Goal: Task Accomplishment & Management: Manage account settings

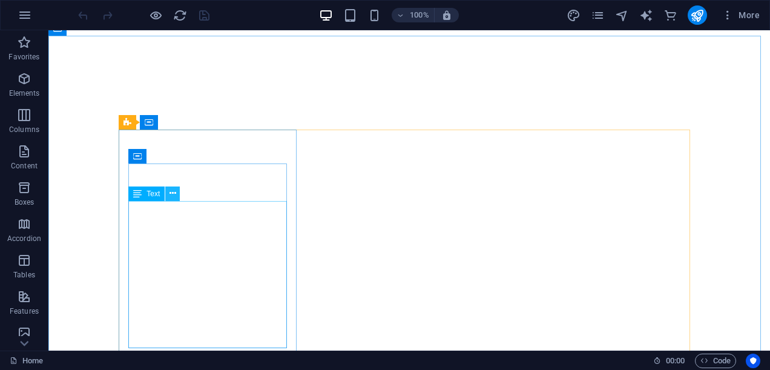
click at [168, 195] on button at bounding box center [172, 193] width 15 height 15
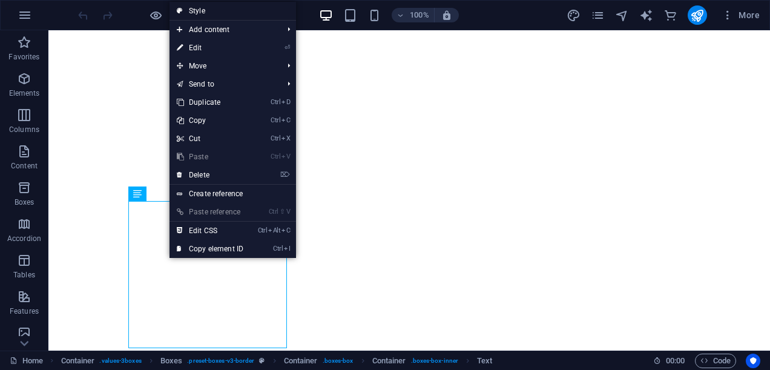
click at [201, 11] on link "Style" at bounding box center [233, 11] width 127 height 18
select select "rem"
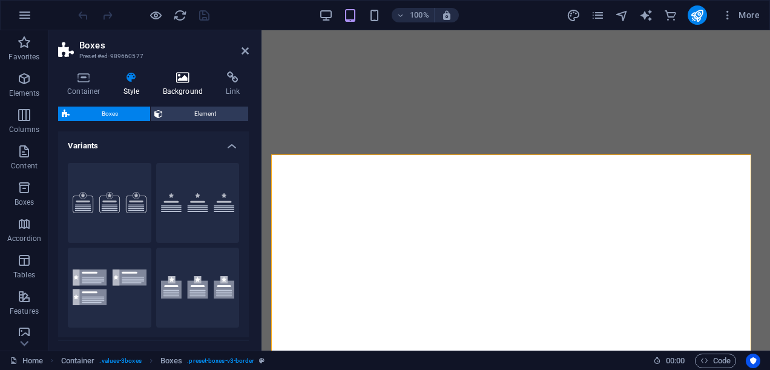
click at [178, 81] on icon at bounding box center [183, 77] width 59 height 12
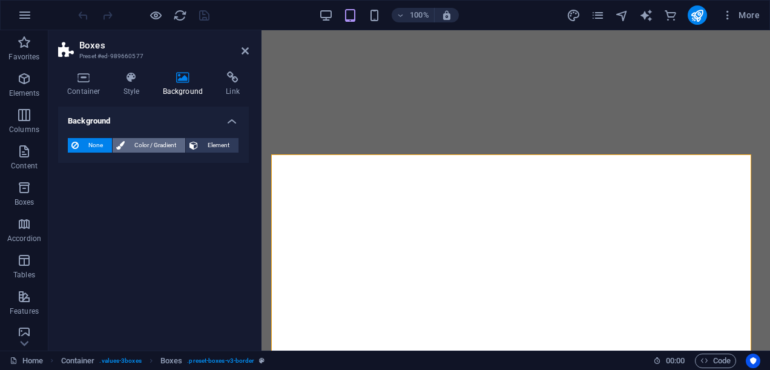
click at [163, 147] on span "Color / Gradient" at bounding box center [154, 145] width 53 height 15
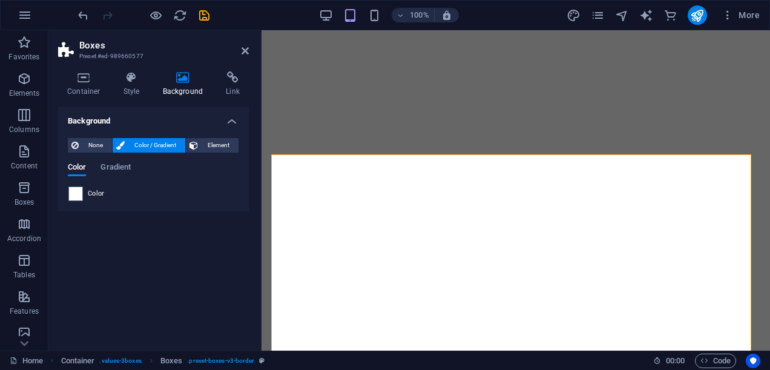
click at [100, 192] on span "Color" at bounding box center [96, 194] width 17 height 10
click at [125, 162] on span "Gradient" at bounding box center [115, 168] width 30 height 17
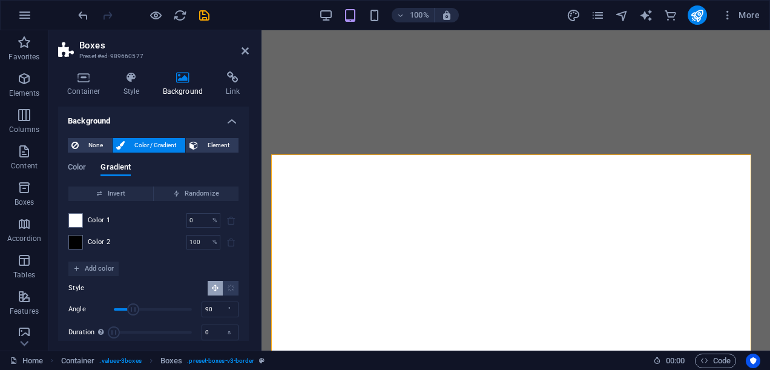
click at [109, 239] on span "Color 2" at bounding box center [99, 242] width 23 height 10
click at [76, 243] on span at bounding box center [75, 241] width 13 height 13
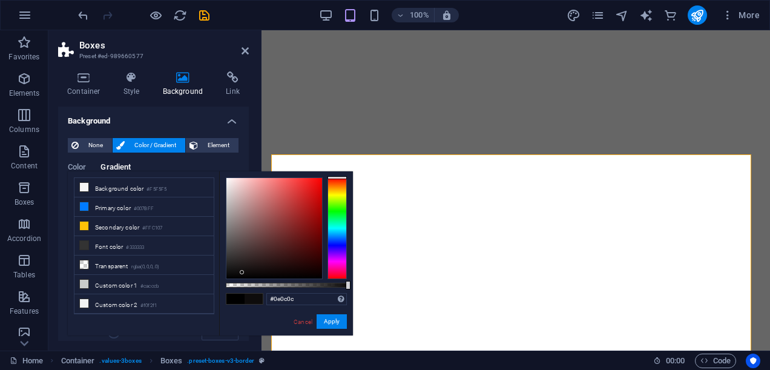
click at [242, 272] on div at bounding box center [274, 228] width 96 height 100
drag, startPoint x: 242, startPoint y: 273, endPoint x: 283, endPoint y: 277, distance: 41.4
click at [283, 277] on div at bounding box center [282, 277] width 4 height 4
click at [283, 277] on div at bounding box center [283, 277] width 4 height 4
click at [299, 277] on div at bounding box center [274, 228] width 96 height 100
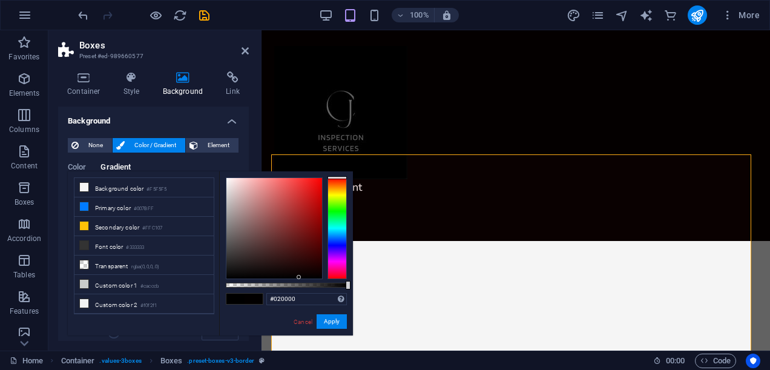
scroll to position [894, 0]
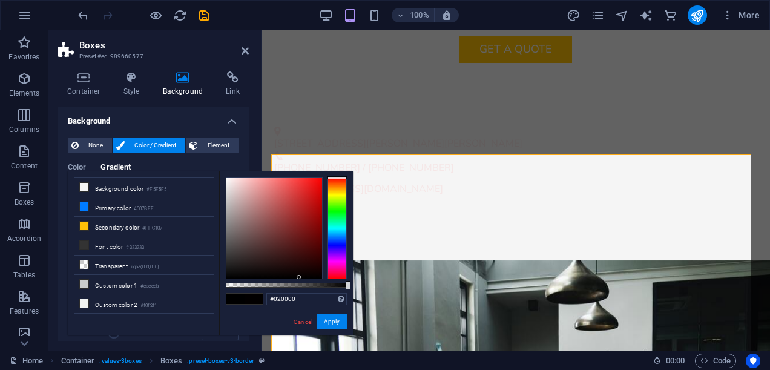
type input "#030303"
click at [234, 277] on div at bounding box center [274, 228] width 96 height 100
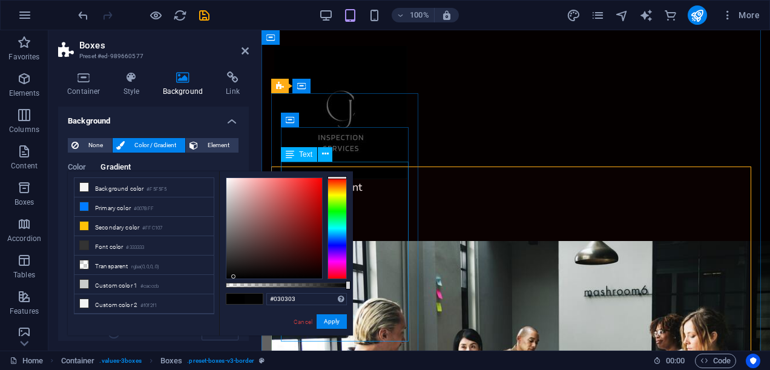
scroll to position [882, 0]
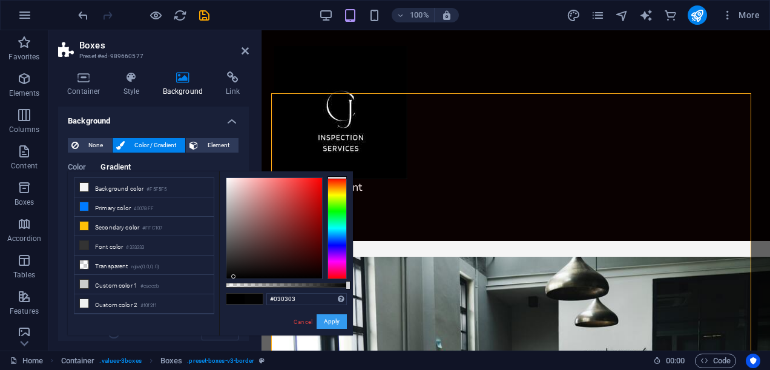
click at [332, 321] on button "Apply" at bounding box center [332, 321] width 30 height 15
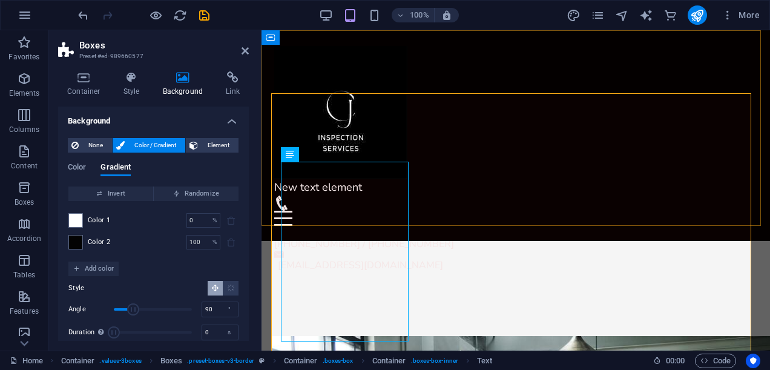
click at [464, 100] on div "New text element Menu Home About Us Services FAQ Contact" at bounding box center [516, 135] width 509 height 211
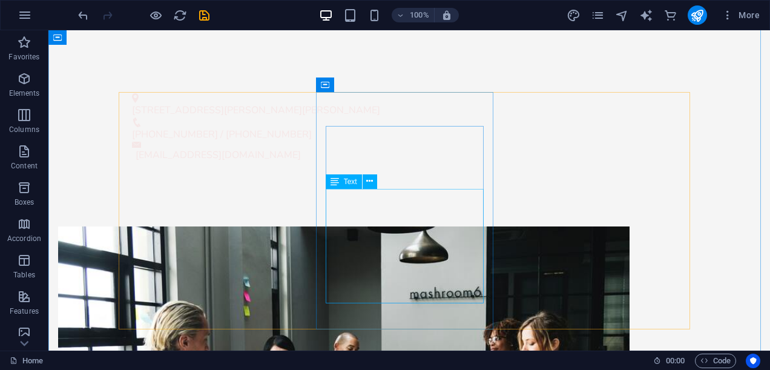
scroll to position [947, 0]
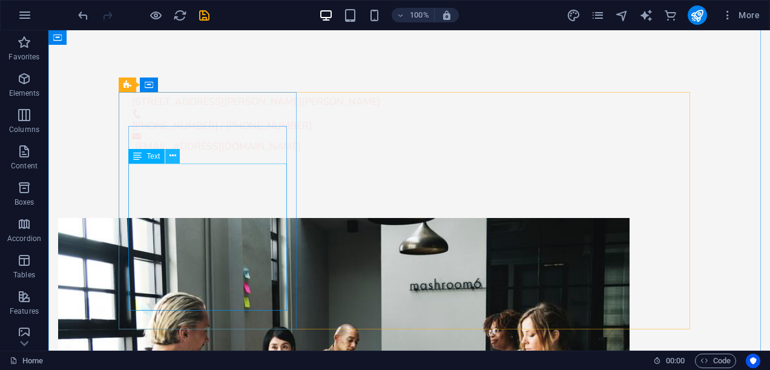
click at [177, 154] on button at bounding box center [172, 156] width 15 height 15
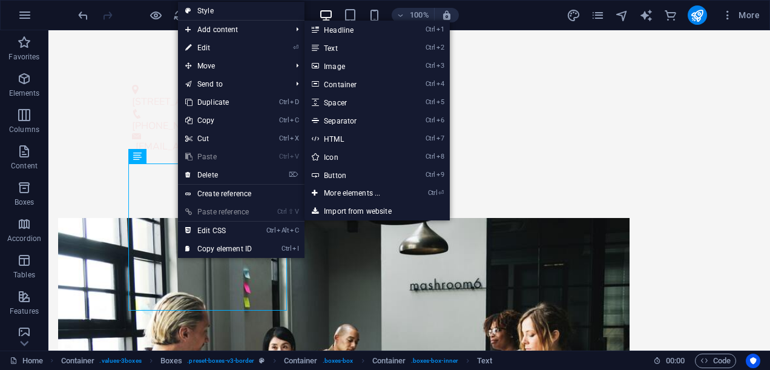
click at [203, 8] on link "Style" at bounding box center [241, 11] width 127 height 18
select select "rem"
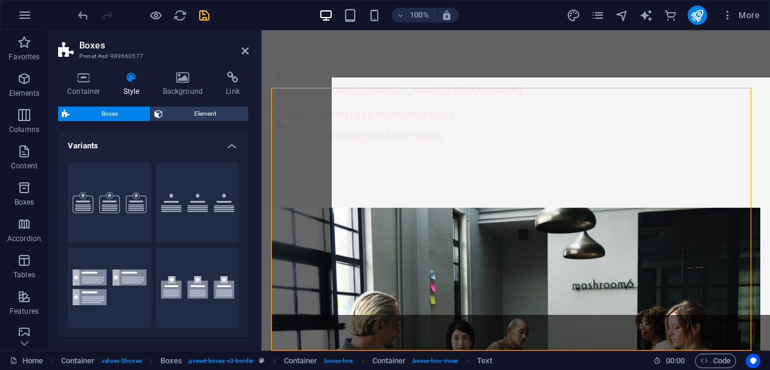
scroll to position [961, 0]
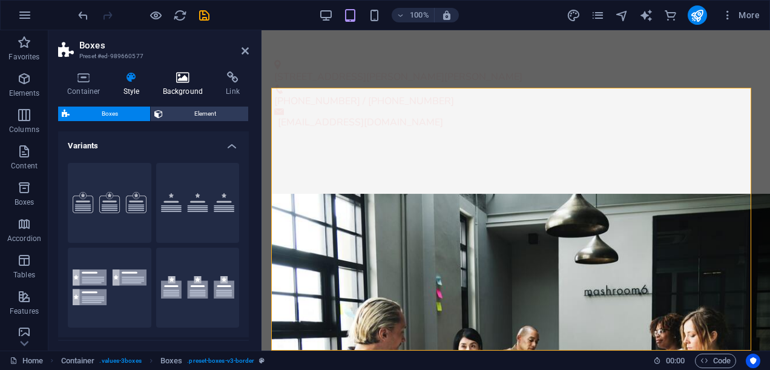
click at [182, 87] on h4 "Background" at bounding box center [186, 83] width 64 height 25
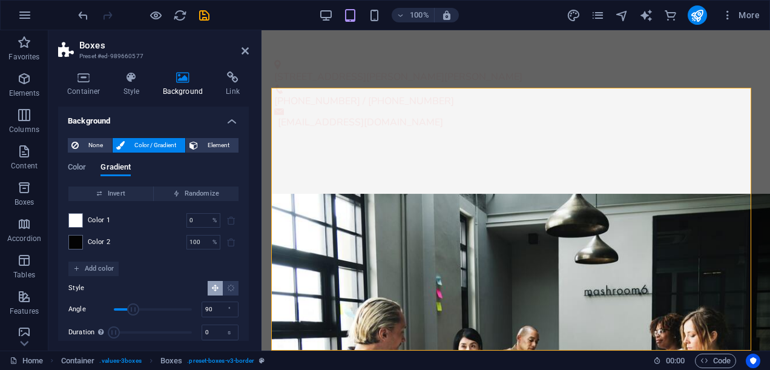
click at [87, 238] on div "Color 2 100 % ​" at bounding box center [153, 242] width 170 height 15
click at [73, 235] on span at bounding box center [75, 241] width 13 height 13
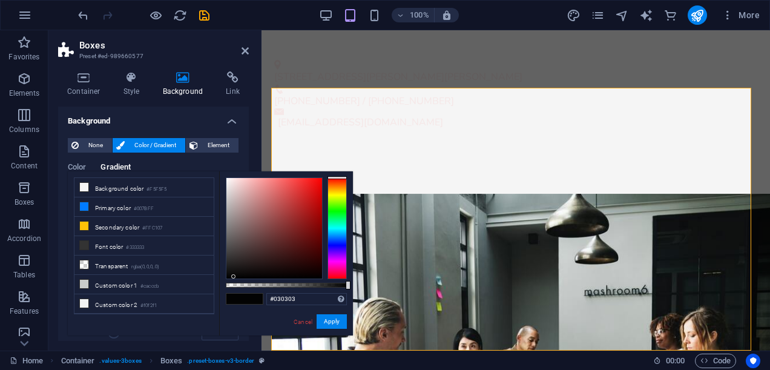
type input "#141414"
click at [229, 270] on div at bounding box center [274, 228] width 96 height 100
click at [336, 320] on button "Apply" at bounding box center [332, 321] width 30 height 15
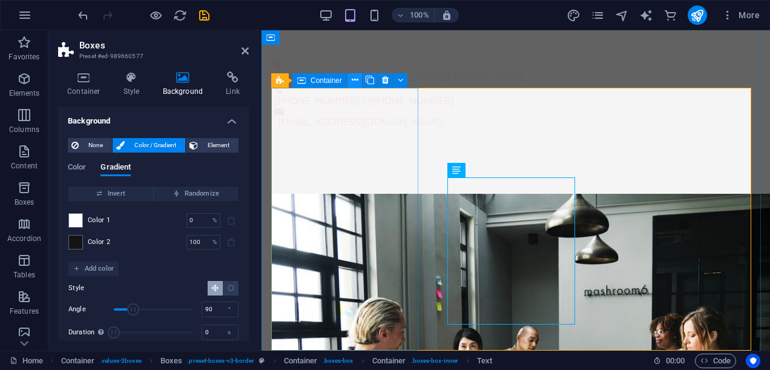
click at [352, 83] on icon at bounding box center [355, 80] width 7 height 13
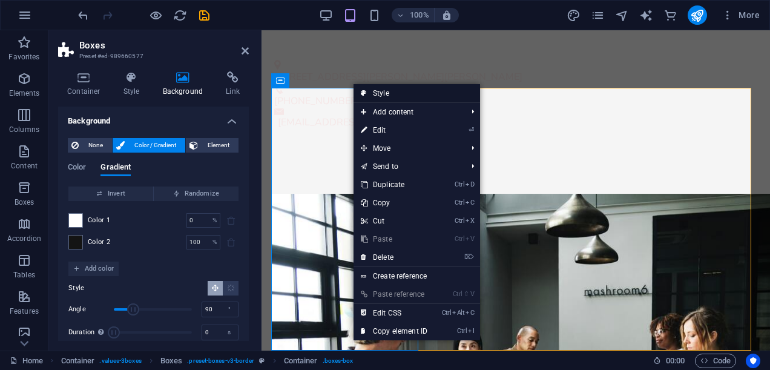
click at [367, 91] on link "Style" at bounding box center [417, 93] width 127 height 18
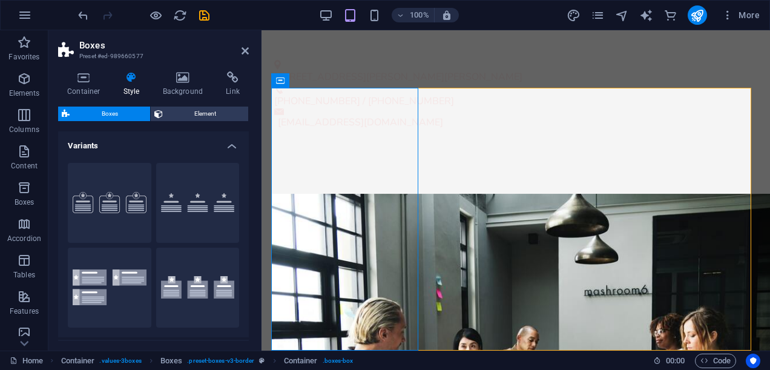
click at [172, 70] on div "Container Style Background Link Size Height Default px rem % vh vw Min. height …" at bounding box center [153, 206] width 210 height 289
click at [179, 76] on icon at bounding box center [183, 77] width 59 height 12
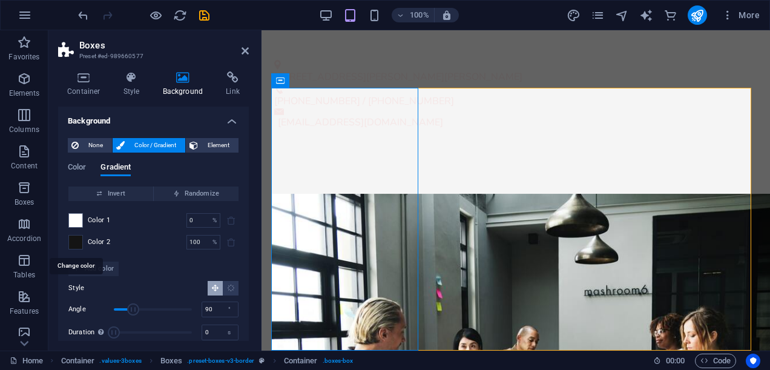
click at [71, 240] on span at bounding box center [75, 241] width 13 height 13
click at [213, 241] on p "%" at bounding box center [214, 242] width 4 height 12
drag, startPoint x: 132, startPoint y: 308, endPoint x: 211, endPoint y: 323, distance: 80.1
click at [211, 323] on div "Angle 360 ° Duration Duration of the background animation. A value of "0" disab…" at bounding box center [153, 320] width 170 height 41
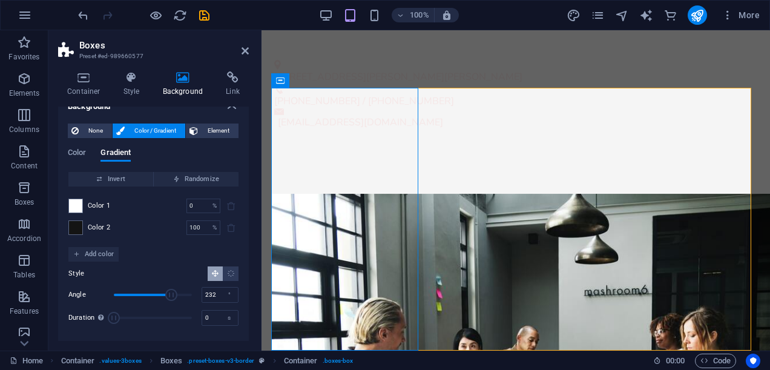
type input "230"
drag, startPoint x: 187, startPoint y: 292, endPoint x: 162, endPoint y: 289, distance: 24.9
click at [162, 289] on span "Angle" at bounding box center [163, 295] width 12 height 12
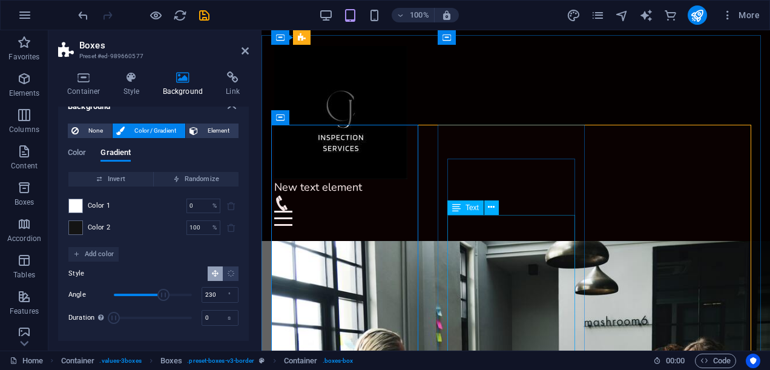
scroll to position [888, 0]
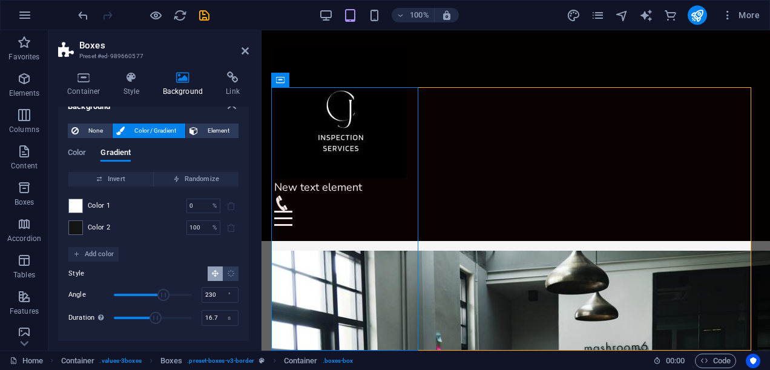
drag, startPoint x: 114, startPoint y: 314, endPoint x: 156, endPoint y: 319, distance: 42.7
click at [156, 319] on span "Duration" at bounding box center [156, 318] width 12 height 12
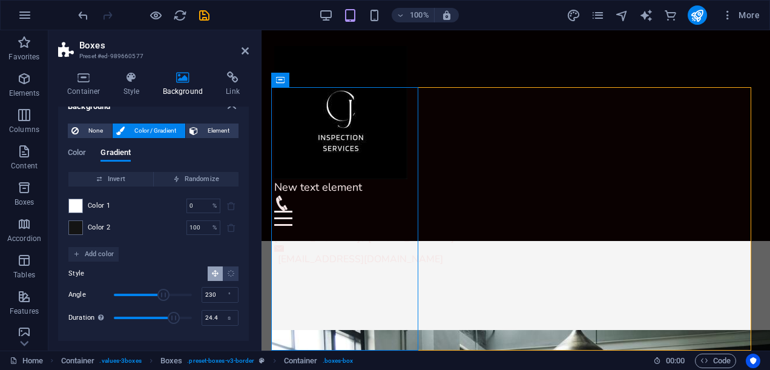
drag, startPoint x: 156, startPoint y: 319, endPoint x: 176, endPoint y: 320, distance: 19.4
click at [176, 320] on span "Duration" at bounding box center [174, 318] width 12 height 12
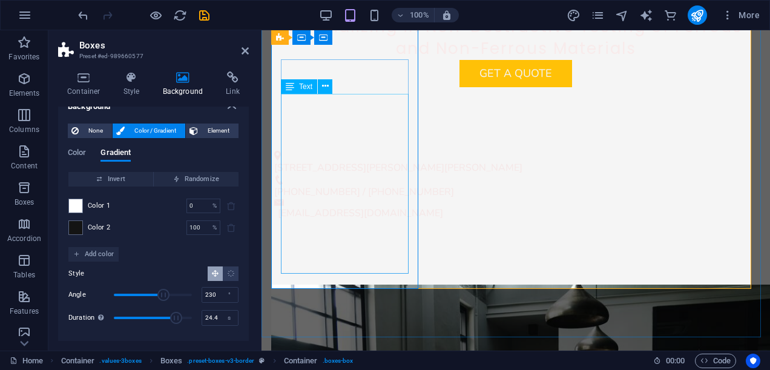
scroll to position [1082, 0]
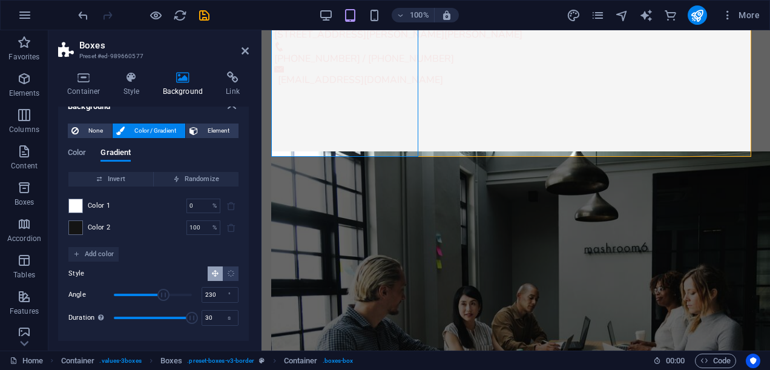
drag, startPoint x: 172, startPoint y: 315, endPoint x: 193, endPoint y: 315, distance: 20.6
click at [193, 315] on span "Duration" at bounding box center [192, 318] width 12 height 12
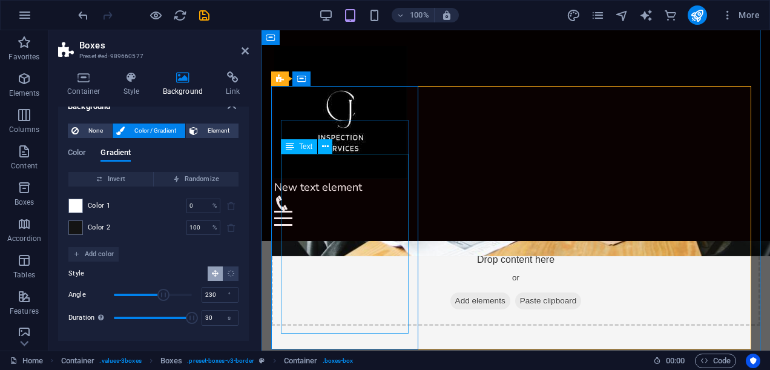
scroll to position [887, 0]
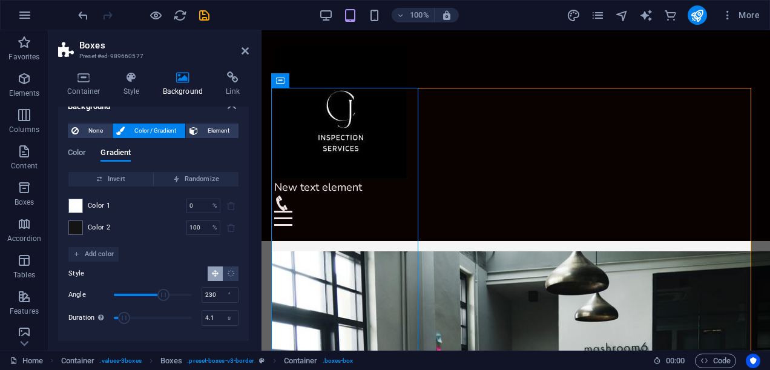
drag, startPoint x: 188, startPoint y: 315, endPoint x: 124, endPoint y: 300, distance: 65.3
click at [124, 300] on div "Angle 230 ° Duration Duration of the background animation. A value of "0" disab…" at bounding box center [153, 306] width 170 height 41
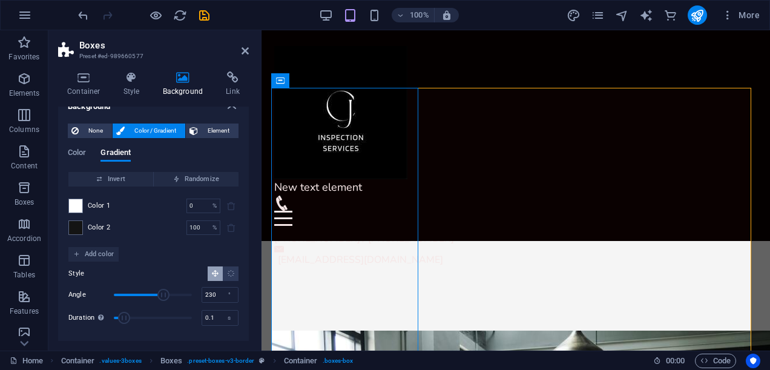
type input "0"
drag, startPoint x: 118, startPoint y: 314, endPoint x: 107, endPoint y: 314, distance: 11.5
click at [108, 314] on span "Duration" at bounding box center [114, 318] width 12 height 12
drag, startPoint x: 159, startPoint y: 292, endPoint x: 120, endPoint y: 291, distance: 39.4
click at [120, 291] on span "Angle" at bounding box center [120, 295] width 12 height 12
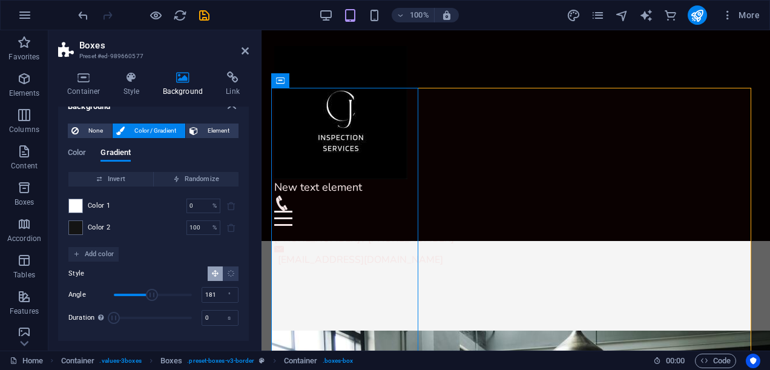
type input "184"
drag, startPoint x: 120, startPoint y: 291, endPoint x: 153, endPoint y: 298, distance: 33.5
click at [153, 298] on span "Angle" at bounding box center [154, 295] width 12 height 12
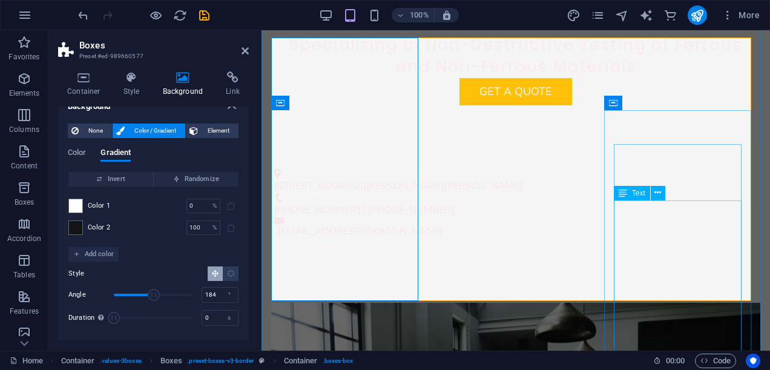
scroll to position [948, 0]
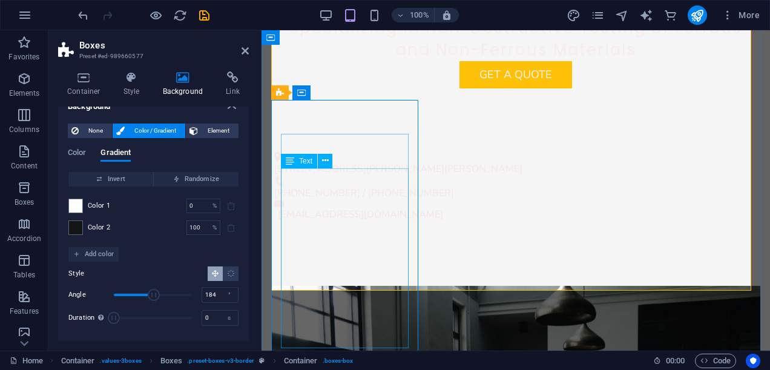
click at [315, 165] on div "Text" at bounding box center [299, 161] width 36 height 15
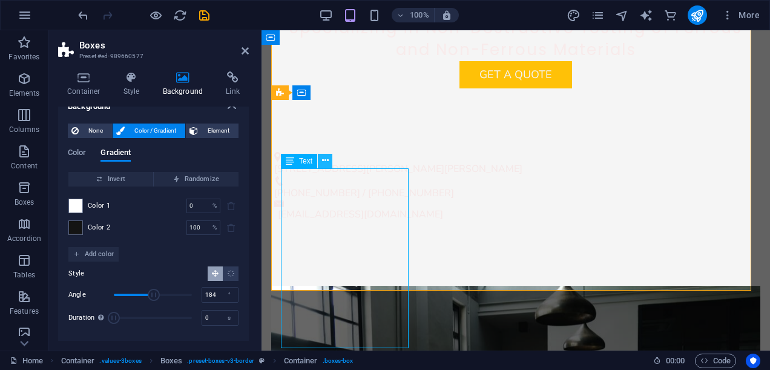
click at [326, 164] on icon at bounding box center [325, 160] width 7 height 13
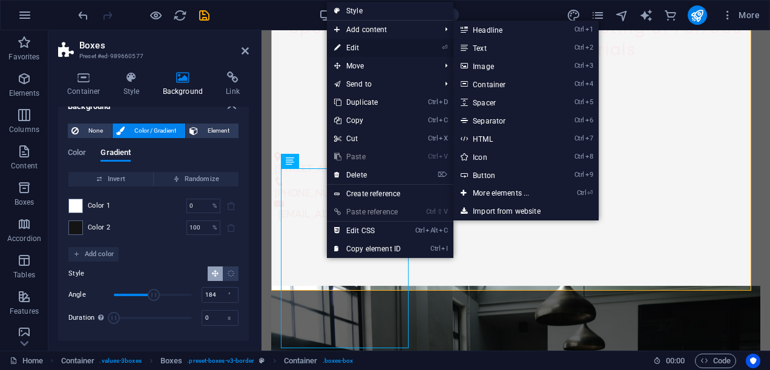
click at [355, 48] on link "⏎ Edit" at bounding box center [367, 48] width 81 height 18
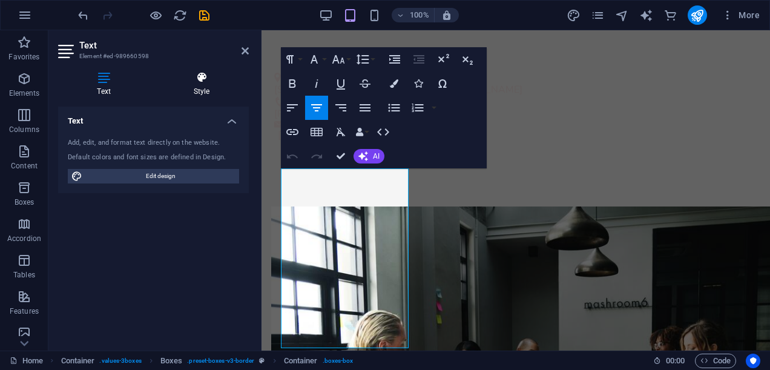
click at [209, 76] on icon at bounding box center [201, 77] width 94 height 12
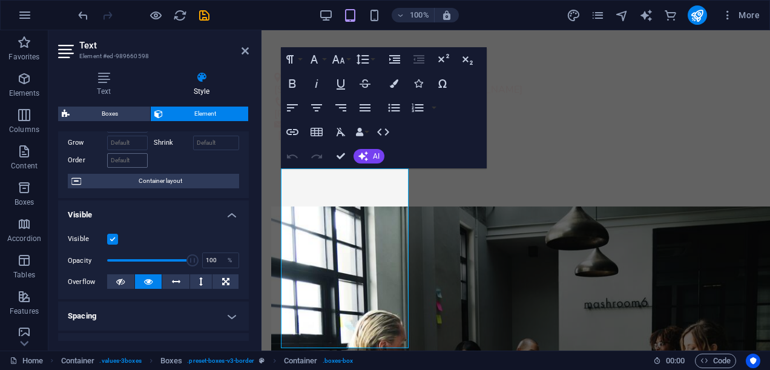
scroll to position [121, 0]
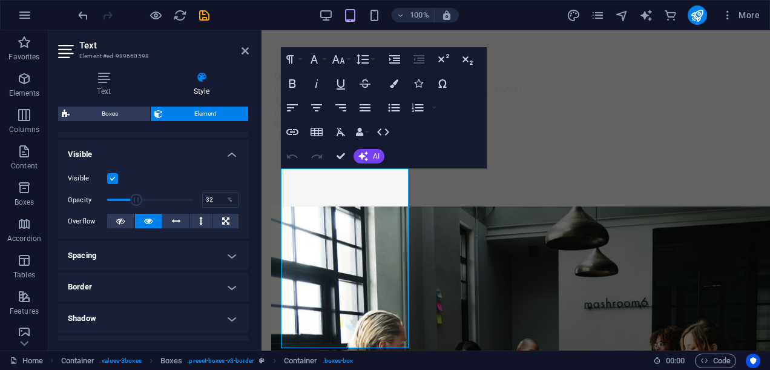
drag, startPoint x: 188, startPoint y: 203, endPoint x: 133, endPoint y: 191, distance: 56.5
click at [133, 191] on span at bounding box center [149, 200] width 85 height 18
type input "100"
drag, startPoint x: 134, startPoint y: 197, endPoint x: 244, endPoint y: 222, distance: 112.5
click at [244, 222] on div "Visible Opacity 100 % Overflow" at bounding box center [153, 200] width 191 height 77
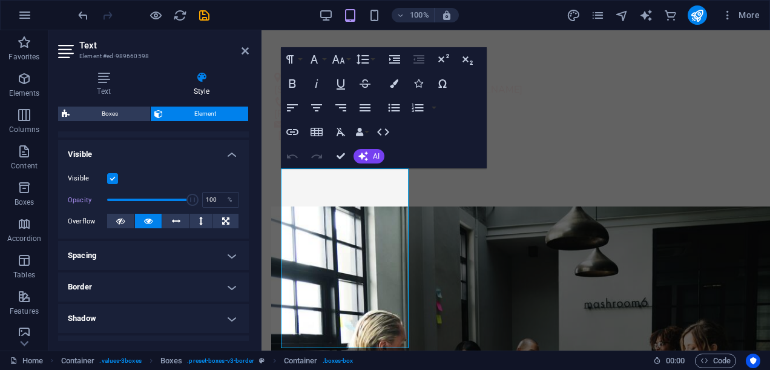
click at [111, 177] on label at bounding box center [112, 178] width 11 height 11
click at [0, 0] on input "Visible" at bounding box center [0, 0] width 0 height 0
click at [111, 177] on label at bounding box center [112, 178] width 11 height 11
click at [0, 0] on input "Visible" at bounding box center [0, 0] width 0 height 0
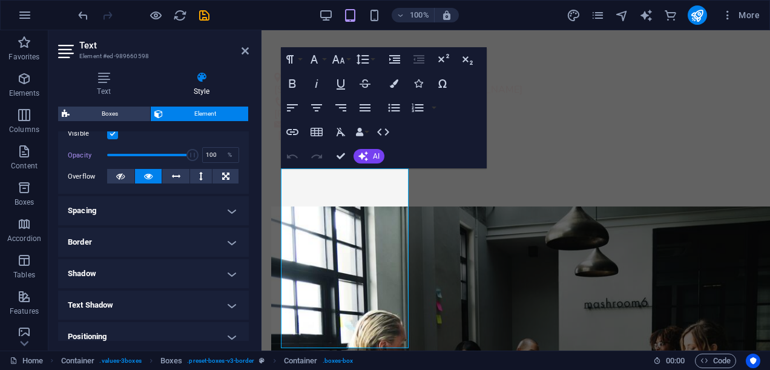
scroll to position [0, 0]
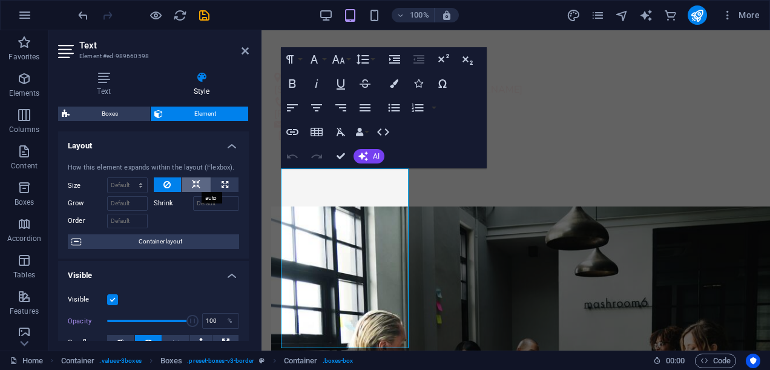
click at [193, 183] on icon at bounding box center [196, 184] width 8 height 15
click at [166, 183] on icon at bounding box center [166, 184] width 7 height 15
click at [394, 81] on icon "button" at bounding box center [394, 83] width 8 height 8
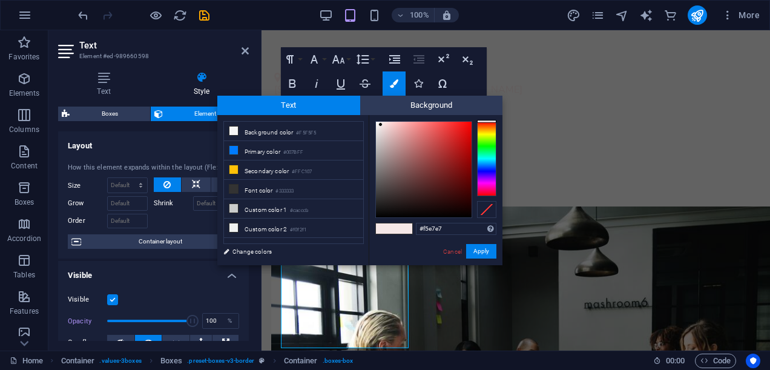
type input "#0c0808"
click at [410, 212] on div at bounding box center [424, 170] width 96 height 96
click at [479, 251] on button "Apply" at bounding box center [481, 251] width 30 height 15
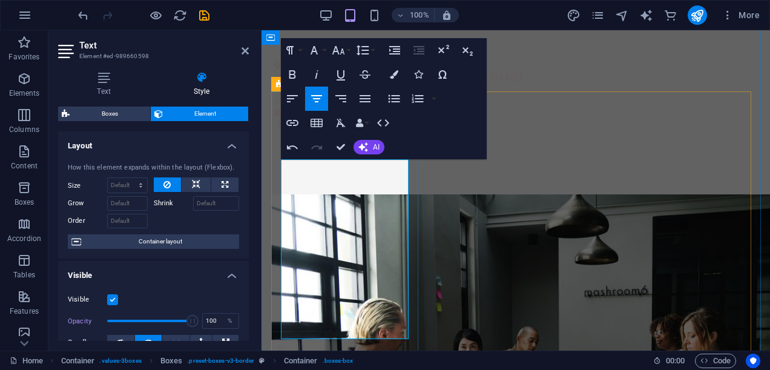
scroll to position [963, 0]
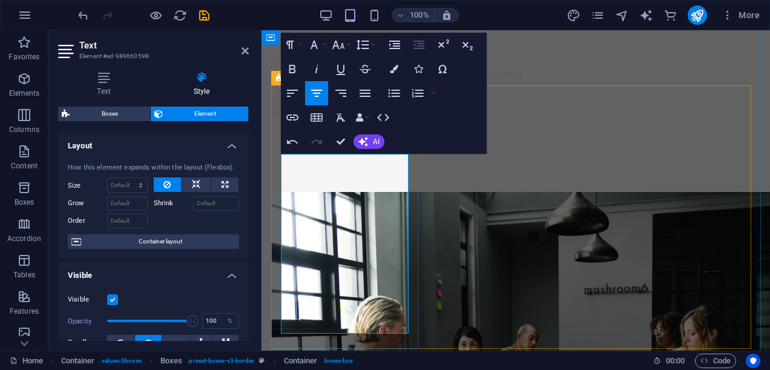
drag, startPoint x: 300, startPoint y: 178, endPoint x: 389, endPoint y: 320, distance: 167.3
click at [393, 67] on icon "button" at bounding box center [394, 69] width 8 height 8
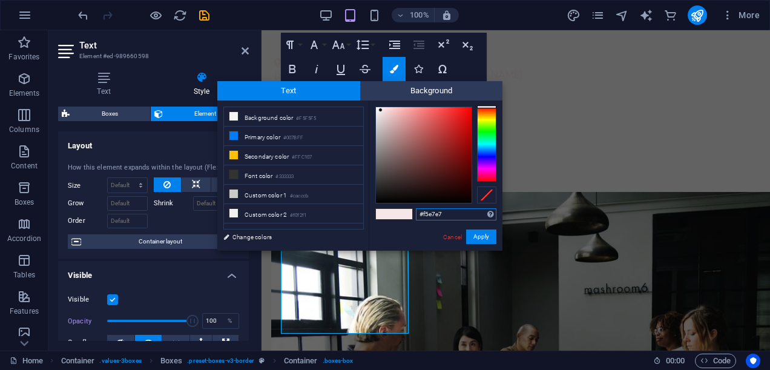
type input "#0e0a0a"
click at [401, 197] on div at bounding box center [424, 155] width 96 height 96
click at [479, 235] on button "Apply" at bounding box center [481, 236] width 30 height 15
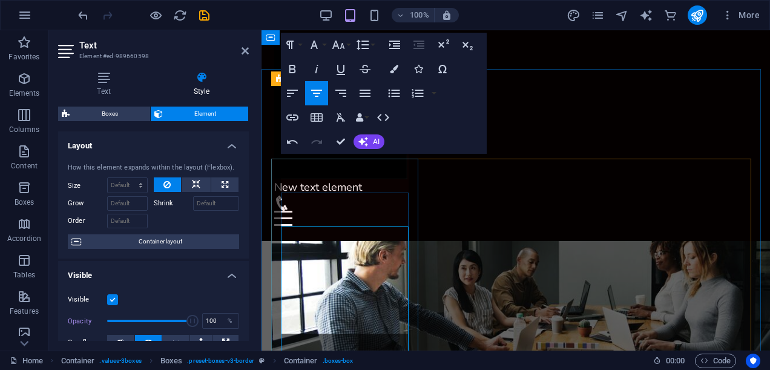
scroll to position [890, 0]
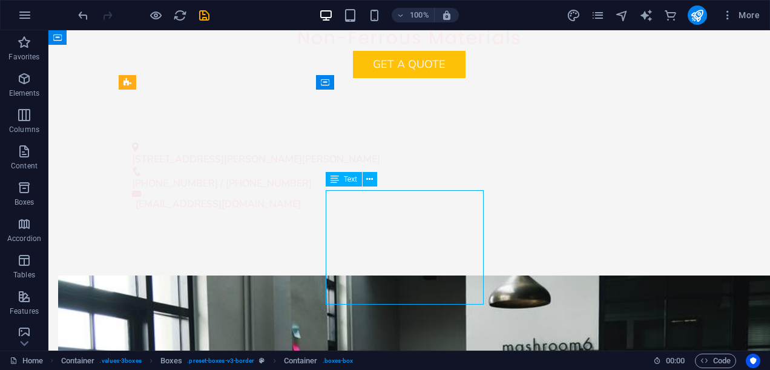
scroll to position [949, 0]
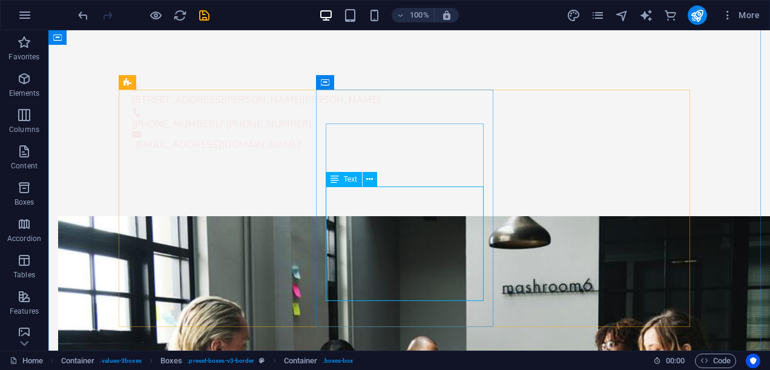
drag, startPoint x: 364, startPoint y: 222, endPoint x: 364, endPoint y: 203, distance: 18.8
click at [371, 181] on icon at bounding box center [369, 179] width 7 height 13
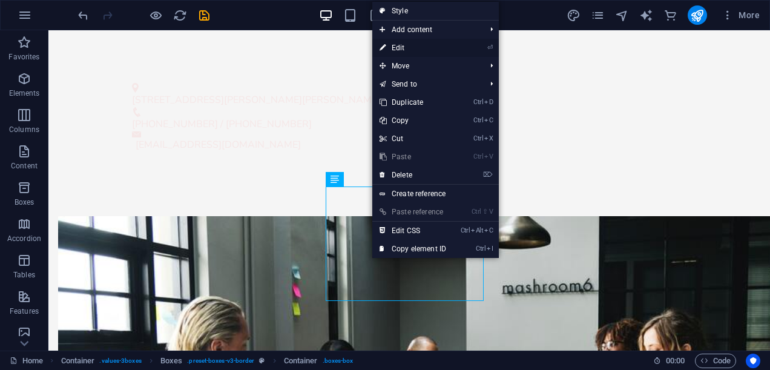
click at [410, 47] on link "⏎ Edit" at bounding box center [412, 48] width 81 height 18
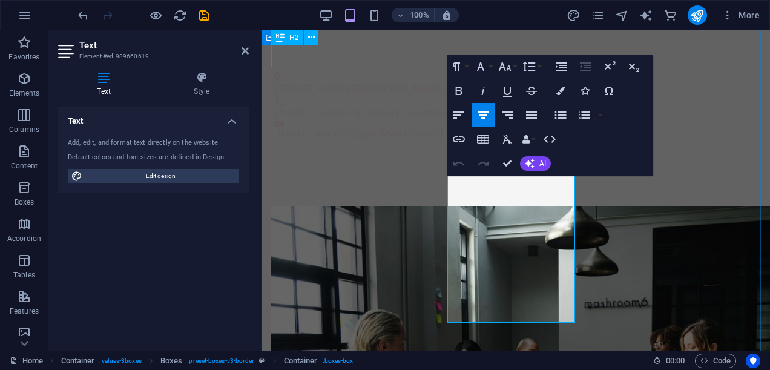
scroll to position [963, 0]
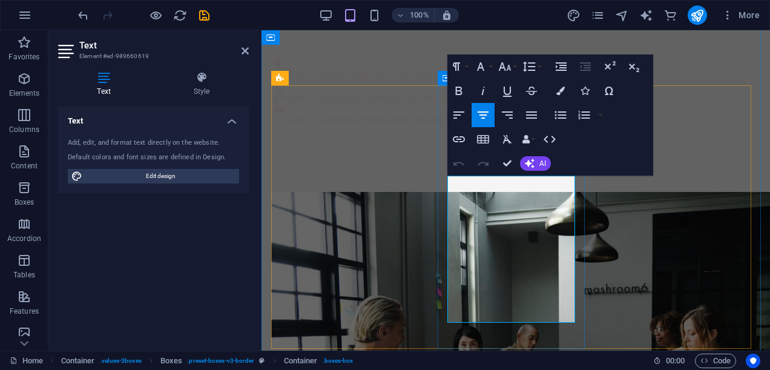
drag, startPoint x: 453, startPoint y: 182, endPoint x: 575, endPoint y: 318, distance: 182.6
click at [564, 91] on icon "button" at bounding box center [560, 91] width 8 height 8
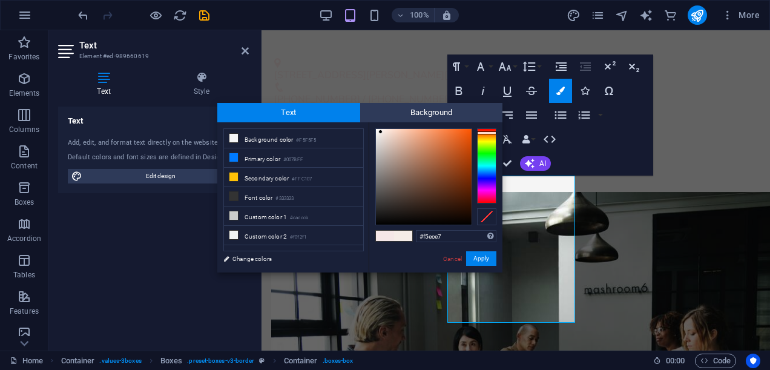
click at [479, 133] on div at bounding box center [486, 165] width 19 height 75
click at [477, 257] on button "Apply" at bounding box center [481, 258] width 30 height 15
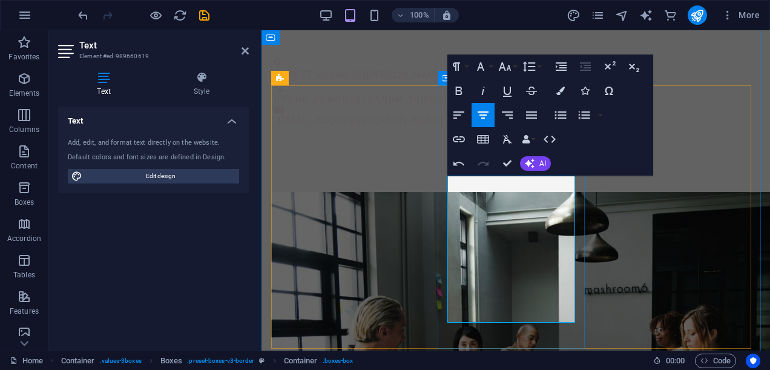
drag, startPoint x: 455, startPoint y: 178, endPoint x: 572, endPoint y: 315, distance: 180.3
click at [559, 92] on icon "button" at bounding box center [560, 91] width 8 height 8
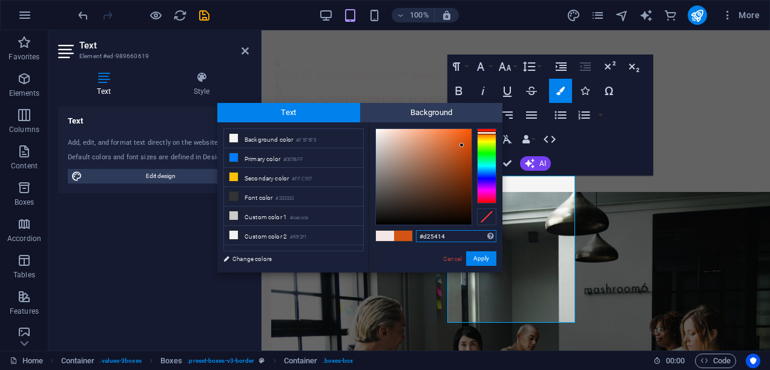
click at [462, 145] on div at bounding box center [424, 177] width 96 height 96
click at [484, 258] on button "Apply" at bounding box center [481, 258] width 30 height 15
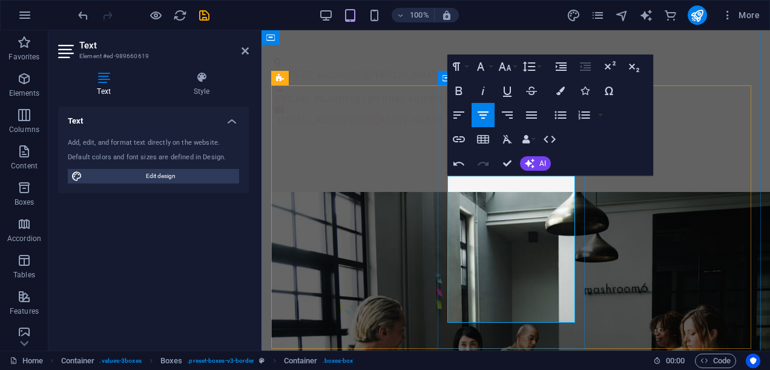
click at [556, 88] on icon "button" at bounding box center [560, 91] width 8 height 8
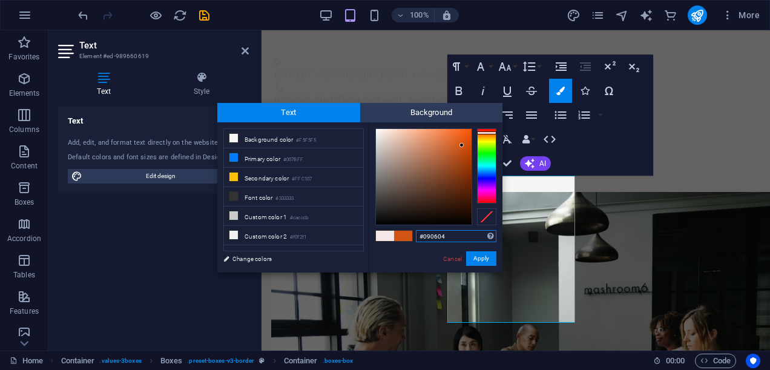
click at [427, 221] on div at bounding box center [424, 177] width 96 height 96
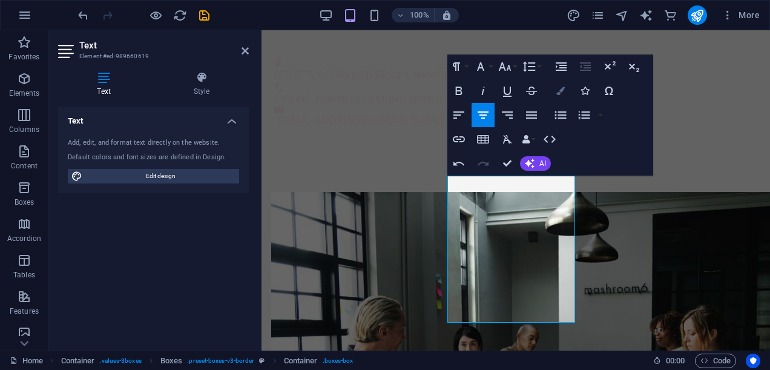
click at [559, 87] on icon "button" at bounding box center [560, 91] width 8 height 8
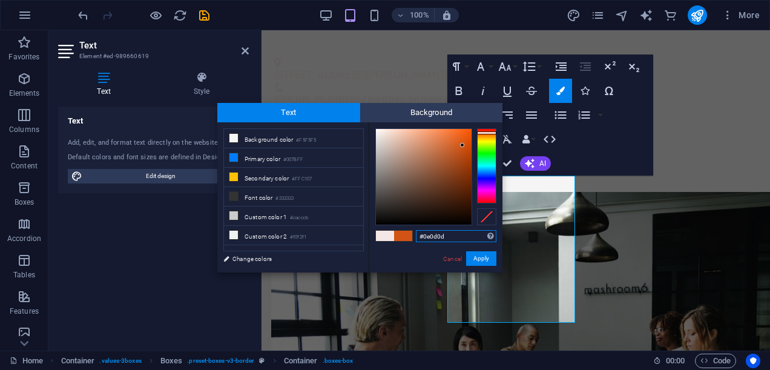
click at [386, 219] on div at bounding box center [424, 177] width 96 height 96
click at [479, 258] on button "Apply" at bounding box center [481, 258] width 30 height 15
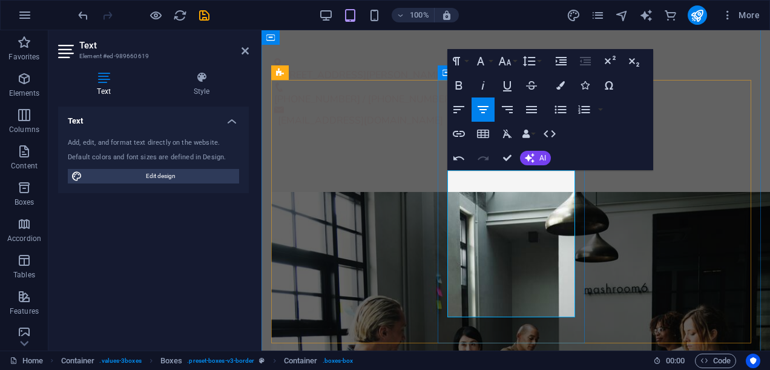
scroll to position [969, 0]
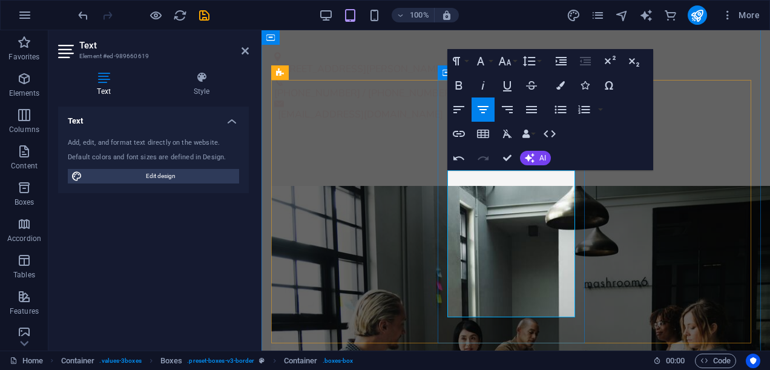
drag, startPoint x: 456, startPoint y: 180, endPoint x: 575, endPoint y: 324, distance: 186.2
click at [560, 84] on icon "button" at bounding box center [560, 85] width 8 height 8
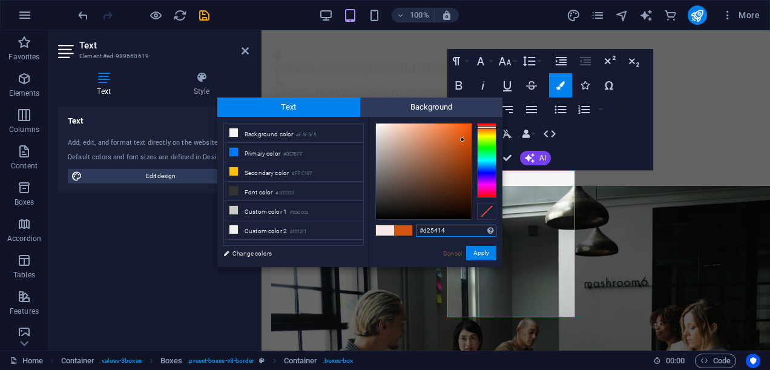
type input "#0c0603"
click at [449, 214] on div at bounding box center [424, 171] width 96 height 96
click at [481, 252] on button "Apply" at bounding box center [481, 253] width 30 height 15
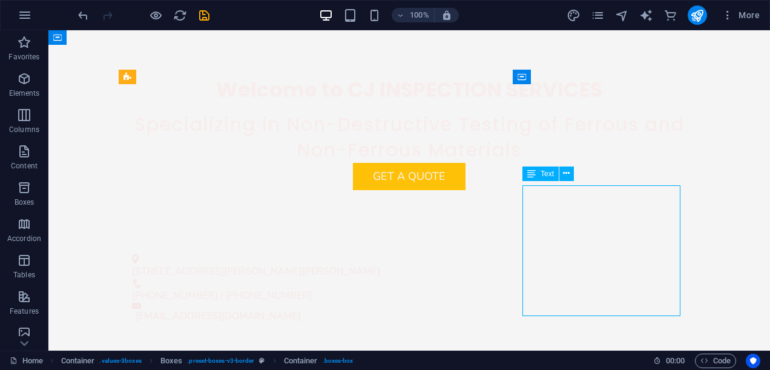
scroll to position [954, 0]
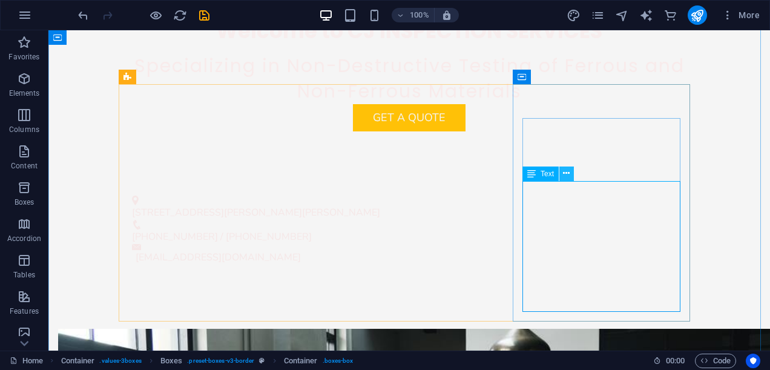
click at [566, 173] on icon at bounding box center [566, 173] width 7 height 13
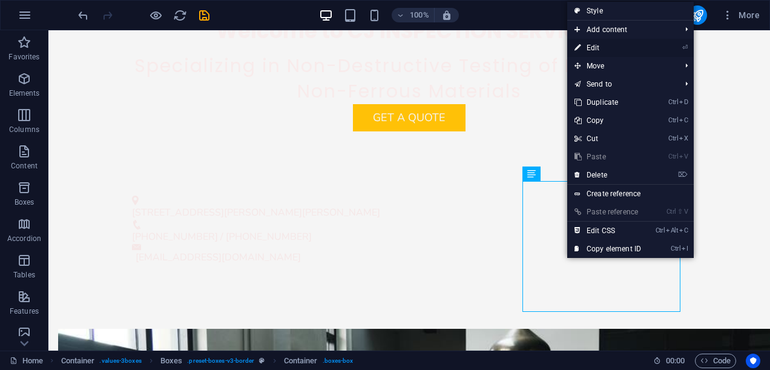
drag, startPoint x: 332, startPoint y: 18, endPoint x: 594, endPoint y: 48, distance: 263.3
click at [594, 48] on link "⏎ Edit" at bounding box center [607, 48] width 81 height 18
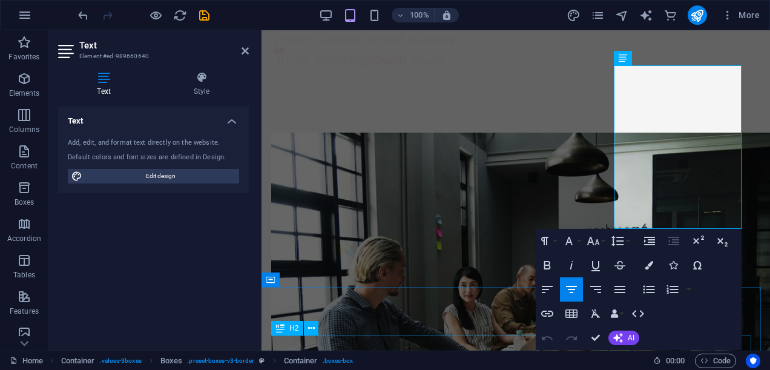
scroll to position [1073, 0]
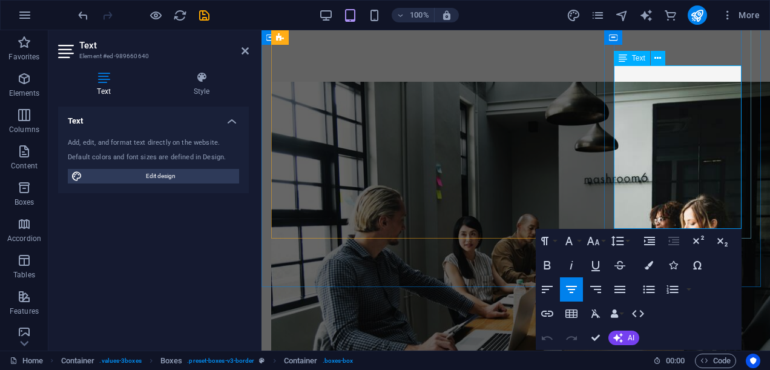
drag, startPoint x: 627, startPoint y: 177, endPoint x: 722, endPoint y: 223, distance: 105.6
click at [648, 264] on icon "button" at bounding box center [649, 265] width 8 height 8
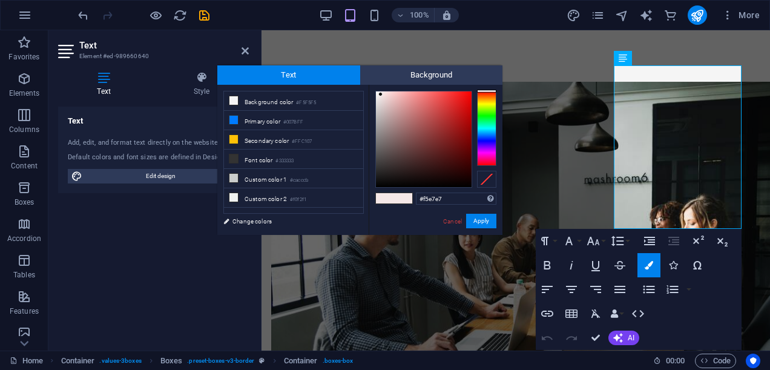
type input "#160606"
click at [446, 179] on div at bounding box center [424, 139] width 96 height 96
click at [480, 222] on button "Apply" at bounding box center [481, 221] width 30 height 15
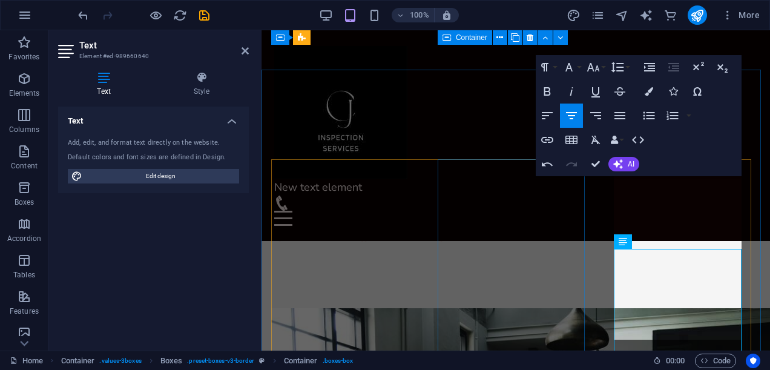
scroll to position [818, 0]
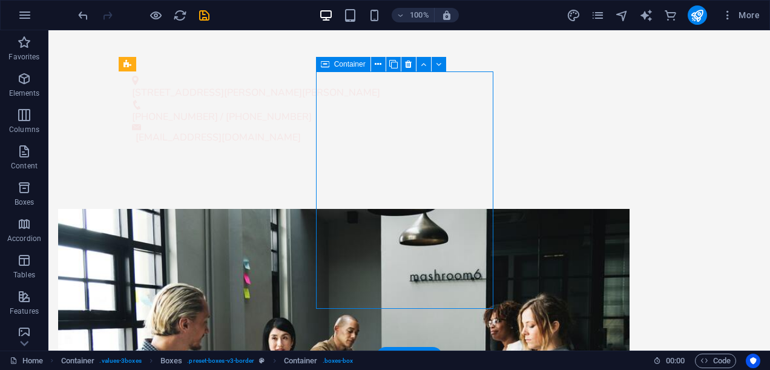
scroll to position [967, 0]
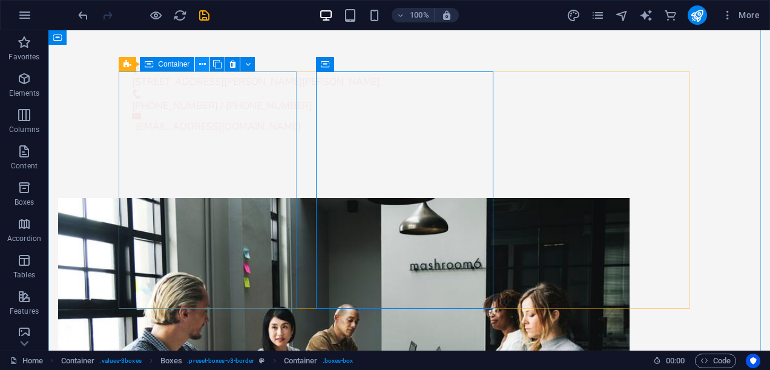
click at [201, 65] on icon at bounding box center [202, 64] width 7 height 13
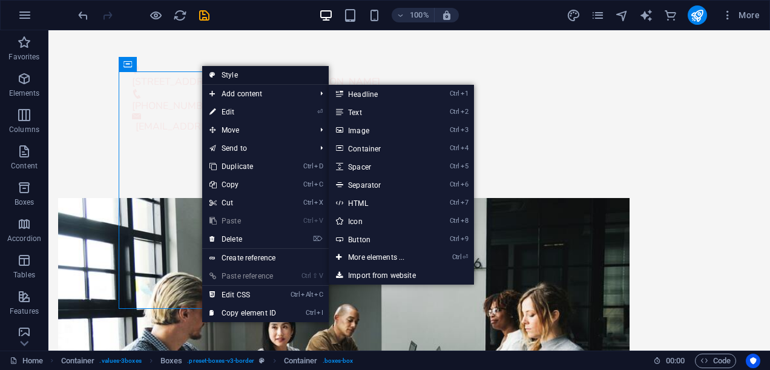
click at [231, 70] on link "Style" at bounding box center [265, 75] width 127 height 18
select select "rem"
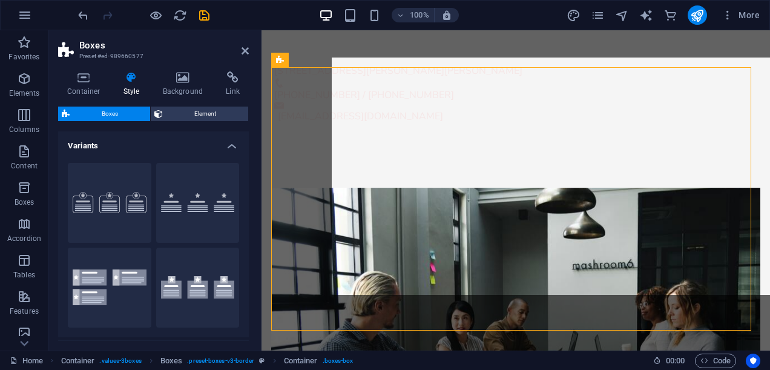
scroll to position [981, 0]
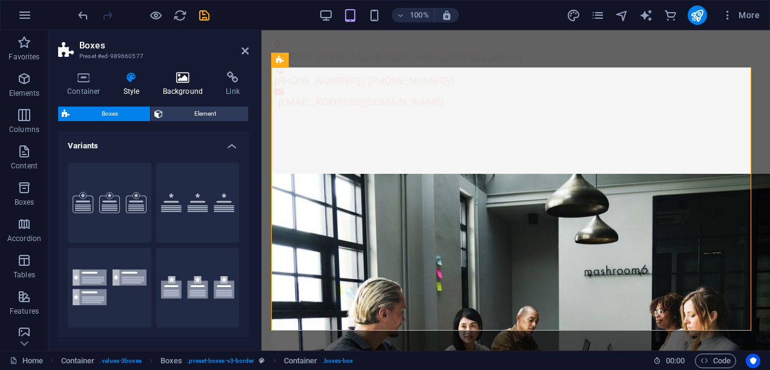
click at [179, 84] on h4 "Background" at bounding box center [186, 83] width 64 height 25
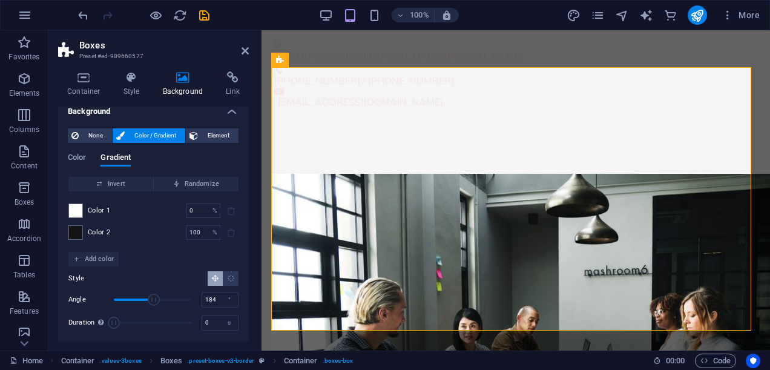
scroll to position [15, 0]
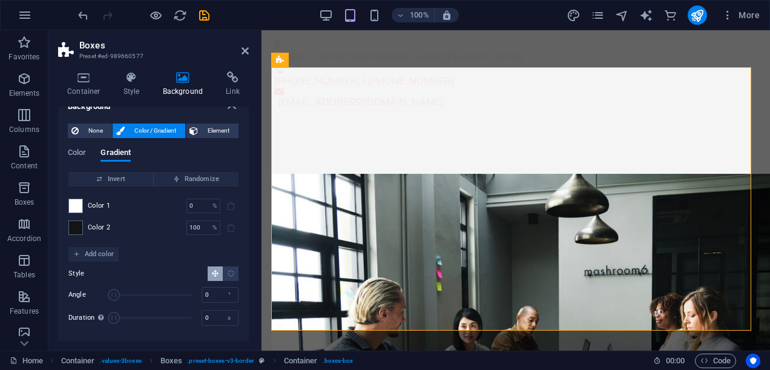
drag, startPoint x: 155, startPoint y: 293, endPoint x: 104, endPoint y: 272, distance: 54.9
click at [104, 272] on div "Style Angle 0 ° Duration Duration of the background animation. A value of "0" d…" at bounding box center [153, 297] width 170 height 70
drag, startPoint x: 114, startPoint y: 292, endPoint x: 157, endPoint y: 299, distance: 44.2
click at [157, 299] on span "Angle" at bounding box center [159, 295] width 12 height 12
drag, startPoint x: 157, startPoint y: 299, endPoint x: 189, endPoint y: 300, distance: 31.5
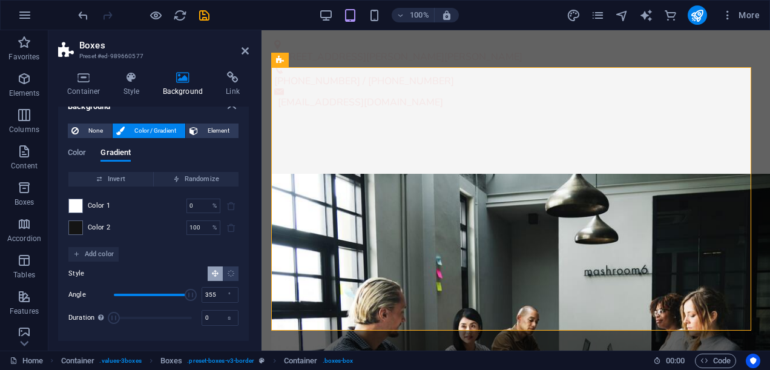
click at [189, 300] on span "Angle" at bounding box center [191, 295] width 12 height 12
type input "0"
drag, startPoint x: 189, startPoint y: 300, endPoint x: 98, endPoint y: 275, distance: 94.3
click at [98, 275] on div "Style Angle 0 ° Duration Duration of the background animation. A value of "0" d…" at bounding box center [153, 297] width 170 height 70
drag, startPoint x: 112, startPoint y: 318, endPoint x: 150, endPoint y: 323, distance: 37.8
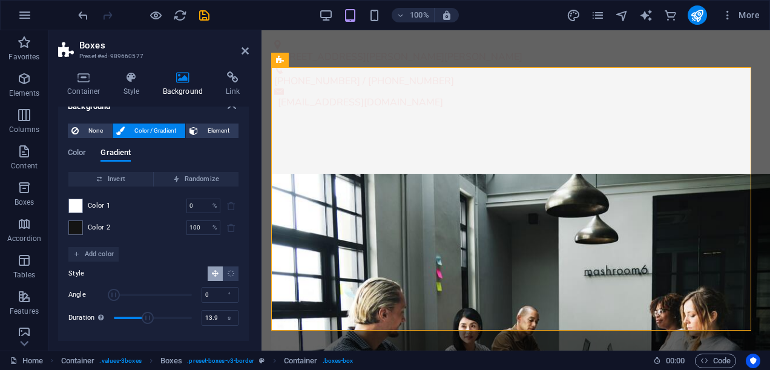
click at [150, 323] on span "Duration" at bounding box center [148, 318] width 12 height 12
drag, startPoint x: 150, startPoint y: 323, endPoint x: 166, endPoint y: 323, distance: 17.0
click at [166, 323] on span "Duration" at bounding box center [166, 318] width 12 height 12
drag, startPoint x: 167, startPoint y: 319, endPoint x: 182, endPoint y: 322, distance: 14.8
click at [182, 322] on span "Duration" at bounding box center [182, 318] width 12 height 12
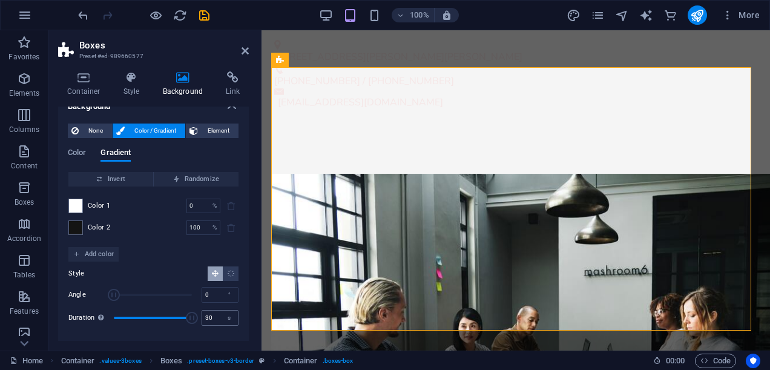
drag, startPoint x: 182, startPoint y: 322, endPoint x: 206, endPoint y: 323, distance: 24.2
click at [206, 323] on div "Duration Duration of the background animation. A value of "0" disables the anim…" at bounding box center [153, 318] width 170 height 18
drag, startPoint x: 188, startPoint y: 319, endPoint x: 111, endPoint y: 310, distance: 76.8
click at [111, 312] on span "Duration" at bounding box center [114, 318] width 12 height 12
type input "19.1"
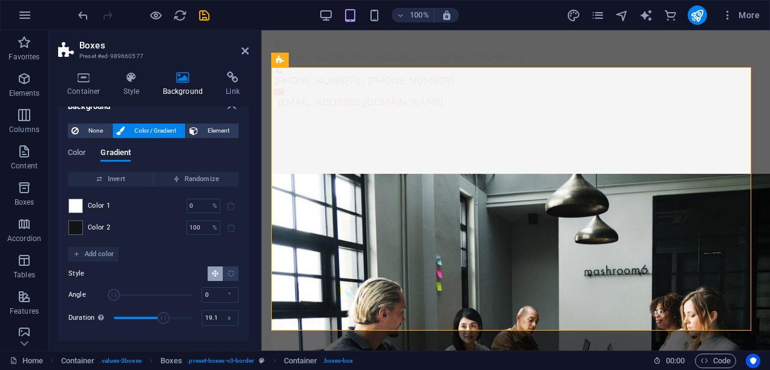
drag, startPoint x: 114, startPoint y: 320, endPoint x: 162, endPoint y: 327, distance: 49.0
click at [162, 327] on div "Style Angle 0 ° Duration Duration of the background animation. A value of "0" d…" at bounding box center [153, 297] width 170 height 70
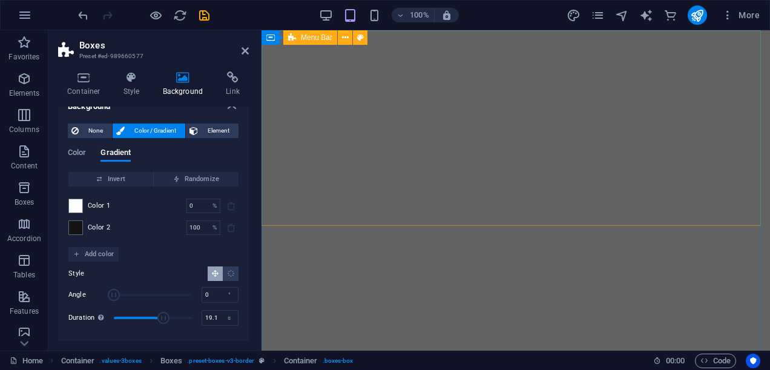
scroll to position [0, 0]
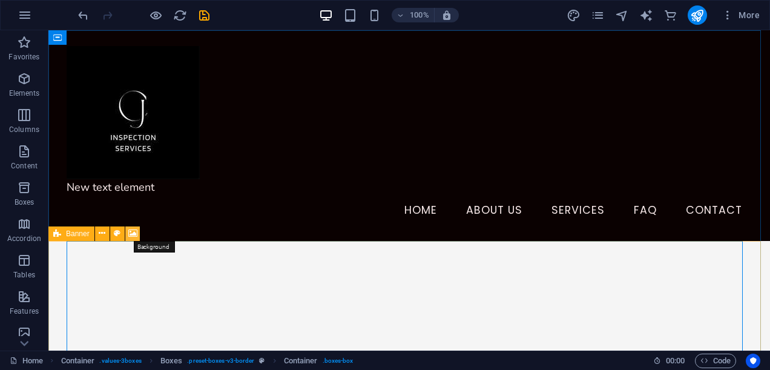
click at [128, 230] on icon at bounding box center [132, 233] width 9 height 13
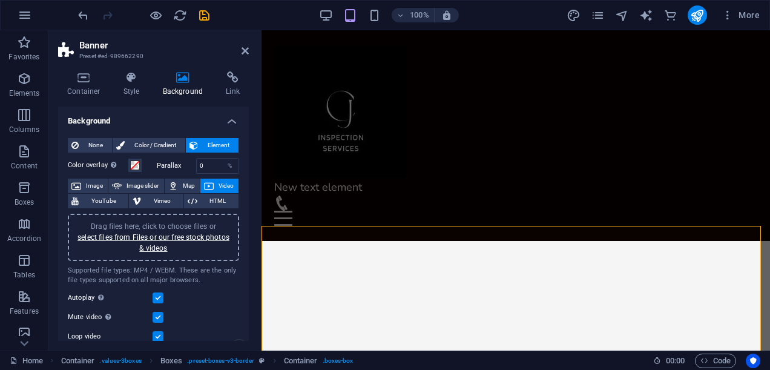
click at [168, 224] on span "Drag files here, click to choose files or select files from Files or our free s…" at bounding box center [153, 237] width 152 height 30
click at [148, 246] on link "select files from Files or our free stock photos & videos" at bounding box center [153, 242] width 152 height 19
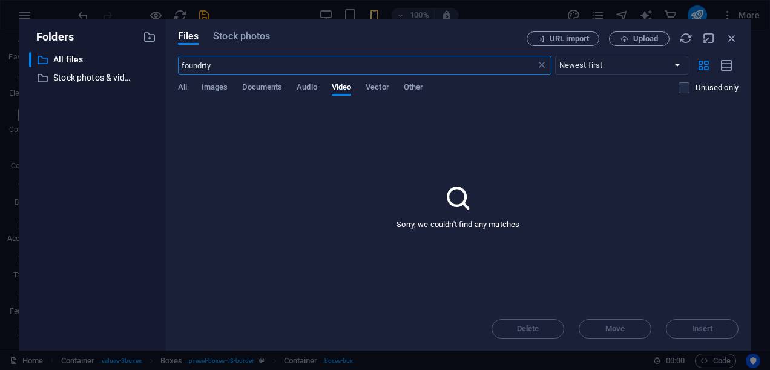
type input "foundrty"
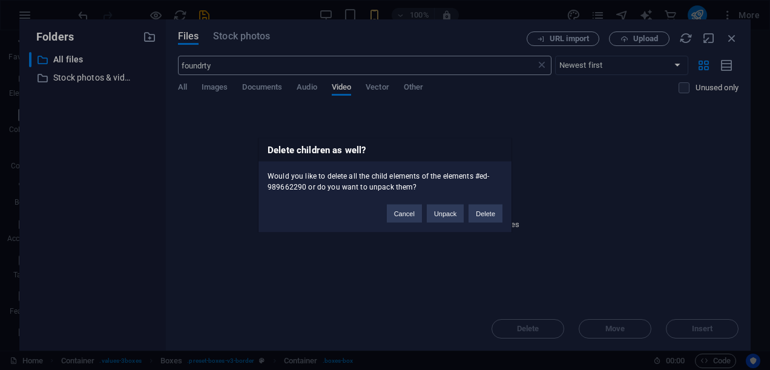
click at [231, 62] on div "Delete children as well? Would you like to delete all the child elements of the…" at bounding box center [385, 185] width 770 height 370
click at [406, 204] on button "Cancel" at bounding box center [404, 213] width 35 height 18
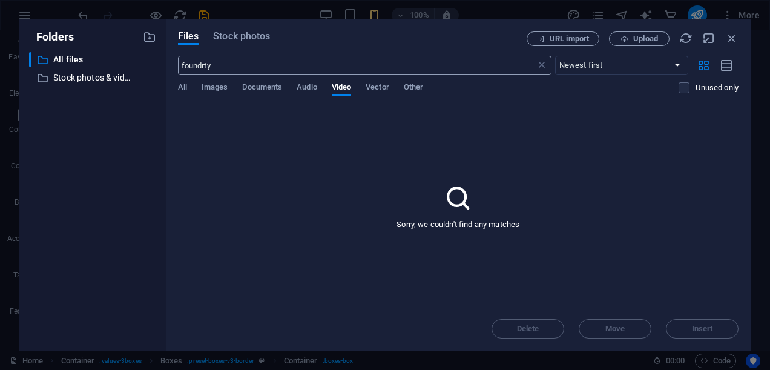
click at [220, 61] on input "foundrty" at bounding box center [357, 65] width 358 height 19
type input "foundry"
click at [115, 77] on p "Stock photos & videos" at bounding box center [93, 78] width 81 height 14
click at [402, 71] on input "foundry" at bounding box center [357, 65] width 358 height 19
click at [739, 33] on div "Files Stock photos URL import Upload foundry ​ Newest first Oldest first Name (…" at bounding box center [458, 184] width 585 height 331
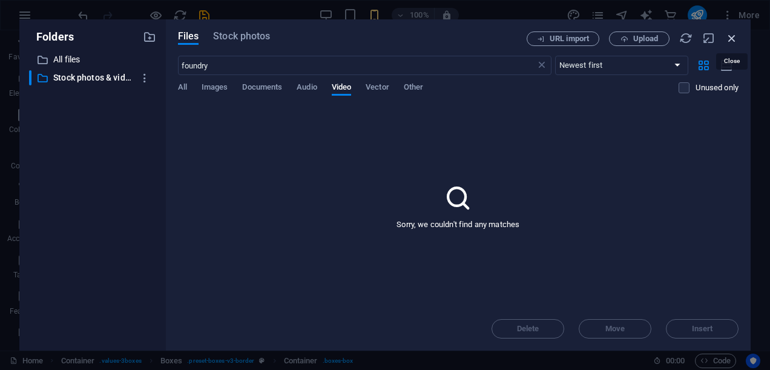
click at [735, 35] on icon "button" at bounding box center [731, 37] width 13 height 13
select select "video"
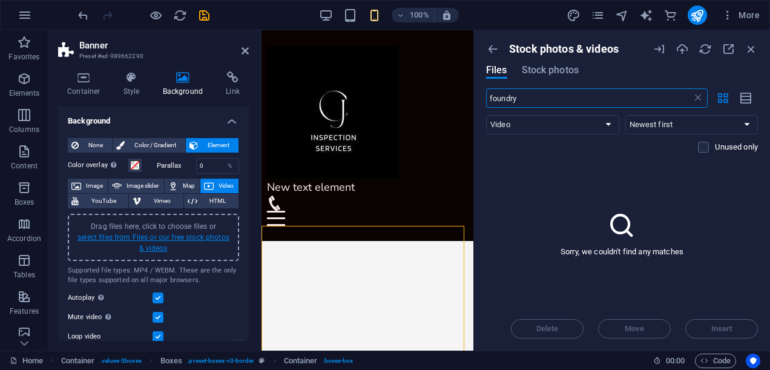
click at [173, 235] on link "select files from Files or our free stock photos & videos" at bounding box center [153, 242] width 152 height 19
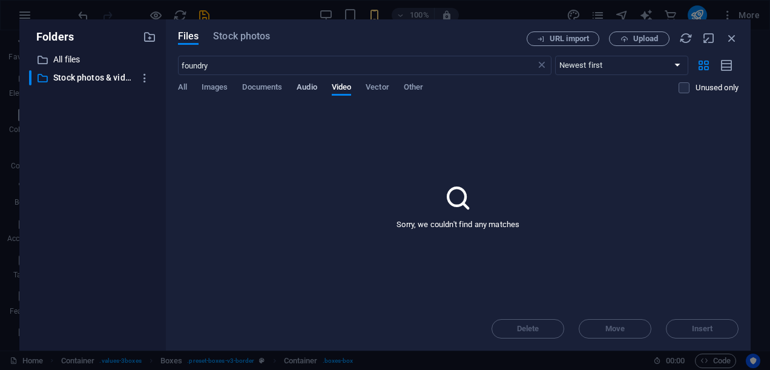
click at [300, 82] on span "Audio" at bounding box center [307, 88] width 20 height 17
click at [254, 88] on span "Documents" at bounding box center [262, 88] width 40 height 17
click at [213, 87] on span "Images" at bounding box center [215, 88] width 27 height 17
click at [94, 61] on p "All files" at bounding box center [93, 60] width 81 height 14
click at [82, 56] on p "All files" at bounding box center [93, 60] width 81 height 14
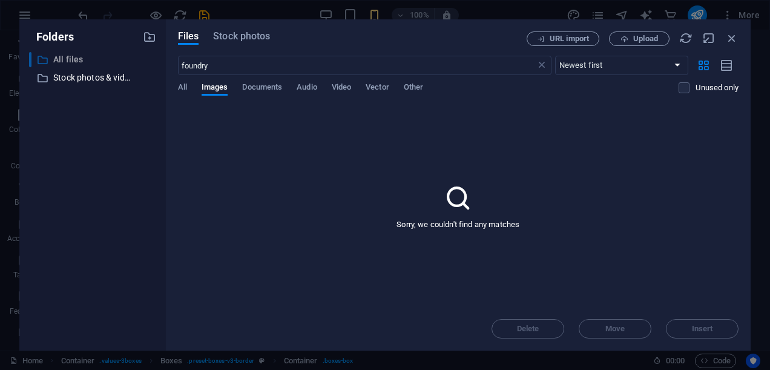
click at [79, 56] on p "All files" at bounding box center [93, 60] width 81 height 14
drag, startPoint x: 65, startPoint y: 57, endPoint x: 77, endPoint y: 60, distance: 11.9
click at [74, 59] on p "All files" at bounding box center [93, 60] width 81 height 14
click at [349, 85] on span "Video" at bounding box center [341, 88] width 19 height 17
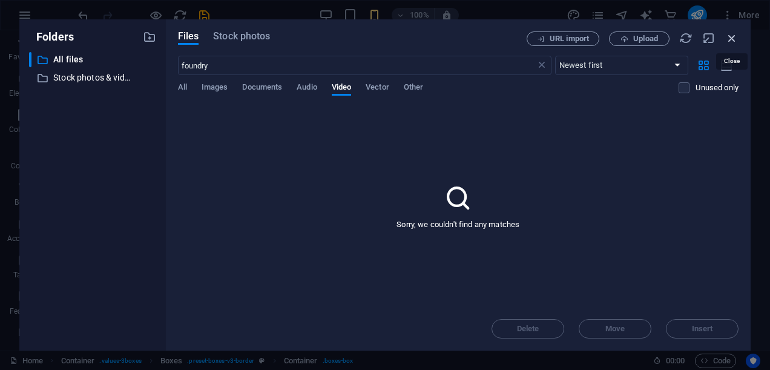
click at [737, 38] on icon "button" at bounding box center [731, 37] width 13 height 13
select select "video"
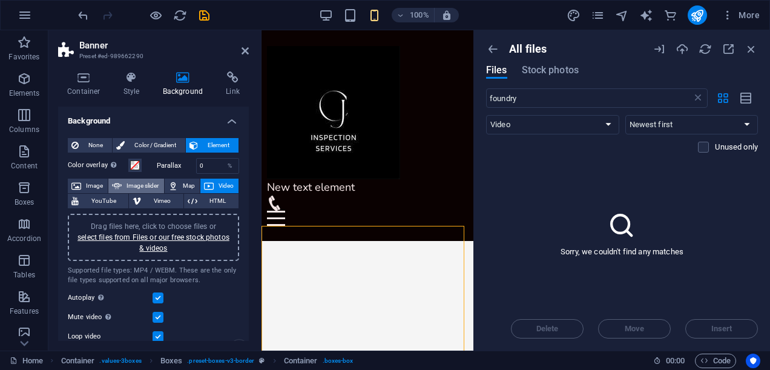
click at [145, 183] on span "Image slider" at bounding box center [142, 186] width 35 height 15
select select "ms"
select select "s"
select select "progressive"
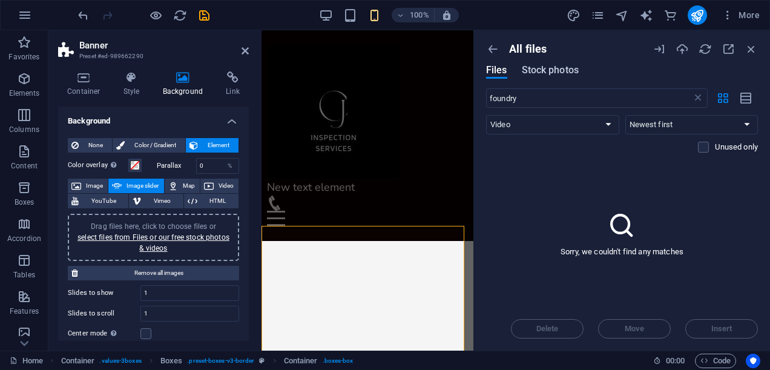
click at [547, 68] on span "Stock photos" at bounding box center [550, 70] width 57 height 15
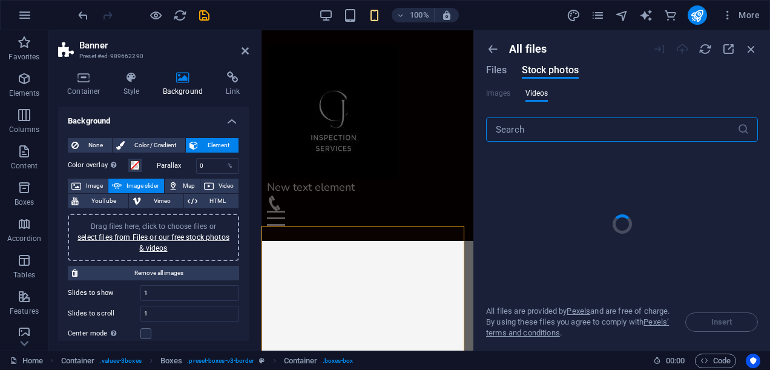
click at [523, 132] on input "text" at bounding box center [611, 129] width 251 height 24
type input "f"
click at [598, 132] on input "non destructive testing" at bounding box center [611, 129] width 251 height 24
type input "n"
click at [151, 225] on span "Drag files here, click to choose files or select files from Files or our free s…" at bounding box center [153, 237] width 152 height 30
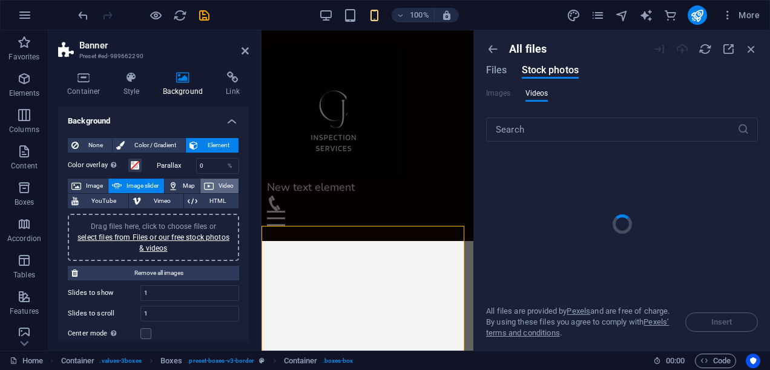
click at [219, 179] on span "Video" at bounding box center [226, 186] width 18 height 15
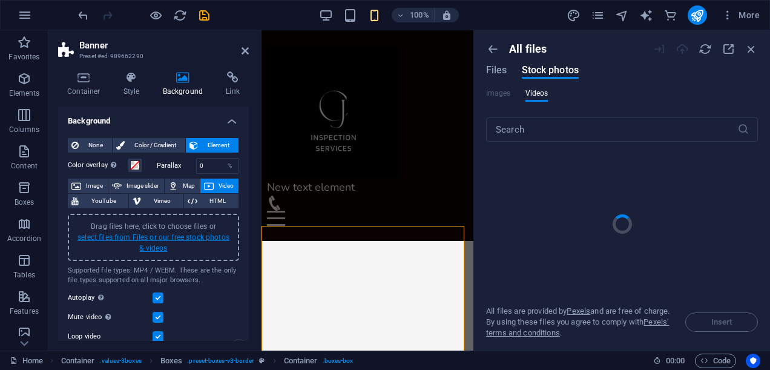
click at [160, 243] on link "select files from Files or our free stock photos & videos" at bounding box center [153, 242] width 152 height 19
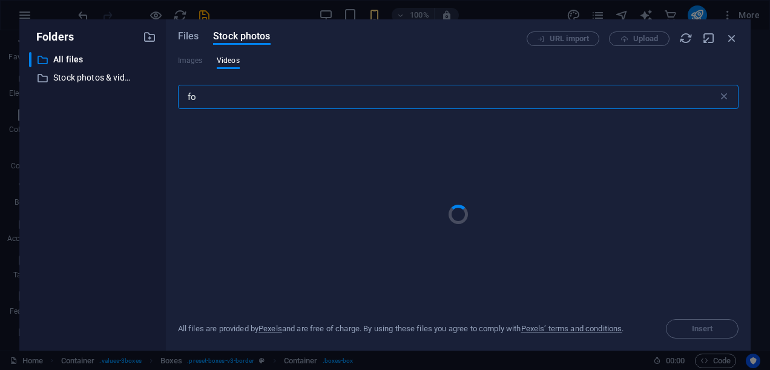
type input "f"
type input "welding"
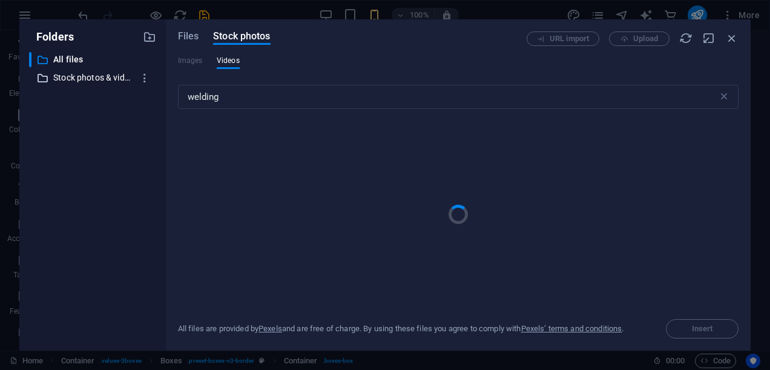
click at [99, 81] on p "Stock photos & videos" at bounding box center [93, 78] width 81 height 14
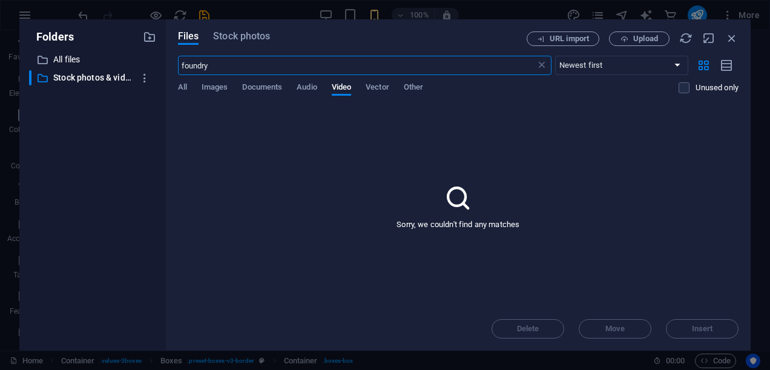
click at [253, 69] on input "foundry" at bounding box center [357, 65] width 358 height 19
type input "f"
type input "welding"
click at [235, 39] on span "Stock photos" at bounding box center [241, 36] width 57 height 15
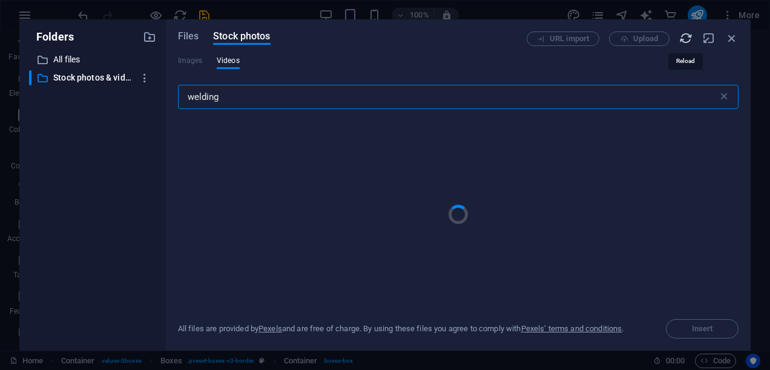
click at [689, 39] on icon "button" at bounding box center [685, 37] width 13 height 13
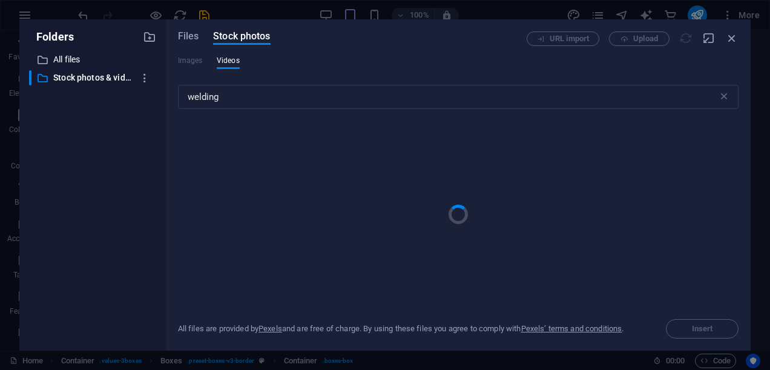
click at [605, 347] on div "Files Stock photos URL import Upload Images Videos welding ​ All files are prov…" at bounding box center [458, 184] width 585 height 331
click at [737, 35] on icon "button" at bounding box center [731, 37] width 13 height 13
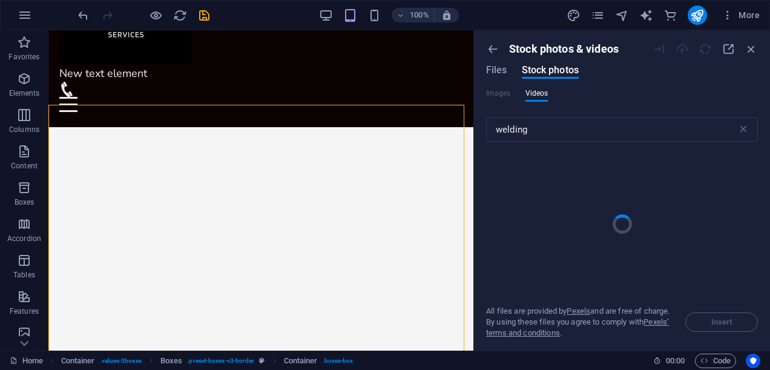
scroll to position [121, 0]
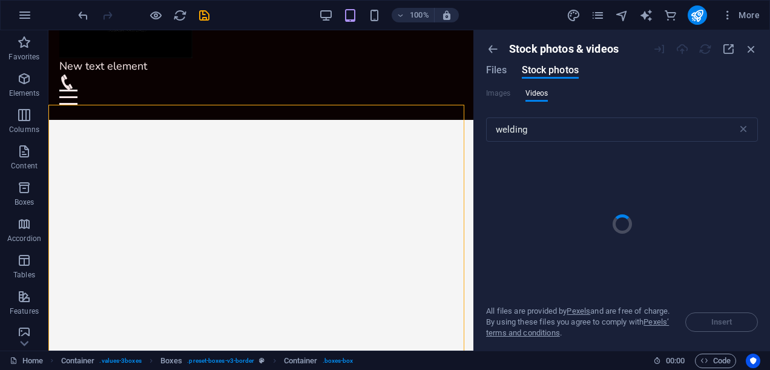
click at [756, 48] on icon "button" at bounding box center [751, 48] width 13 height 13
click at [752, 48] on icon "button" at bounding box center [751, 48] width 13 height 13
click at [751, 48] on icon "button" at bounding box center [751, 48] width 13 height 13
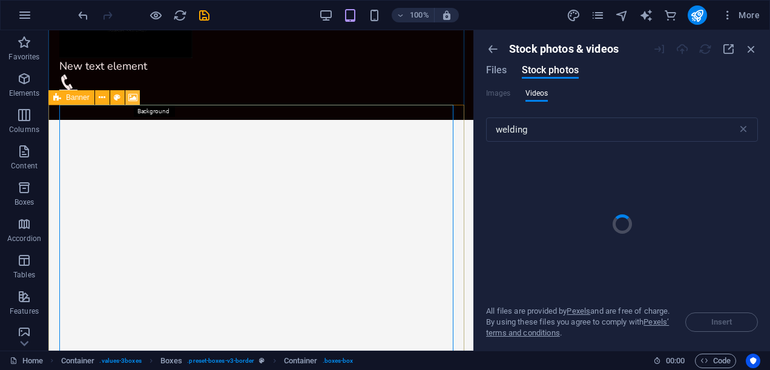
click at [131, 93] on icon at bounding box center [132, 97] width 9 height 13
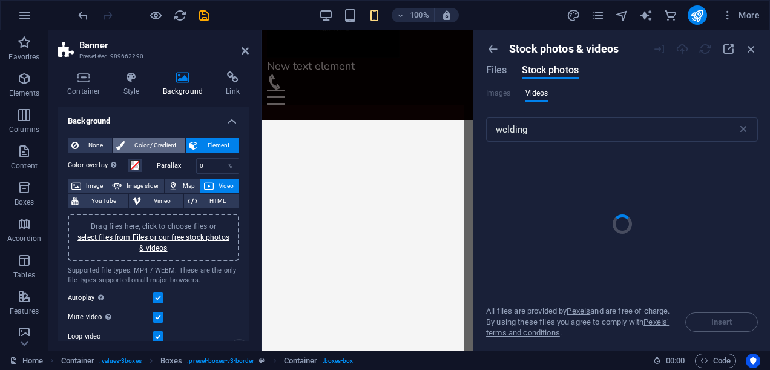
click at [151, 139] on span "Color / Gradient" at bounding box center [154, 145] width 53 height 15
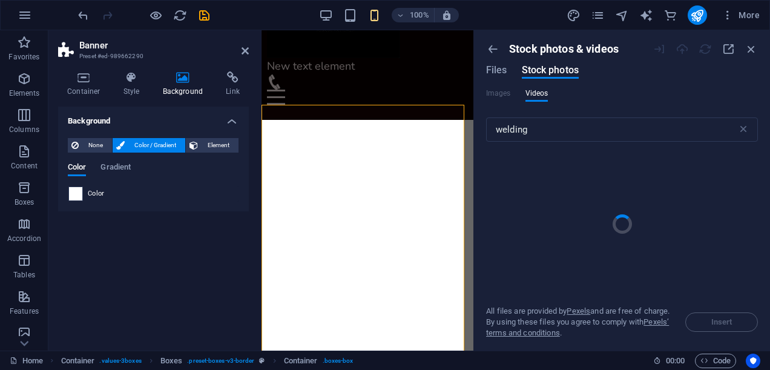
click at [82, 186] on div at bounding box center [75, 193] width 15 height 15
click at [111, 160] on div "Color Gradient Color" at bounding box center [153, 177] width 171 height 48
click at [108, 167] on span "Gradient" at bounding box center [115, 168] width 30 height 17
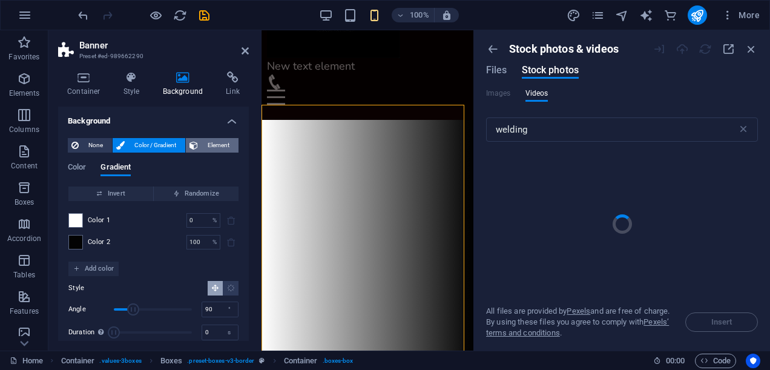
click at [207, 143] on span "Element" at bounding box center [218, 145] width 33 height 15
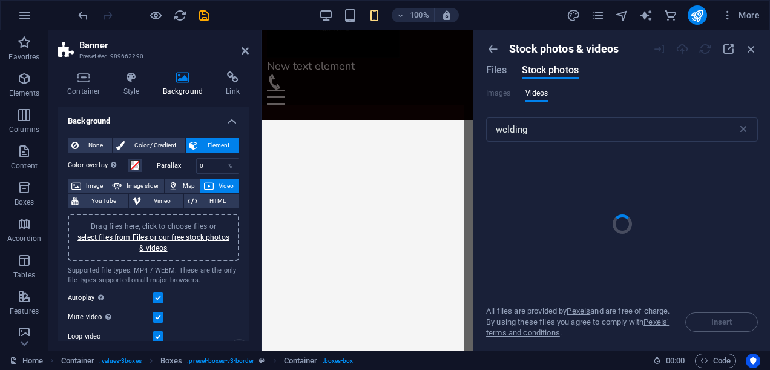
click at [217, 179] on span "Video" at bounding box center [226, 186] width 18 height 15
click at [173, 221] on div "Drag files here, click to choose files or select files from Files or our free s…" at bounding box center [153, 237] width 157 height 33
click at [613, 215] on div at bounding box center [622, 223] width 272 height 125
click at [493, 47] on icon "button" at bounding box center [492, 48] width 13 height 13
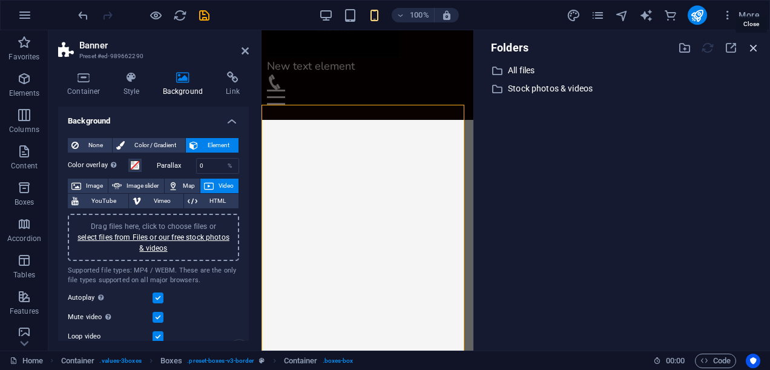
click at [754, 45] on icon "button" at bounding box center [753, 47] width 13 height 13
click at [722, 361] on span "Code" at bounding box center [715, 361] width 30 height 15
click at [103, 185] on span "Image" at bounding box center [94, 186] width 19 height 15
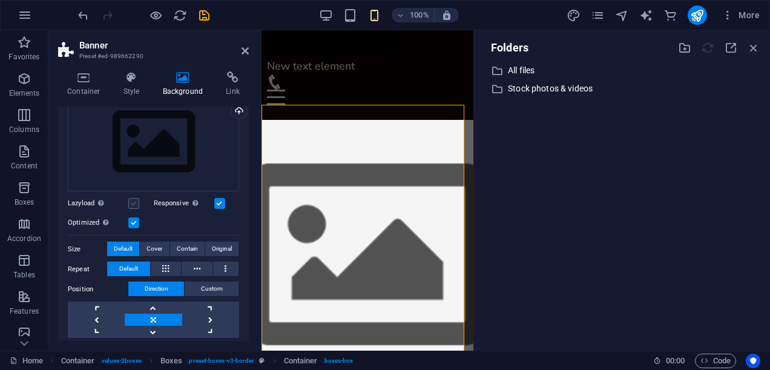
click at [134, 198] on label at bounding box center [133, 203] width 11 height 11
click at [0, 0] on input "Lazyload Loading images after the page loads improves page speed." at bounding box center [0, 0] width 0 height 0
click at [220, 199] on label at bounding box center [219, 203] width 11 height 11
click at [0, 0] on input "Responsive Automatically load retina image and smartphone optimized sizes." at bounding box center [0, 0] width 0 height 0
click at [128, 220] on div "Optimized Images are compressed to improve page speed." at bounding box center [153, 223] width 171 height 15
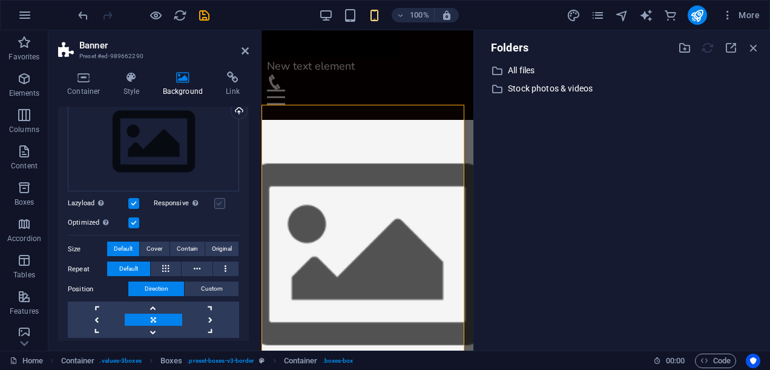
click at [221, 203] on label at bounding box center [219, 203] width 11 height 11
click at [0, 0] on input "Responsive Automatically load retina image and smartphone optimized sizes." at bounding box center [0, 0] width 0 height 0
click at [159, 251] on span "Cover" at bounding box center [155, 249] width 16 height 15
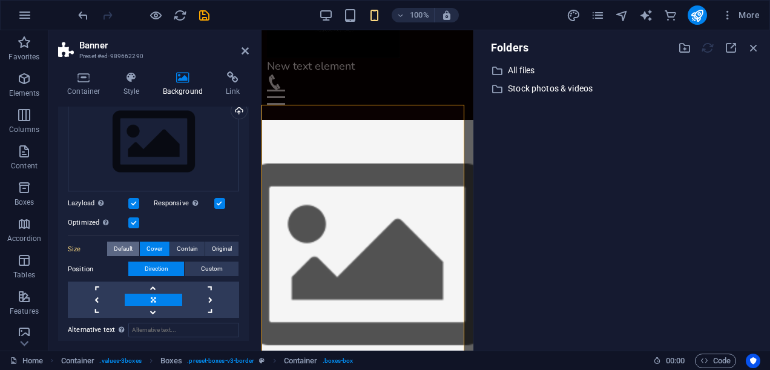
click at [133, 247] on span "Default" at bounding box center [123, 249] width 19 height 15
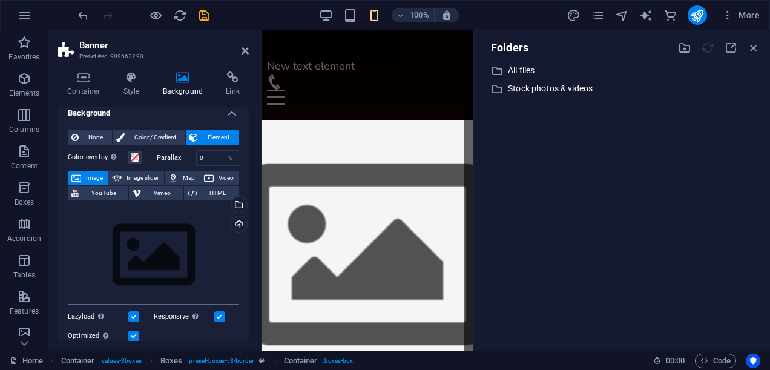
scroll to position [0, 0]
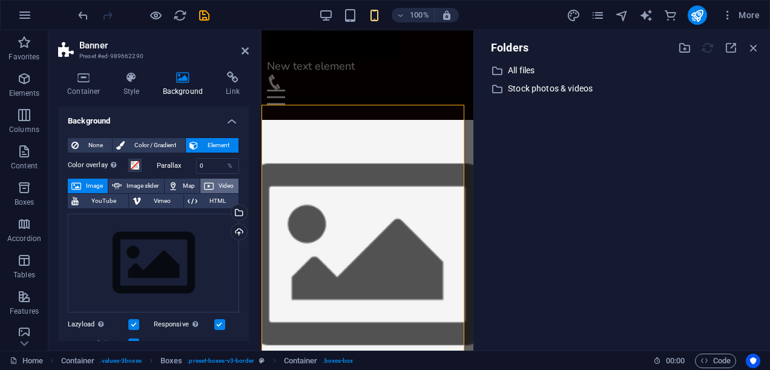
click at [217, 183] on span "Video" at bounding box center [226, 186] width 18 height 15
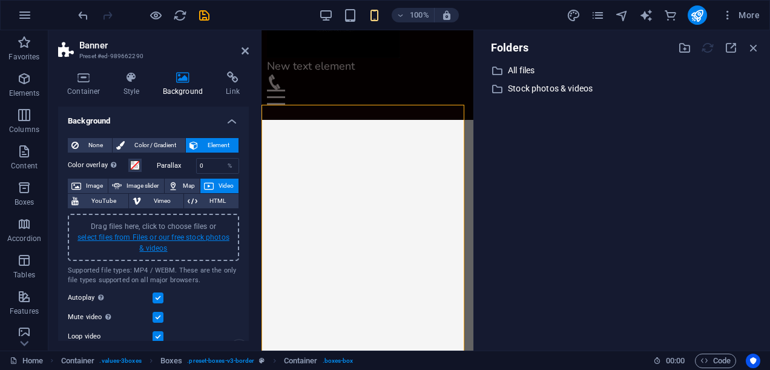
click at [172, 233] on link "select files from Files or our free stock photos & videos" at bounding box center [153, 242] width 152 height 19
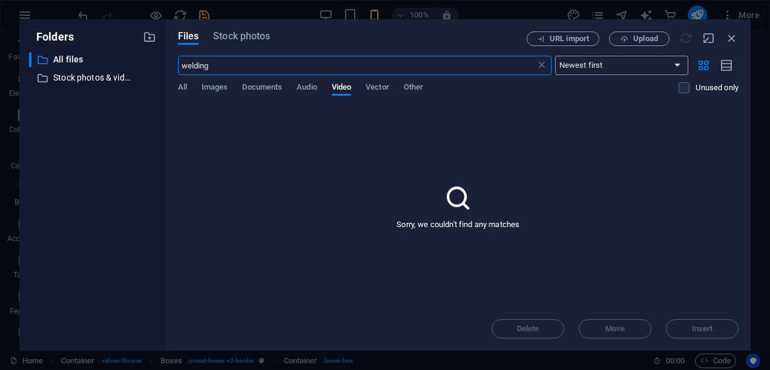
click at [680, 62] on select "Newest first Oldest first Name (A-Z) Name (Z-A) Size (0-9) Size (9-0) Resolutio…" at bounding box center [621, 65] width 133 height 19
select select "name_asc"
click at [555, 56] on select "Newest first Oldest first Name (A-Z) Name (Z-A) Size (0-9) Size (9-0) Resolutio…" at bounding box center [621, 65] width 133 height 19
click at [240, 64] on input "welding" at bounding box center [357, 65] width 358 height 19
click at [113, 74] on p "Stock photos & videos" at bounding box center [93, 78] width 81 height 14
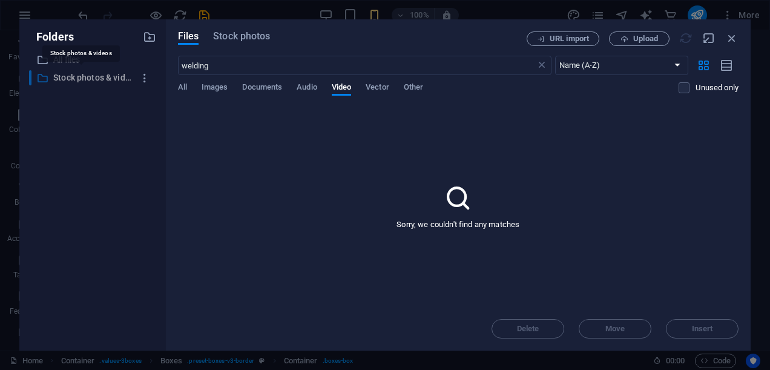
click at [113, 74] on p "Stock photos & videos" at bounding box center [93, 78] width 81 height 14
click at [233, 34] on span "Stock photos" at bounding box center [241, 36] width 57 height 15
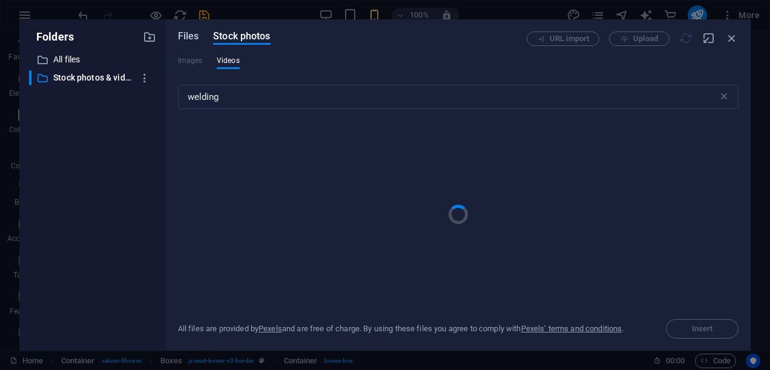
click at [185, 36] on span "Files" at bounding box center [188, 36] width 21 height 15
select select "name_asc"
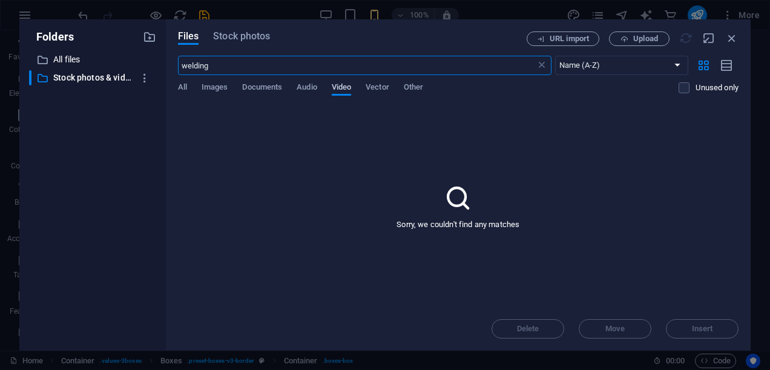
click at [344, 92] on span "Video" at bounding box center [341, 88] width 19 height 17
click at [306, 90] on span "Audio" at bounding box center [307, 88] width 20 height 17
click at [345, 81] on div "welding ​ Newest first Oldest first Name (A-Z) Name (Z-A) Size (0-9) Size (9-0)…" at bounding box center [458, 81] width 561 height 50
drag, startPoint x: 336, startPoint y: 93, endPoint x: 335, endPoint y: 86, distance: 6.8
click at [335, 92] on span "Video" at bounding box center [341, 88] width 19 height 17
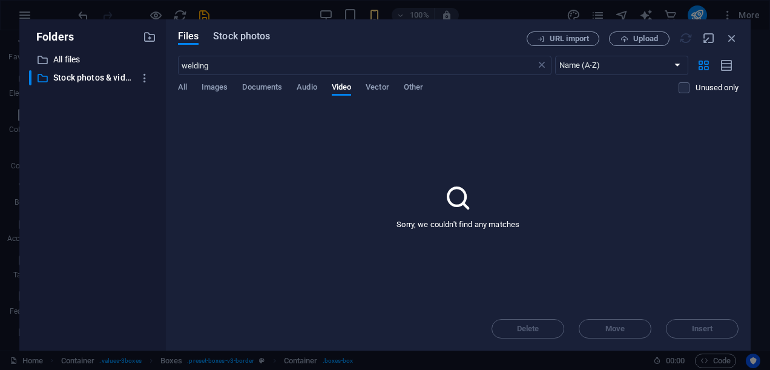
click at [257, 36] on span "Stock photos" at bounding box center [241, 36] width 57 height 15
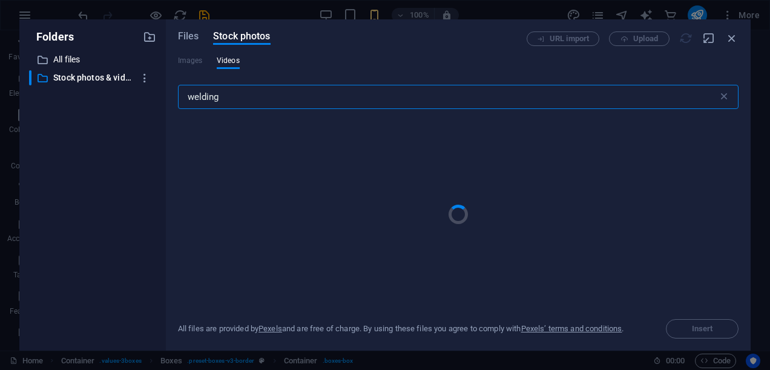
click at [264, 94] on input "welding" at bounding box center [448, 97] width 540 height 24
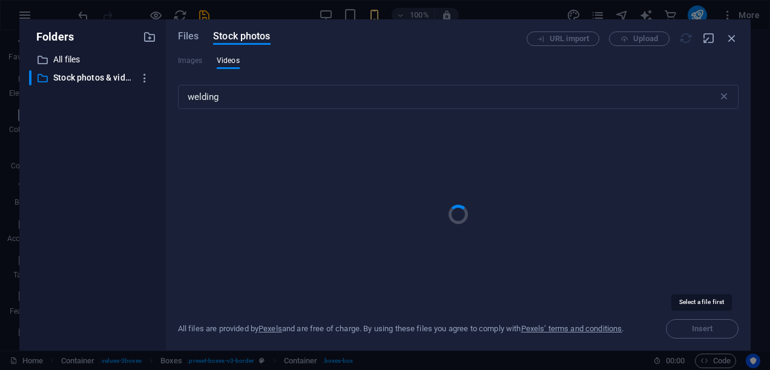
click at [690, 332] on span "Insert" at bounding box center [702, 328] width 73 height 19
click at [570, 36] on div "URL import Upload" at bounding box center [633, 38] width 212 height 15
click at [640, 36] on div "URL import Upload" at bounding box center [633, 38] width 212 height 15
click at [729, 35] on icon "button" at bounding box center [731, 37] width 13 height 13
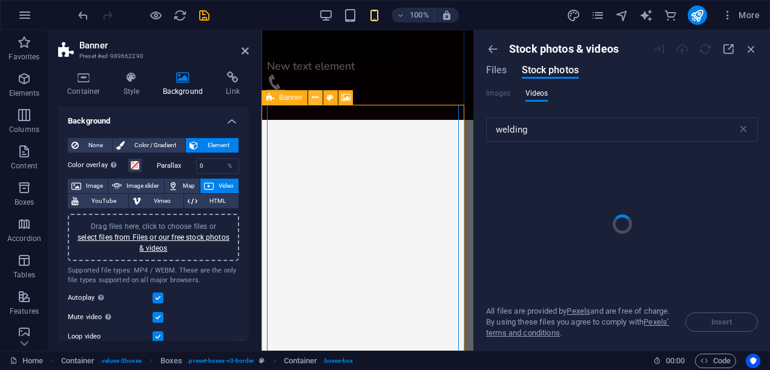
click at [317, 94] on icon at bounding box center [315, 97] width 7 height 13
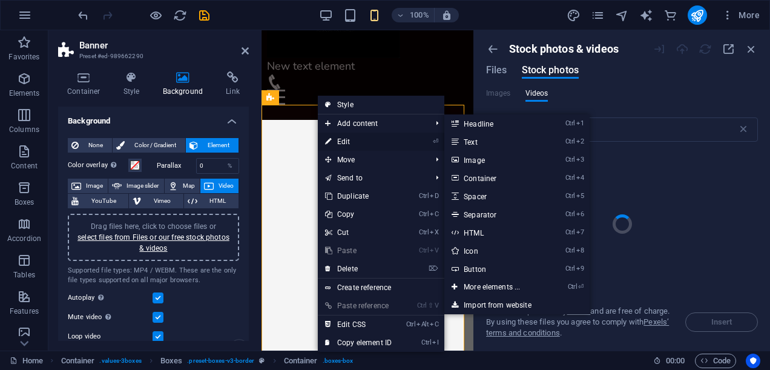
click at [346, 142] on link "⏎ Edit" at bounding box center [358, 142] width 81 height 18
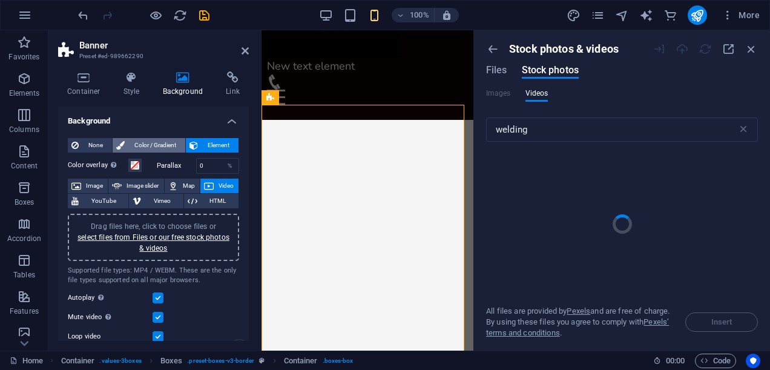
click at [147, 140] on span "Color / Gradient" at bounding box center [154, 145] width 53 height 15
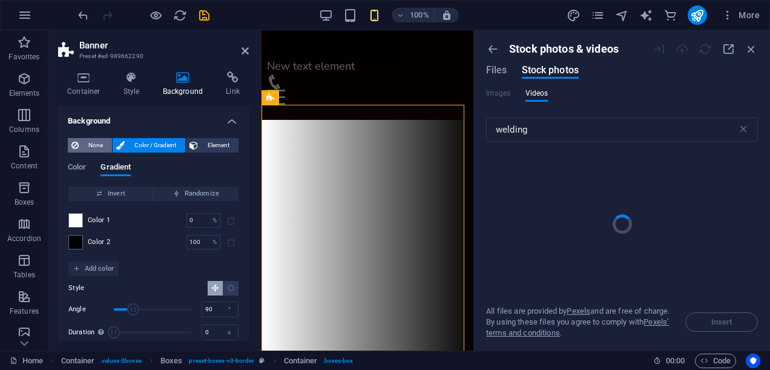
click at [95, 145] on span "None" at bounding box center [95, 145] width 26 height 15
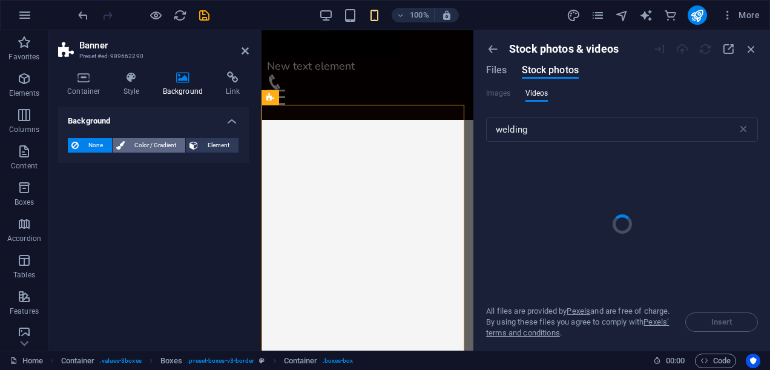
click at [143, 143] on span "Color / Gradient" at bounding box center [154, 145] width 53 height 15
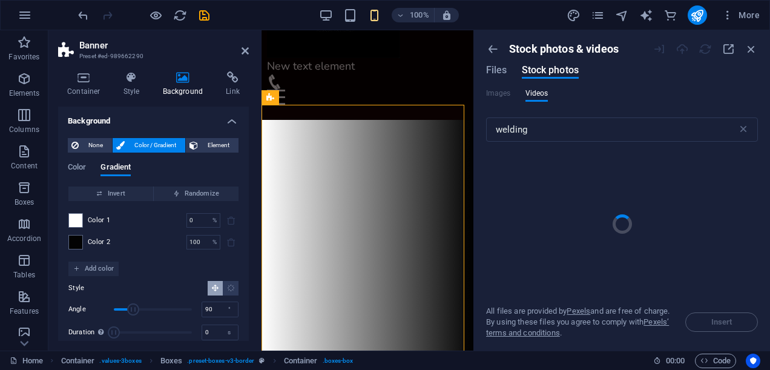
click at [110, 238] on span "Color 2" at bounding box center [99, 242] width 23 height 10
click at [228, 241] on span at bounding box center [231, 242] width 15 height 15
click at [192, 235] on input "100" at bounding box center [196, 242] width 21 height 15
click at [70, 217] on span at bounding box center [75, 220] width 13 height 13
drag, startPoint x: 133, startPoint y: 308, endPoint x: 114, endPoint y: 310, distance: 19.5
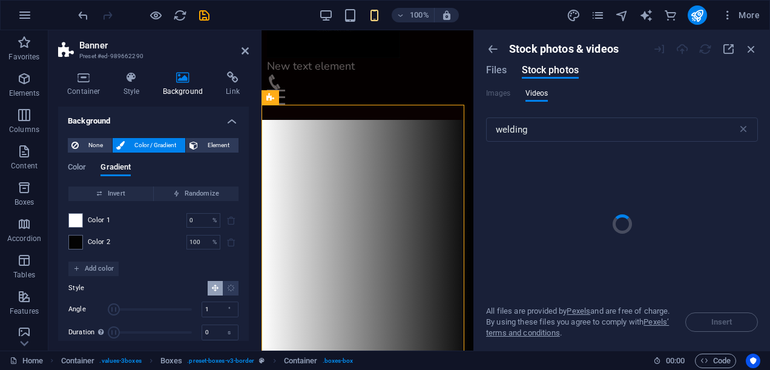
click at [114, 310] on span "Angle" at bounding box center [114, 309] width 12 height 12
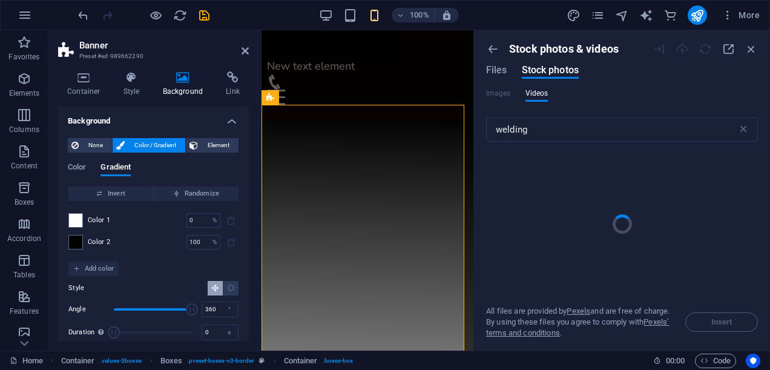
drag, startPoint x: 115, startPoint y: 310, endPoint x: 196, endPoint y: 311, distance: 81.1
click at [196, 311] on span "Angle" at bounding box center [192, 309] width 12 height 12
drag, startPoint x: 196, startPoint y: 311, endPoint x: 143, endPoint y: 310, distance: 53.3
click at [143, 310] on span "Angle" at bounding box center [143, 309] width 12 height 12
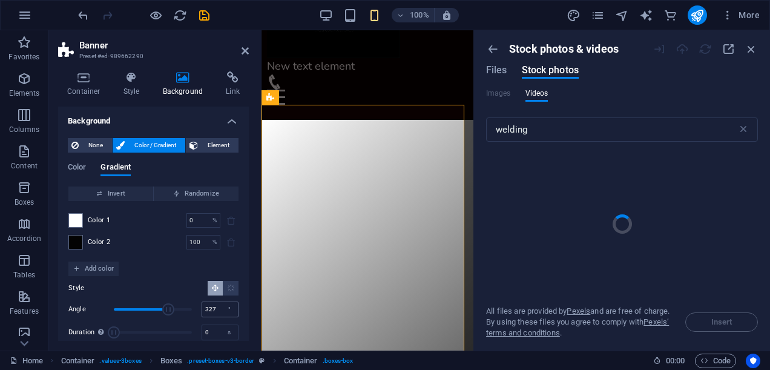
type input "360"
drag, startPoint x: 143, startPoint y: 310, endPoint x: 200, endPoint y: 312, distance: 57.0
click at [200, 312] on div "Angle 360 °" at bounding box center [153, 309] width 170 height 18
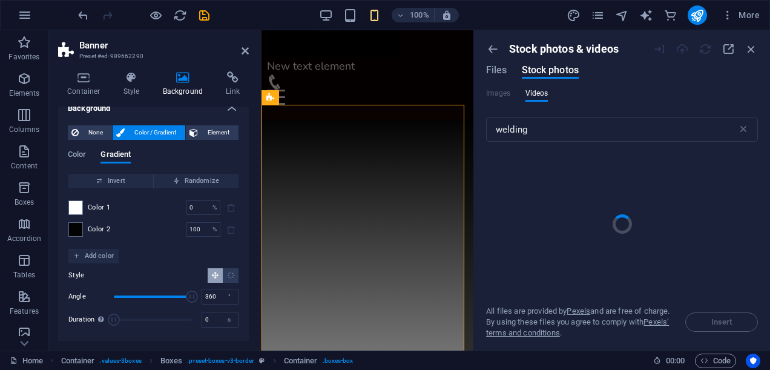
scroll to position [15, 0]
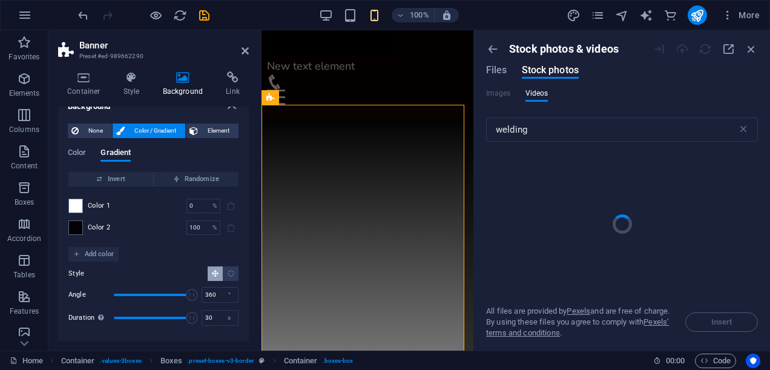
drag, startPoint x: 116, startPoint y: 316, endPoint x: 197, endPoint y: 321, distance: 81.3
click at [197, 321] on div "Duration Duration of the background animation. A value of "0" disables the anim…" at bounding box center [153, 318] width 170 height 18
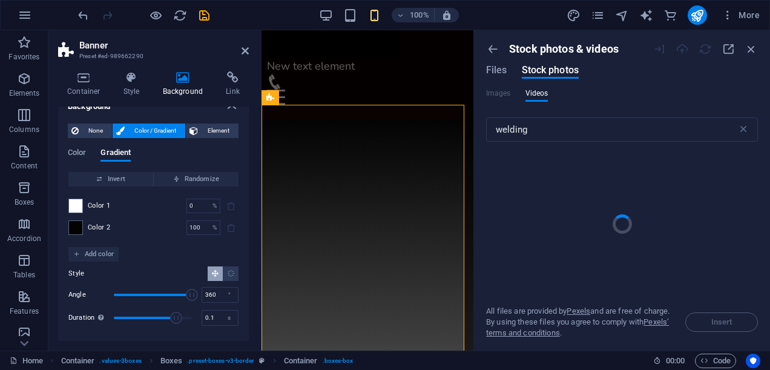
type input "0"
drag, startPoint x: 190, startPoint y: 314, endPoint x: 102, endPoint y: 301, distance: 89.3
click at [102, 301] on div "Angle 360 ° Duration Duration of the background animation. A value of "0" disab…" at bounding box center [153, 306] width 170 height 41
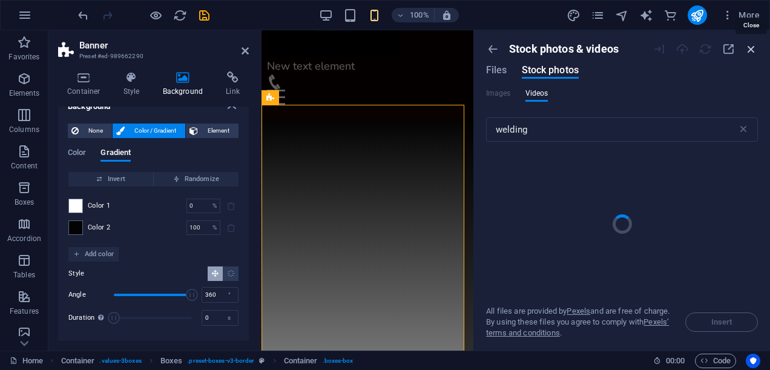
click at [752, 42] on icon "button" at bounding box center [751, 48] width 13 height 13
click at [747, 50] on icon "button" at bounding box center [751, 48] width 13 height 13
click at [756, 44] on icon "button" at bounding box center [751, 48] width 13 height 13
click at [493, 47] on icon "button" at bounding box center [492, 48] width 13 height 13
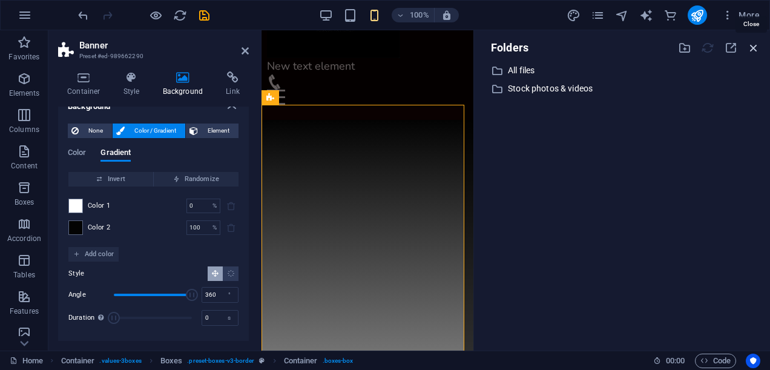
click at [752, 45] on icon "button" at bounding box center [753, 47] width 13 height 13
click at [756, 45] on icon "button" at bounding box center [753, 47] width 13 height 13
click at [703, 12] on icon "publish" at bounding box center [697, 15] width 14 height 14
click at [696, 13] on icon "publish" at bounding box center [697, 15] width 14 height 14
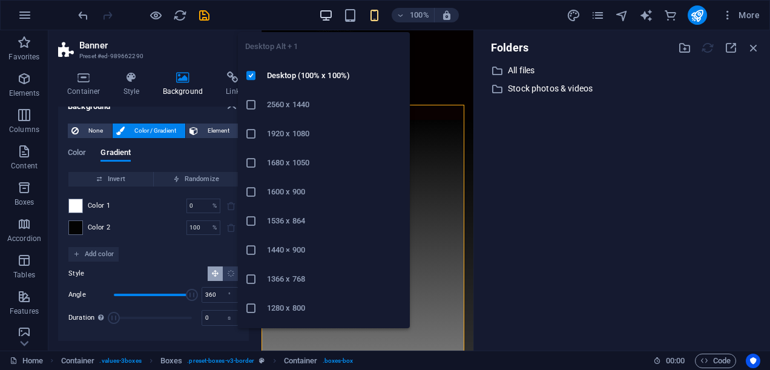
click at [320, 15] on icon "button" at bounding box center [326, 15] width 14 height 14
click at [326, 14] on icon "button" at bounding box center [326, 15] width 14 height 14
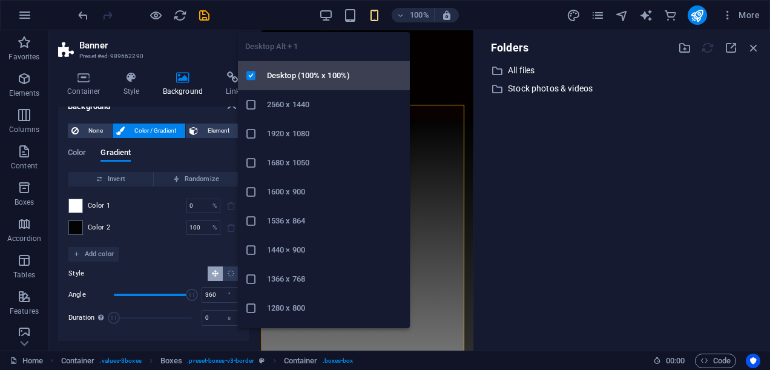
click at [304, 76] on h6 "Desktop (100% x 100%)" at bounding box center [335, 75] width 136 height 15
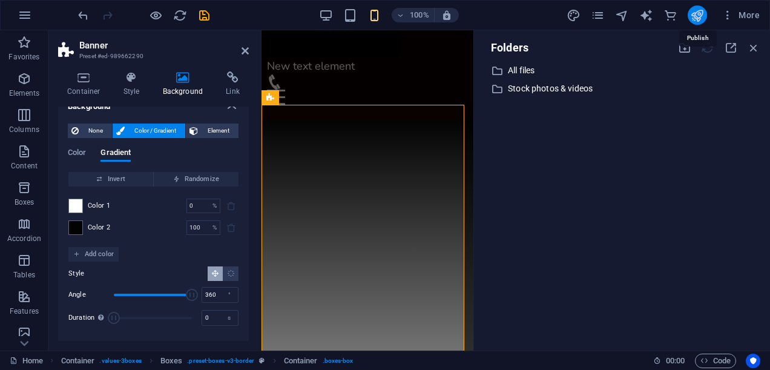
click at [700, 10] on icon "publish" at bounding box center [697, 15] width 14 height 14
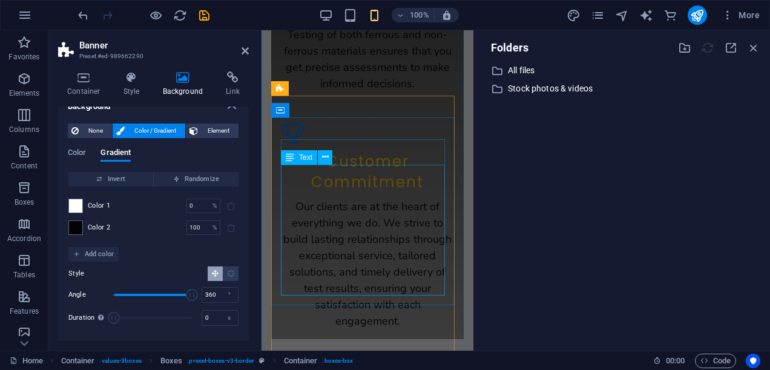
scroll to position [1960, 0]
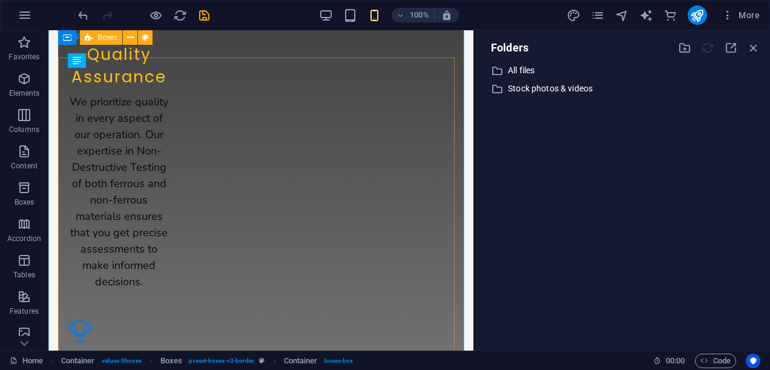
scroll to position [1579, 0]
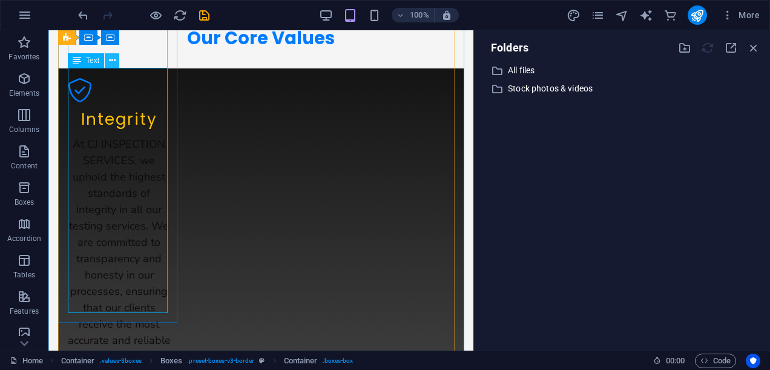
click at [112, 62] on icon at bounding box center [112, 60] width 7 height 13
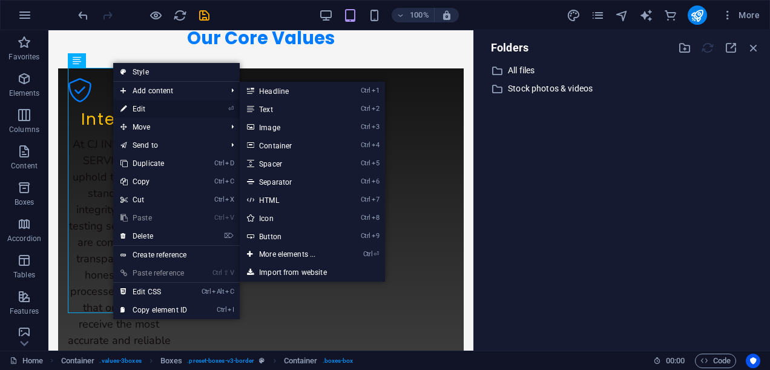
click at [136, 107] on link "⏎ Edit" at bounding box center [153, 109] width 81 height 18
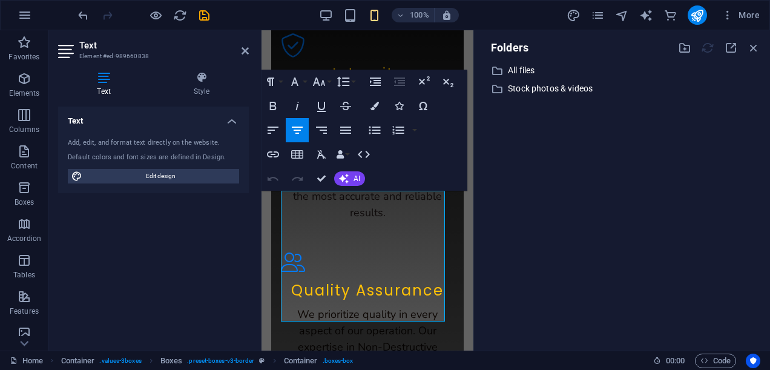
scroll to position [1934, 0]
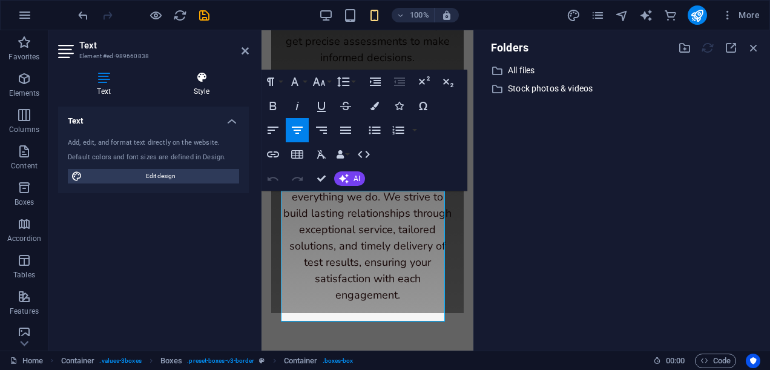
click at [200, 76] on icon at bounding box center [201, 77] width 94 height 12
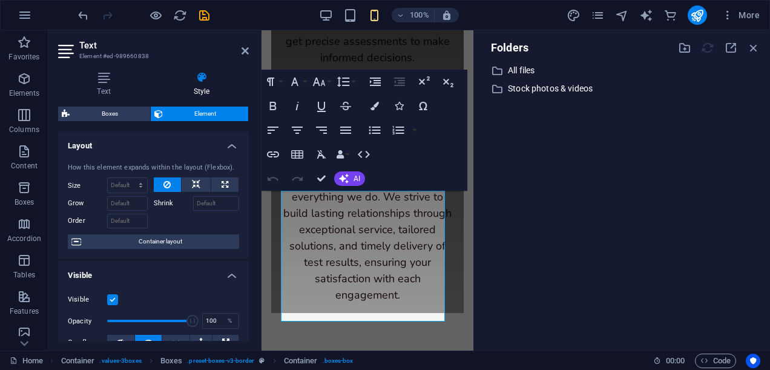
click at [110, 295] on label at bounding box center [112, 299] width 11 height 11
click at [0, 0] on input "Visible" at bounding box center [0, 0] width 0 height 0
click at [111, 294] on label at bounding box center [112, 299] width 11 height 11
click at [0, 0] on input "Visible" at bounding box center [0, 0] width 0 height 0
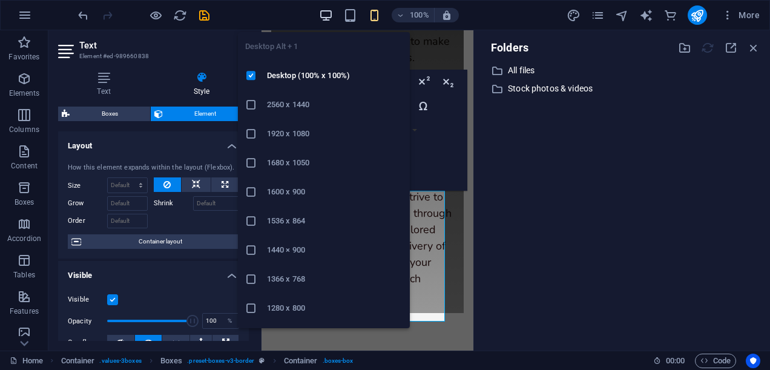
click at [328, 15] on icon "button" at bounding box center [326, 15] width 14 height 14
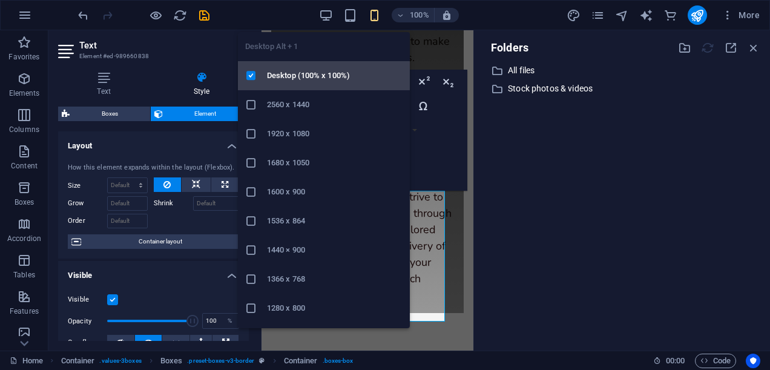
click at [308, 74] on h6 "Desktop (100% x 100%)" at bounding box center [335, 75] width 136 height 15
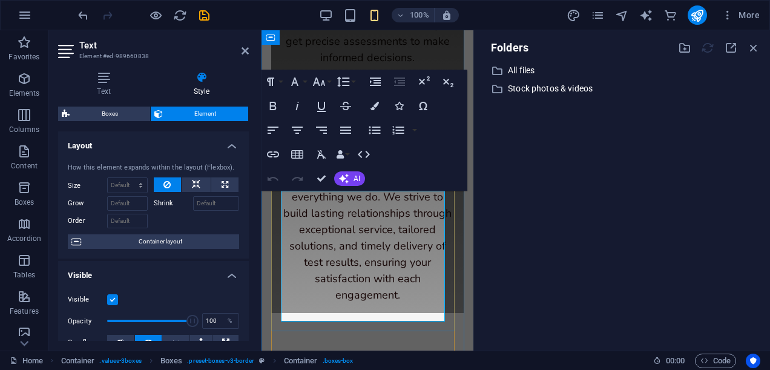
drag, startPoint x: 290, startPoint y: 194, endPoint x: 346, endPoint y: 216, distance: 59.8
drag, startPoint x: 443, startPoint y: 95, endPoint x: 476, endPoint y: 114, distance: 38.0
click at [488, 114] on div "Home Favorites Elements Columns Content Boxes Accordion Tables Features Images …" at bounding box center [385, 190] width 770 height 320
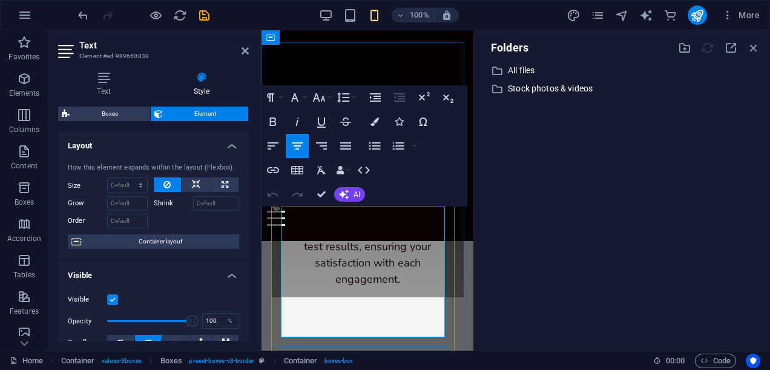
scroll to position [1833, 0]
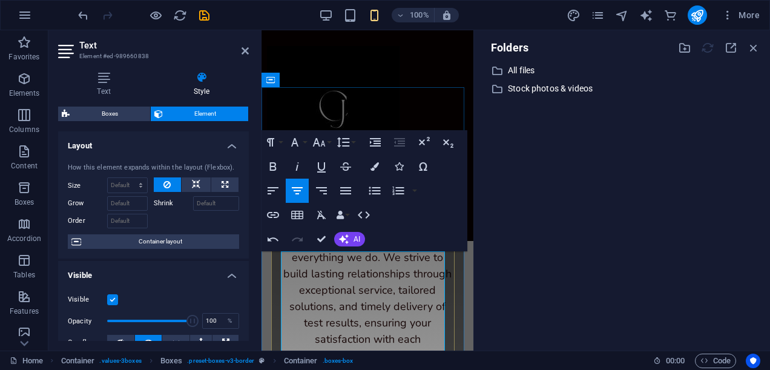
drag, startPoint x: 296, startPoint y: 256, endPoint x: 356, endPoint y: 303, distance: 75.9
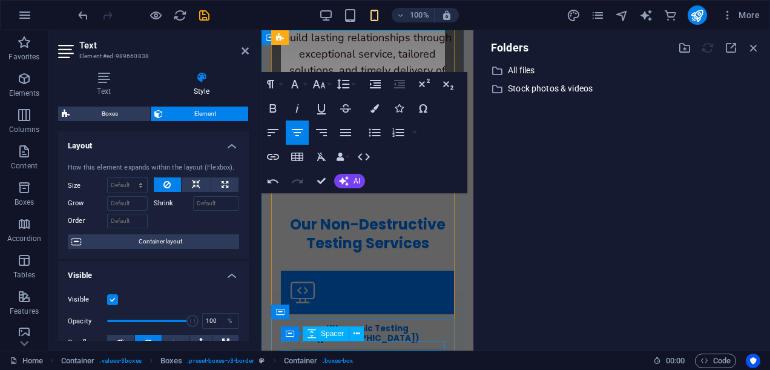
scroll to position [2183, 0]
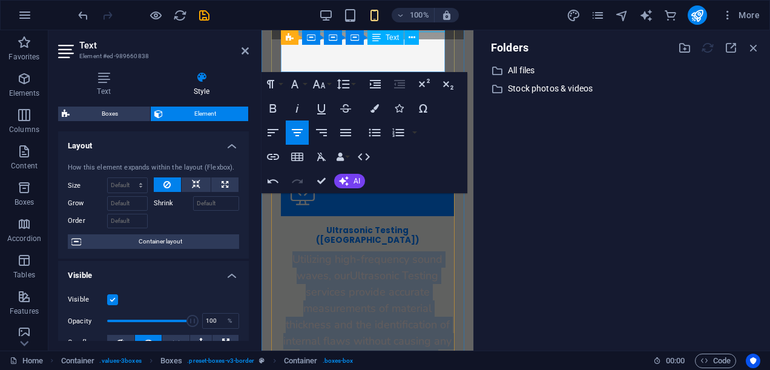
drag, startPoint x: 289, startPoint y: 255, endPoint x: 431, endPoint y: 64, distance: 238.5
click at [431, 251] on p "Utilizing high-frequency sound waves, our Ultrasonic Testing services provide a…" at bounding box center [367, 316] width 173 height 131
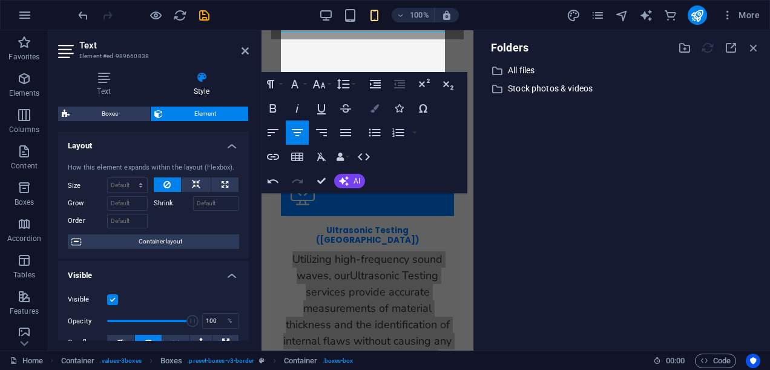
click at [375, 107] on icon "button" at bounding box center [374, 108] width 8 height 8
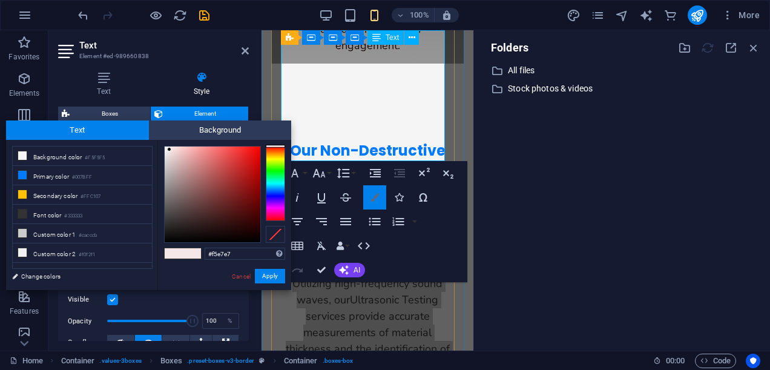
scroll to position [2094, 0]
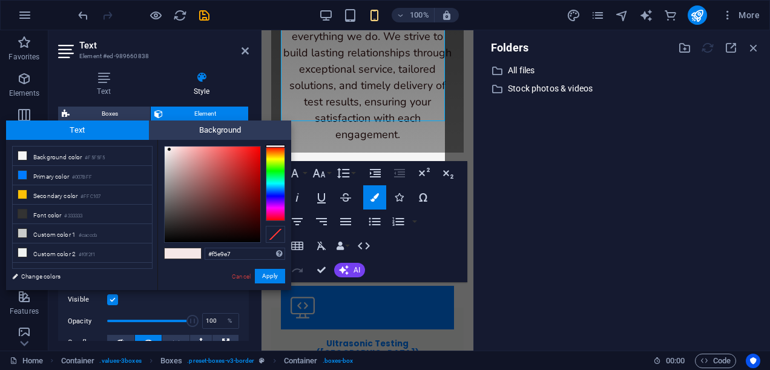
click at [274, 148] on div at bounding box center [275, 183] width 19 height 75
click at [274, 153] on div at bounding box center [275, 183] width 19 height 75
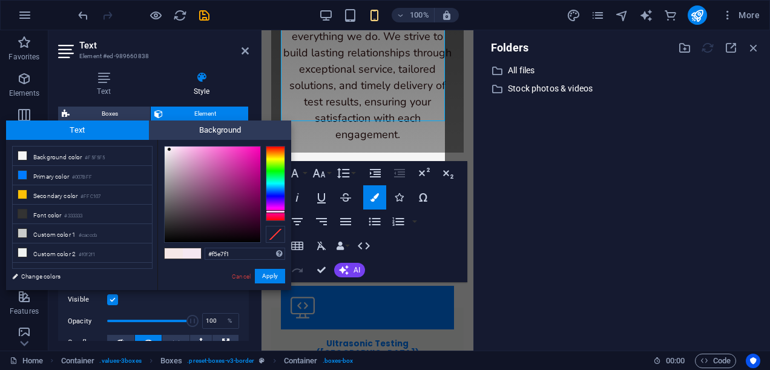
click at [277, 211] on div at bounding box center [275, 183] width 19 height 75
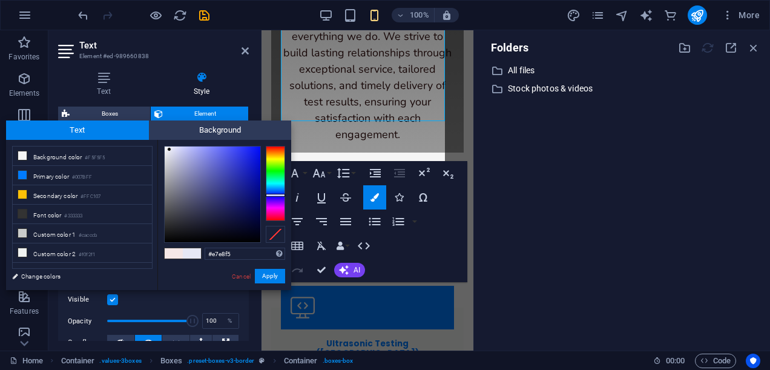
click at [276, 195] on div at bounding box center [275, 183] width 19 height 75
click at [277, 183] on div at bounding box center [275, 183] width 19 height 75
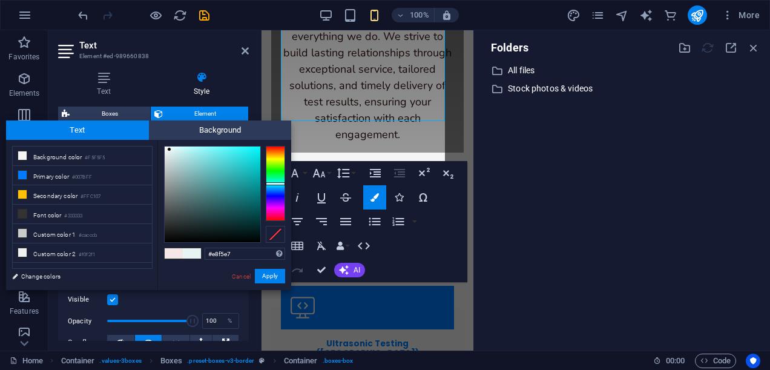
click at [277, 170] on div at bounding box center [275, 183] width 19 height 75
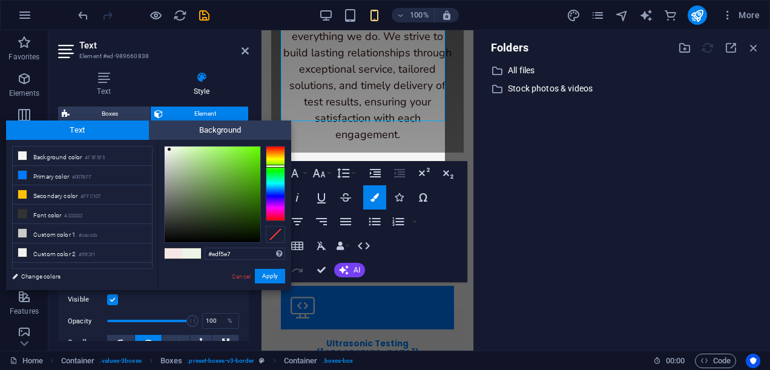
click at [277, 166] on div at bounding box center [275, 183] width 19 height 75
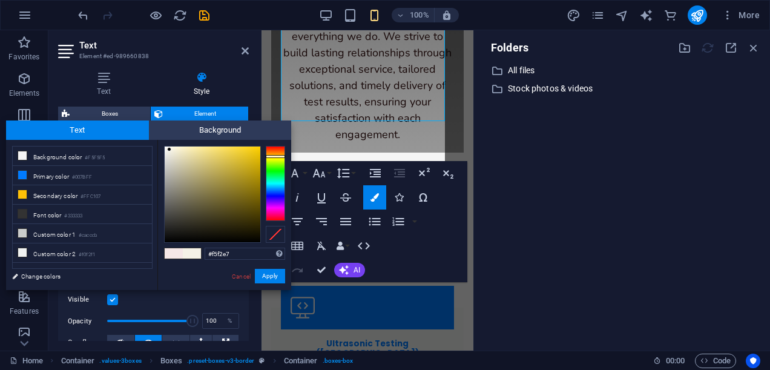
click at [277, 156] on div at bounding box center [275, 183] width 19 height 75
click at [278, 151] on div at bounding box center [275, 183] width 19 height 75
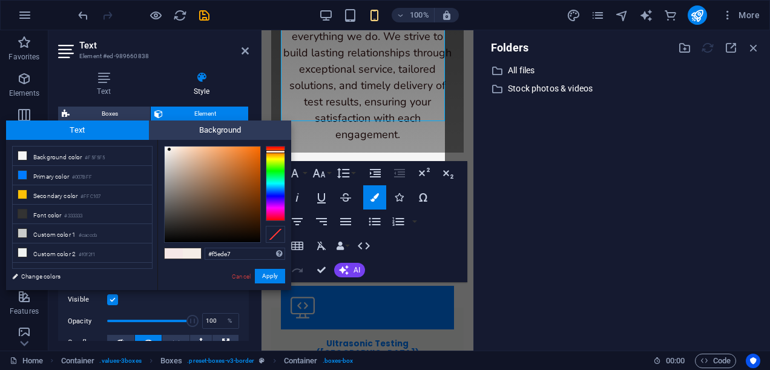
type input "#de6a14"
click at [251, 159] on div at bounding box center [213, 195] width 96 height 96
click at [271, 274] on button "Apply" at bounding box center [270, 276] width 30 height 15
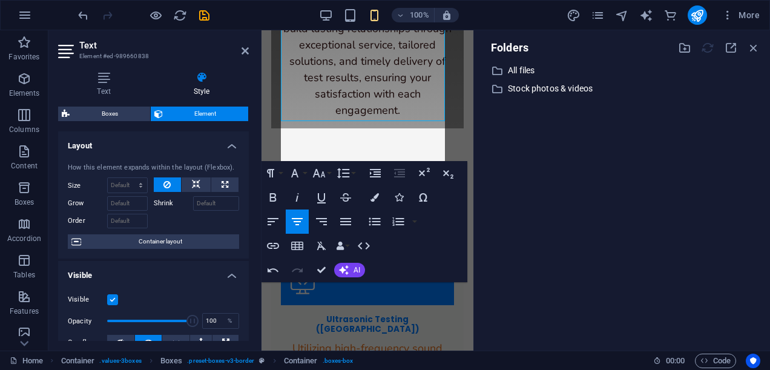
click at [512, 223] on div "​ All files All files ​ Stock photos & videos Stock photos & videos" at bounding box center [622, 202] width 277 height 278
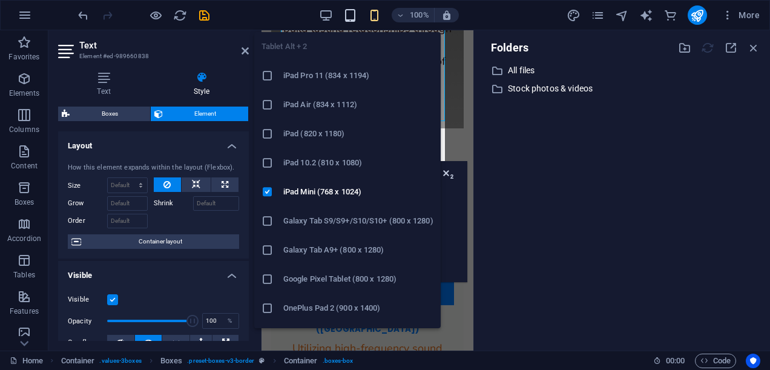
click at [350, 18] on icon "button" at bounding box center [350, 15] width 14 height 14
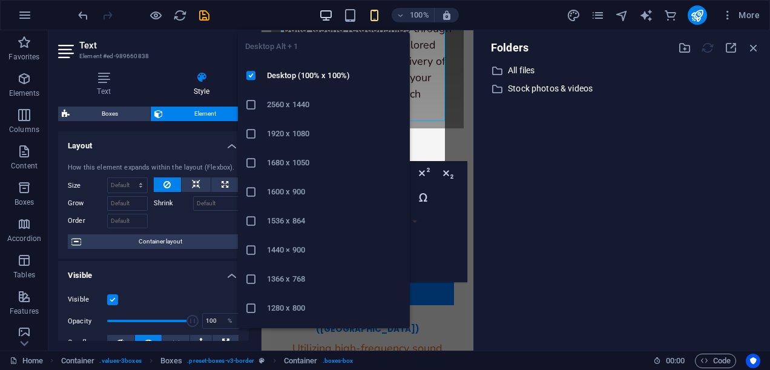
click at [326, 16] on icon "button" at bounding box center [326, 15] width 14 height 14
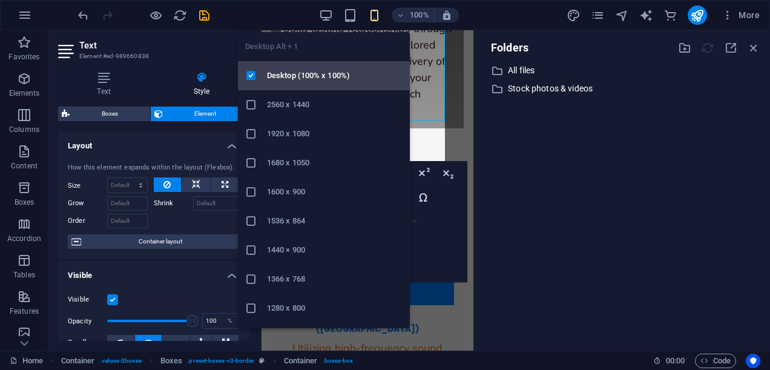
click at [304, 76] on h6 "Desktop (100% x 100%)" at bounding box center [335, 75] width 136 height 15
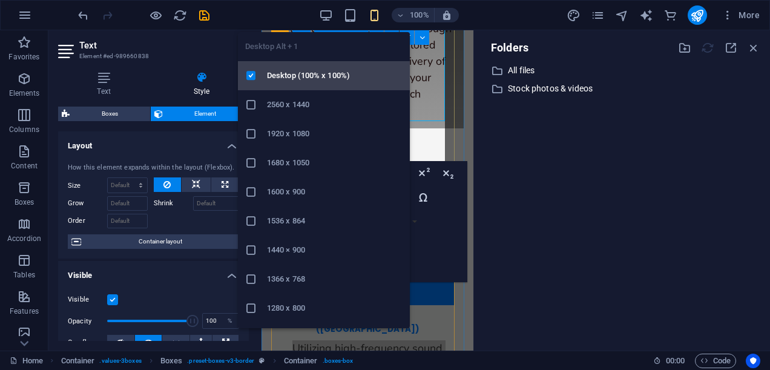
click at [331, 70] on h6 "Desktop (100% x 100%)" at bounding box center [335, 75] width 136 height 15
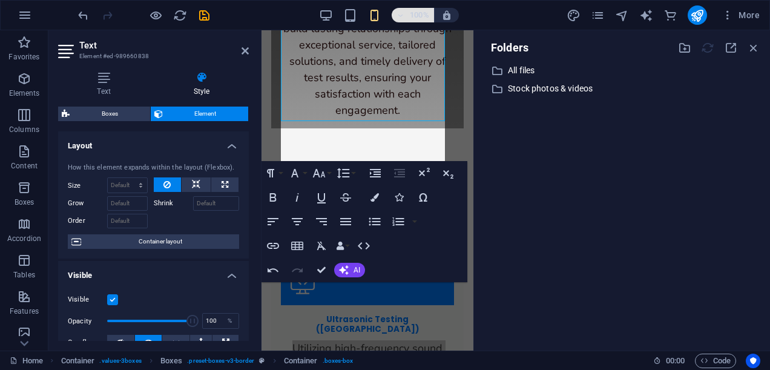
click at [401, 13] on icon "button" at bounding box center [401, 16] width 8 height 8
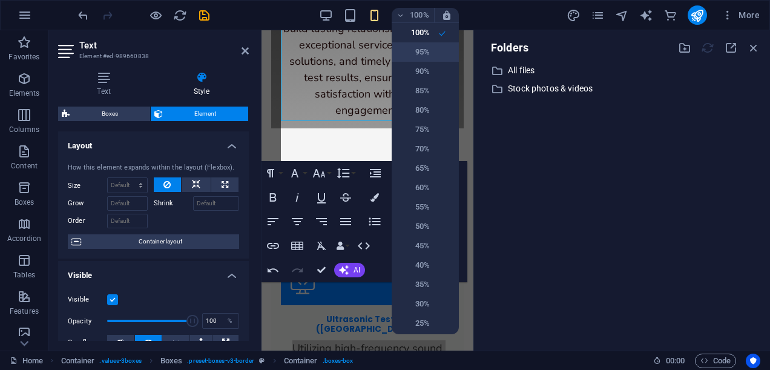
click at [418, 48] on h6 "95%" at bounding box center [414, 52] width 31 height 15
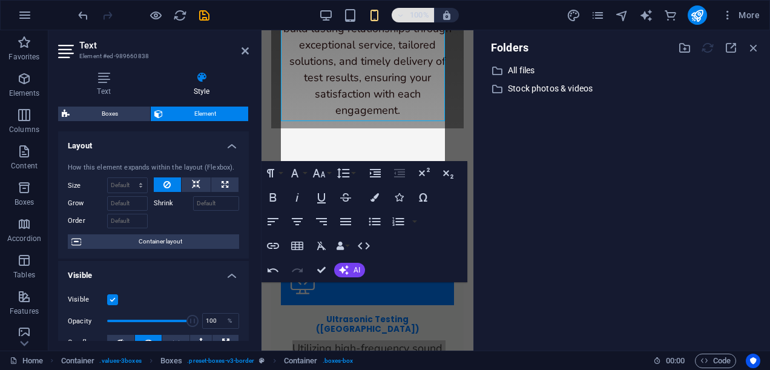
click at [407, 17] on span "100%" at bounding box center [413, 15] width 33 height 15
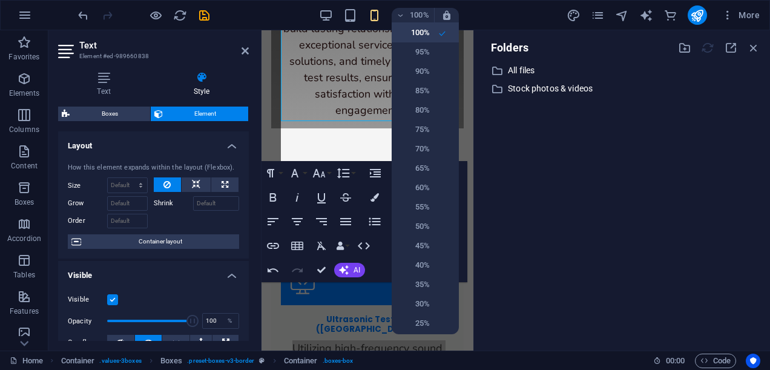
click at [408, 33] on h6 "100%" at bounding box center [414, 32] width 31 height 15
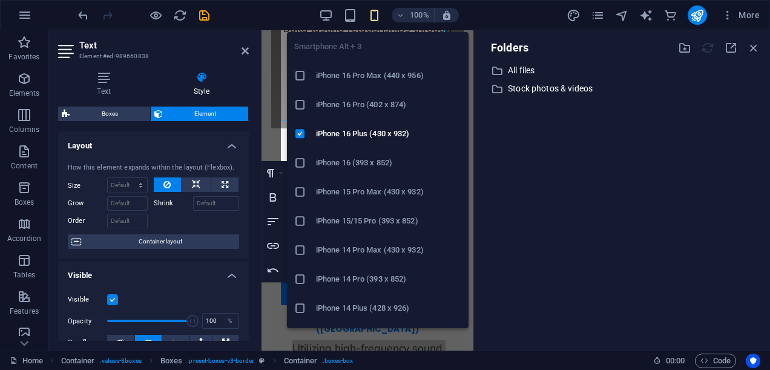
click at [372, 12] on icon "button" at bounding box center [374, 15] width 14 height 14
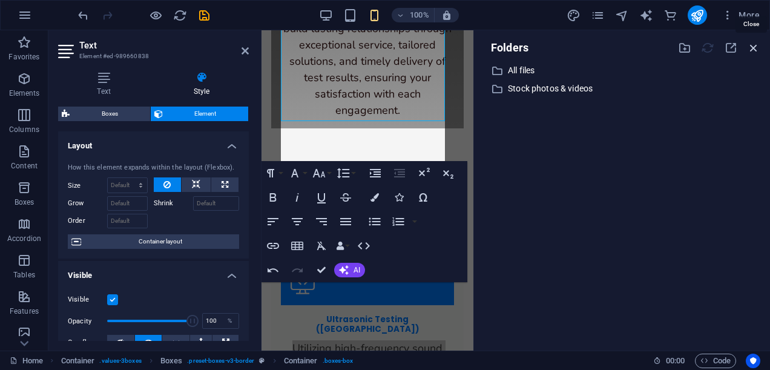
click at [753, 46] on icon "button" at bounding box center [753, 47] width 13 height 13
click at [751, 46] on icon "button" at bounding box center [753, 47] width 13 height 13
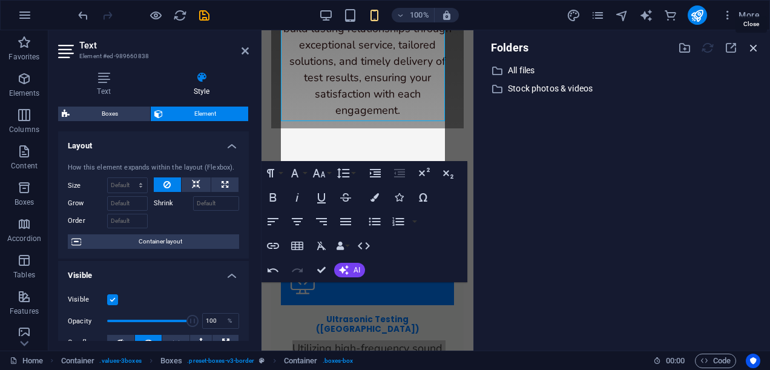
click at [751, 46] on icon "button" at bounding box center [753, 47] width 13 height 13
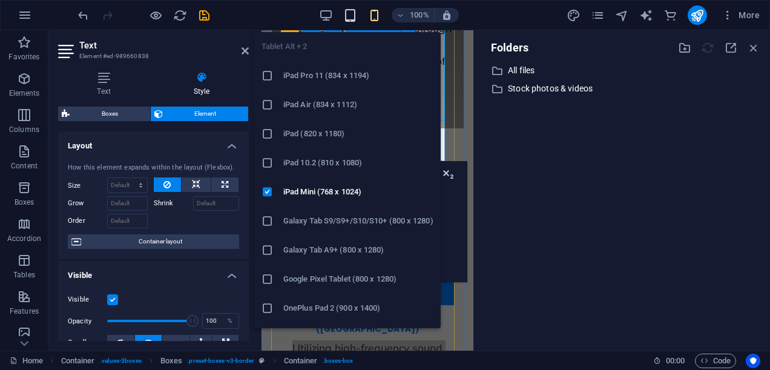
click at [349, 16] on icon "button" at bounding box center [350, 15] width 14 height 14
click at [309, 90] on li "iPad Air (834 x 1112)" at bounding box center [347, 104] width 186 height 29
click at [351, 17] on icon "button" at bounding box center [350, 15] width 14 height 14
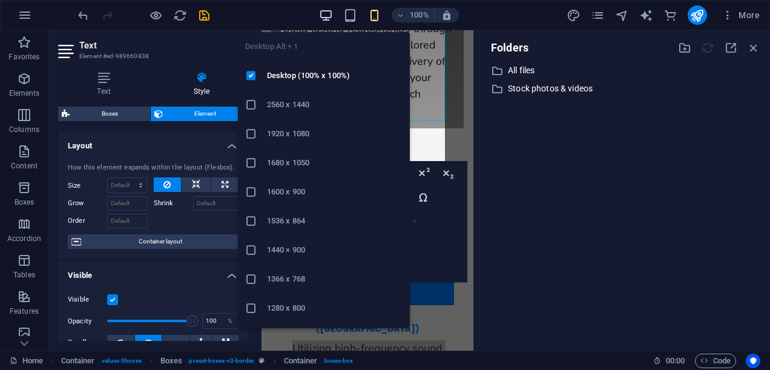
click at [323, 15] on icon "button" at bounding box center [326, 15] width 14 height 14
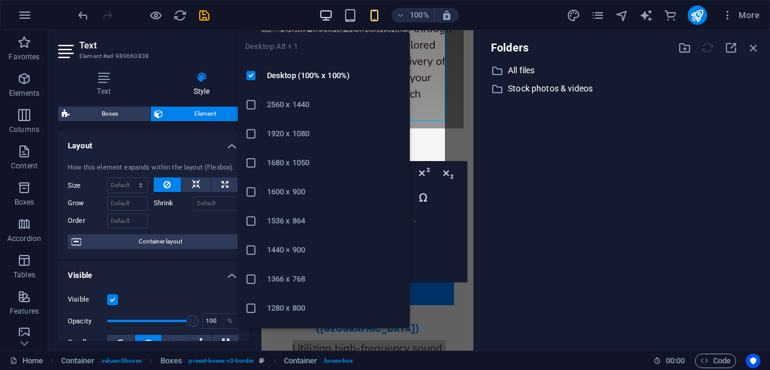
click at [323, 15] on icon "button" at bounding box center [326, 15] width 14 height 14
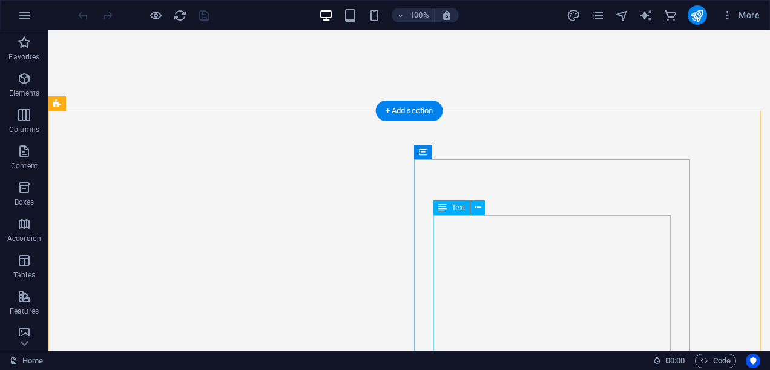
scroll to position [484, 0]
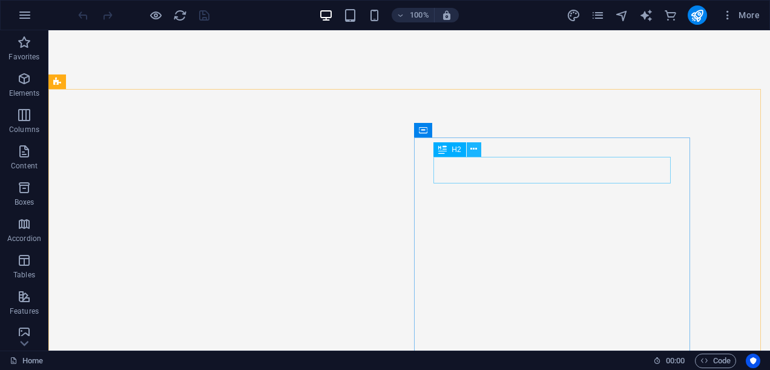
click at [474, 149] on icon at bounding box center [473, 149] width 7 height 13
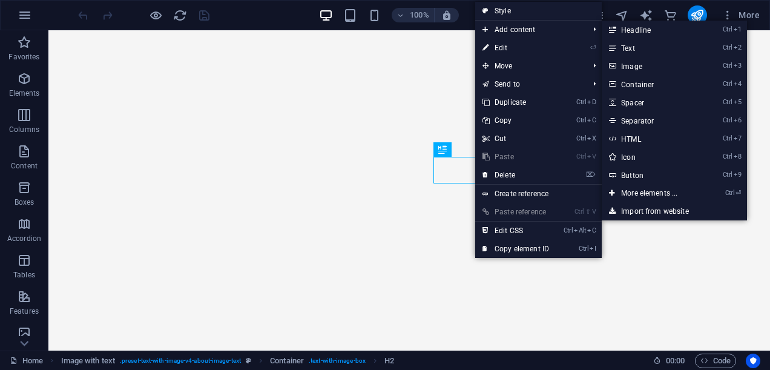
click at [504, 10] on link "Style" at bounding box center [538, 11] width 127 height 18
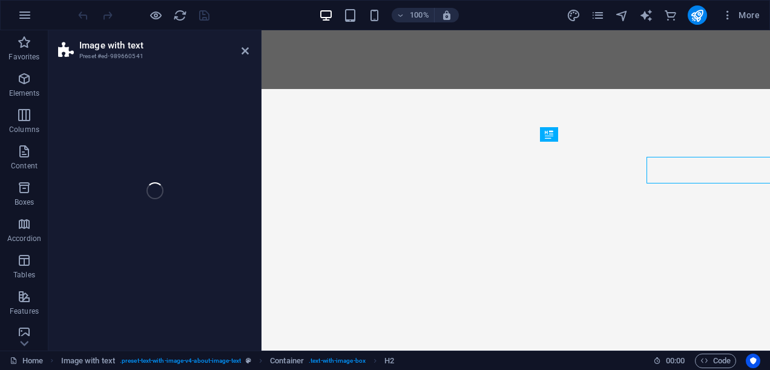
select select "rem"
select select "px"
select select "preset-text-with-image-v4-about-image-text"
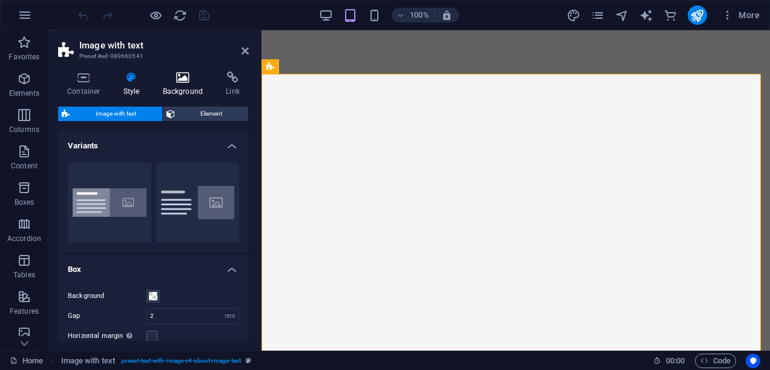
click at [180, 81] on icon at bounding box center [183, 77] width 59 height 12
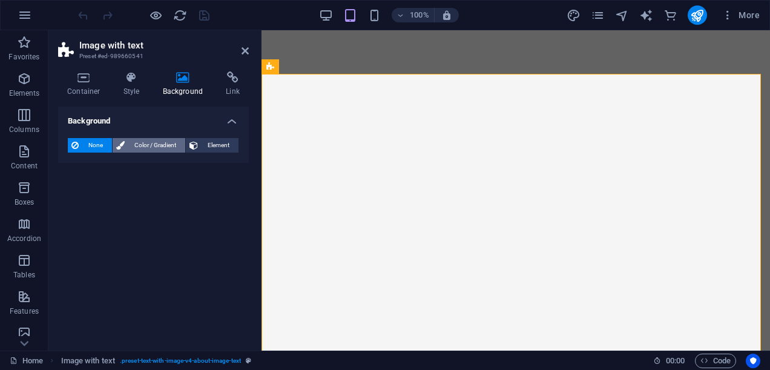
click at [145, 143] on span "Color / Gradient" at bounding box center [154, 145] width 53 height 15
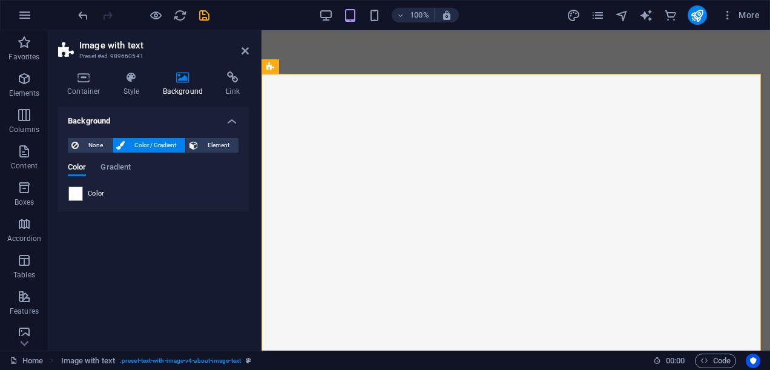
click at [93, 196] on span "Color" at bounding box center [96, 194] width 17 height 10
click at [77, 196] on span at bounding box center [75, 193] width 13 height 13
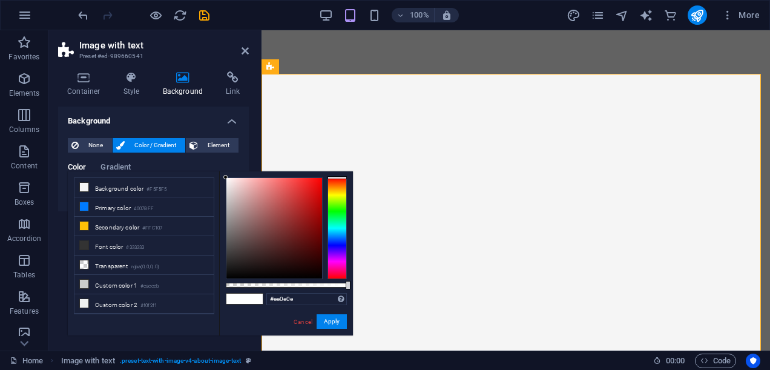
click at [315, 184] on div at bounding box center [274, 228] width 96 height 100
click at [349, 187] on div "#ee0f0f Supported formats #0852ed rgb(8, 82, 237) rgba(8, 82, 237, 90%) hsv(221…" at bounding box center [286, 341] width 134 height 340
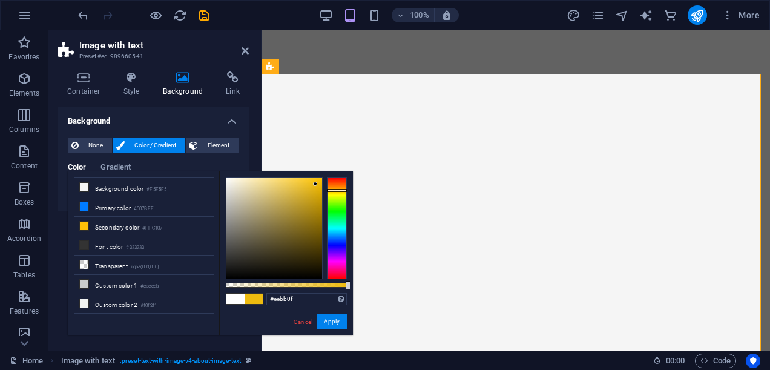
click at [329, 190] on div at bounding box center [337, 228] width 19 height 102
click at [326, 200] on div at bounding box center [286, 228] width 121 height 102
click at [332, 203] on div at bounding box center [337, 228] width 19 height 102
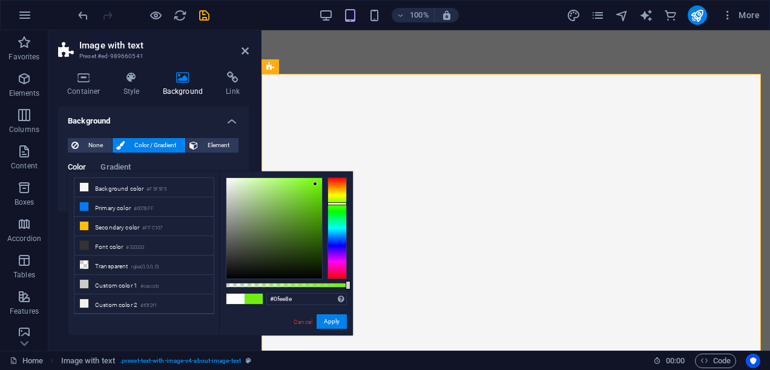
click at [335, 220] on div at bounding box center [337, 228] width 19 height 102
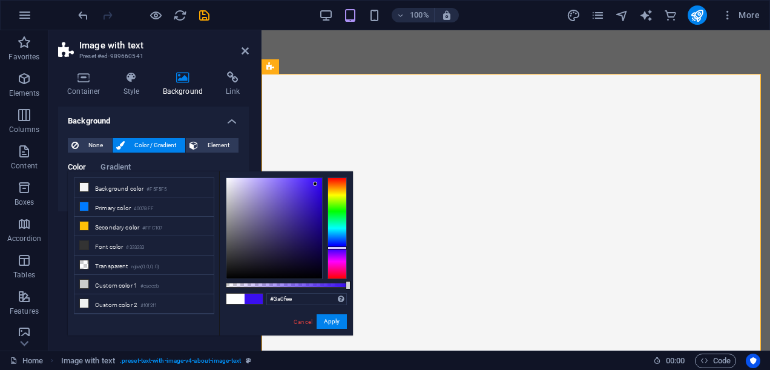
click at [337, 248] on div at bounding box center [337, 228] width 19 height 102
click at [332, 272] on div at bounding box center [337, 228] width 19 height 102
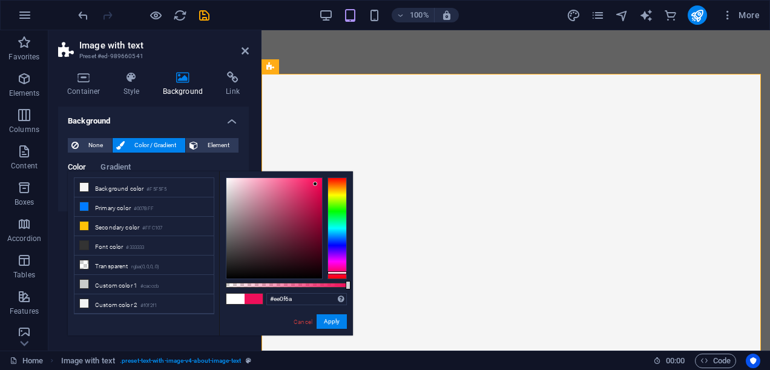
click at [329, 271] on div at bounding box center [337, 272] width 19 height 3
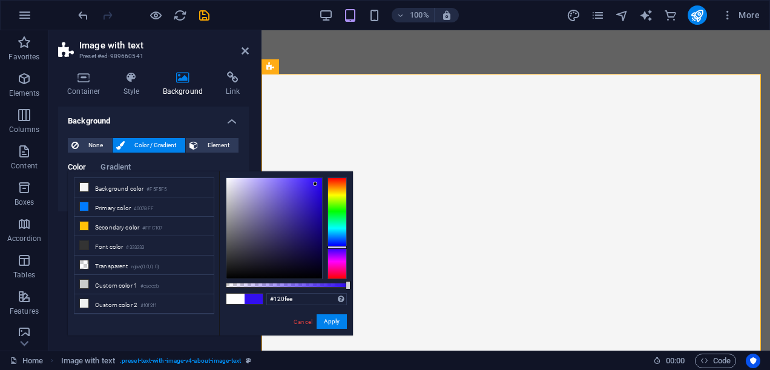
type input "#0f1dee"
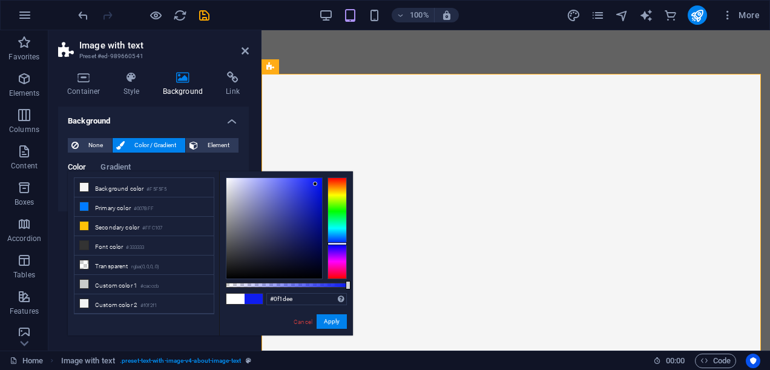
drag, startPoint x: 341, startPoint y: 271, endPoint x: 340, endPoint y: 243, distance: 27.9
click at [340, 243] on div at bounding box center [337, 243] width 19 height 3
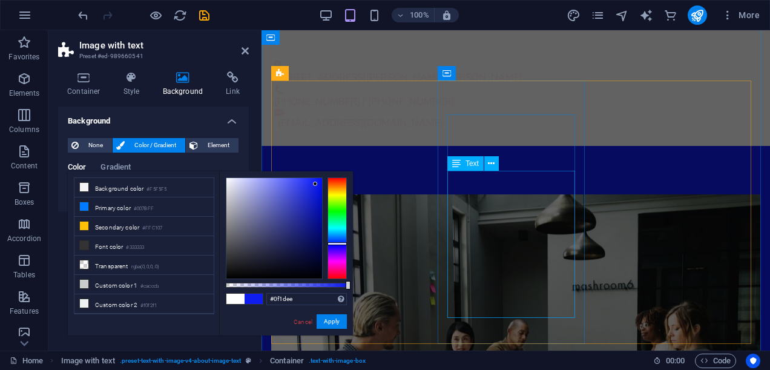
scroll to position [969, 0]
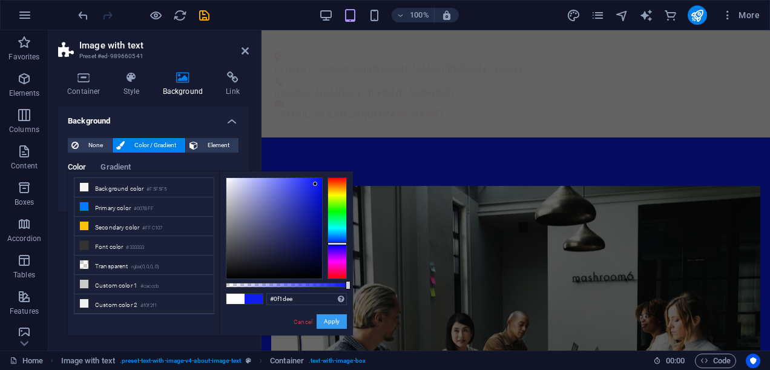
click at [330, 323] on button "Apply" at bounding box center [332, 321] width 30 height 15
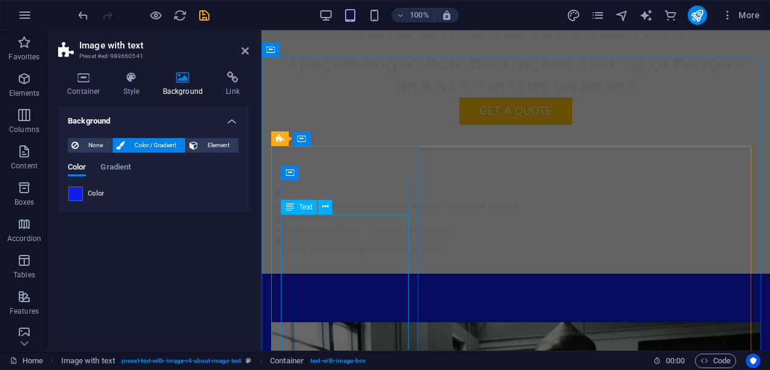
scroll to position [907, 0]
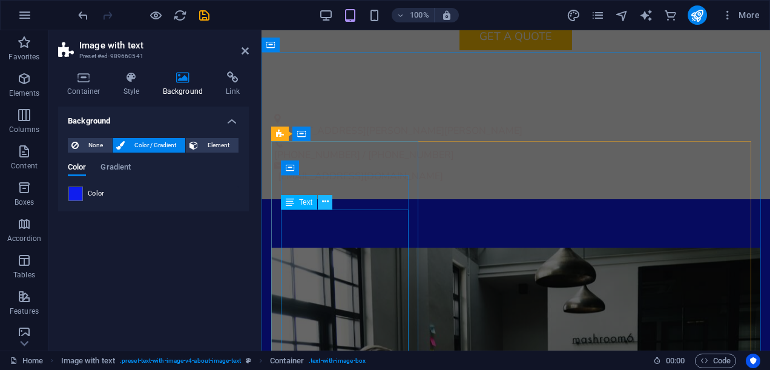
click at [328, 201] on icon at bounding box center [325, 202] width 7 height 13
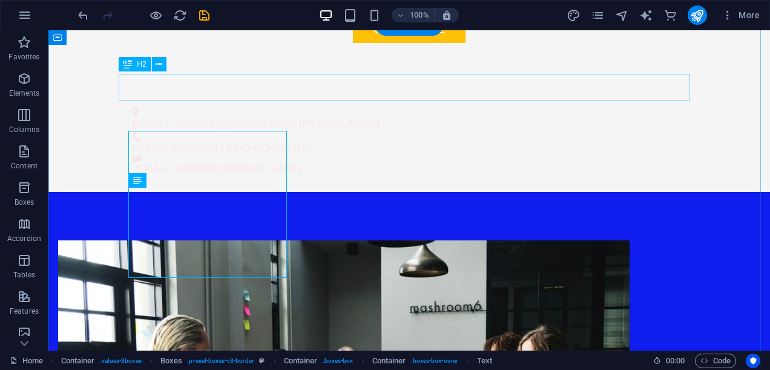
scroll to position [922, 0]
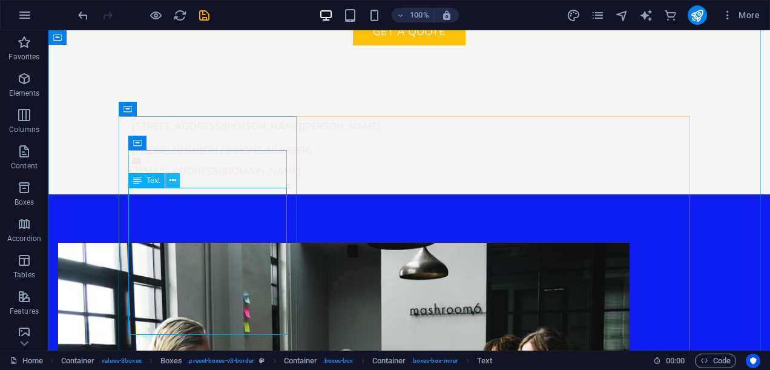
click at [171, 178] on icon at bounding box center [173, 180] width 7 height 13
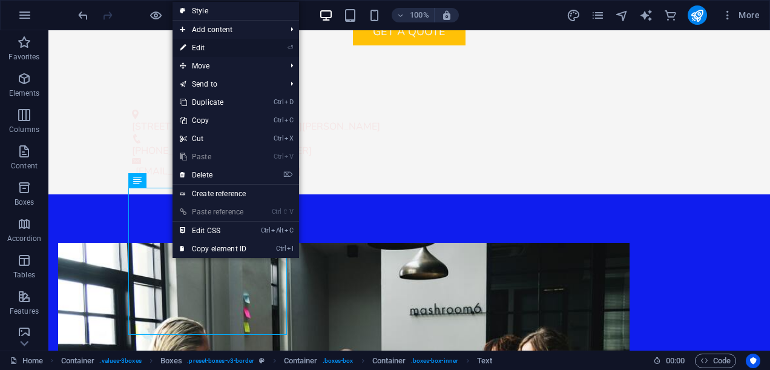
click at [208, 46] on link "⏎ Edit" at bounding box center [213, 48] width 81 height 18
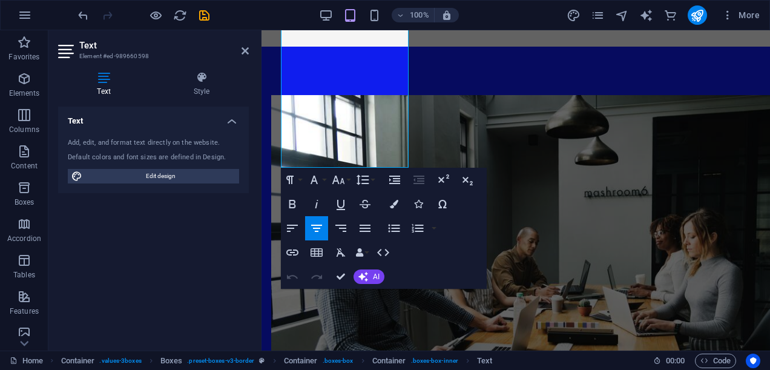
scroll to position [1136, 0]
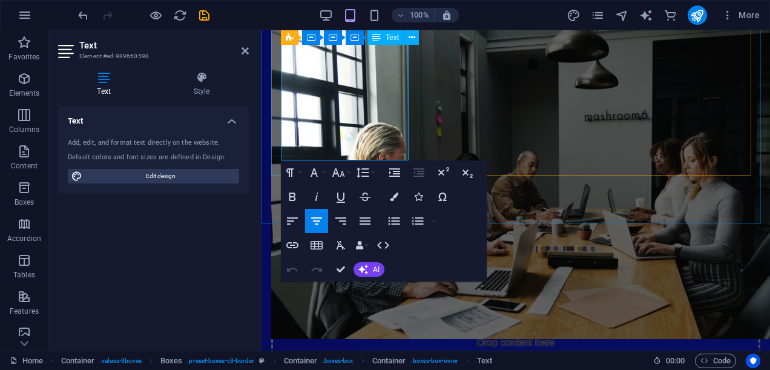
drag, startPoint x: 286, startPoint y: 216, endPoint x: 389, endPoint y: 153, distance: 120.6
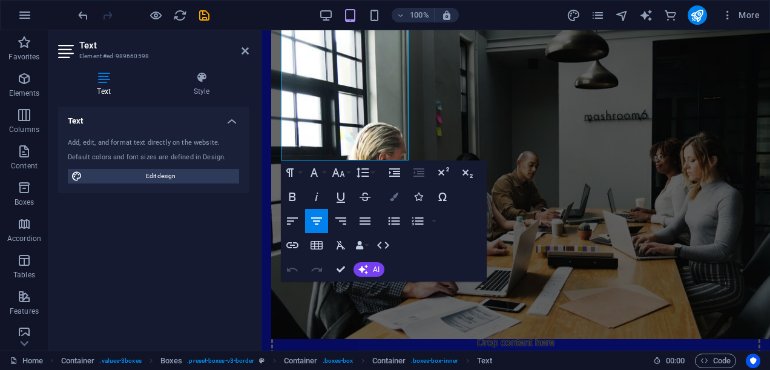
click at [395, 196] on icon "button" at bounding box center [394, 197] width 8 height 8
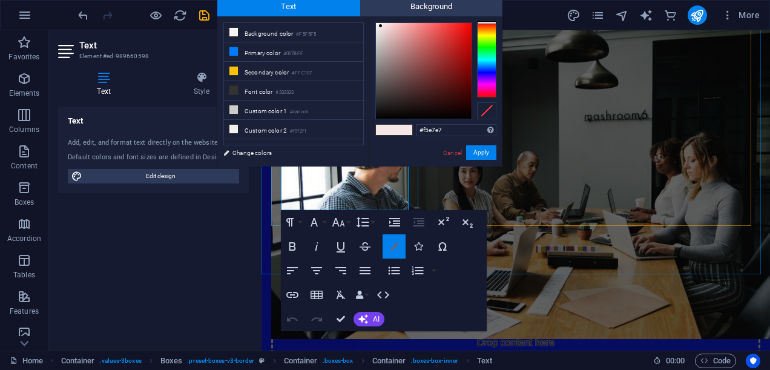
scroll to position [1086, 0]
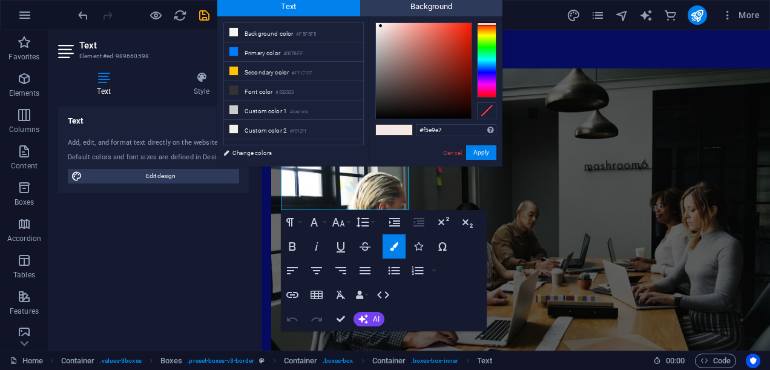
click at [486, 24] on div at bounding box center [486, 59] width 19 height 75
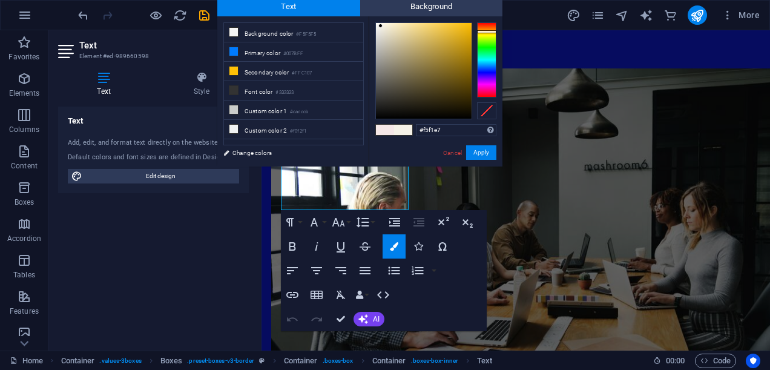
click at [484, 31] on div at bounding box center [486, 59] width 19 height 75
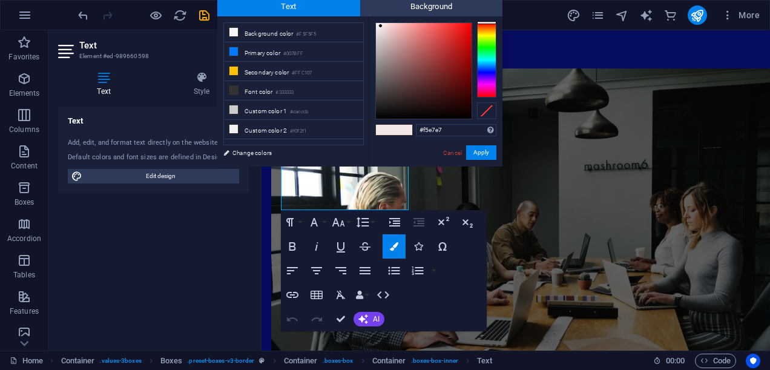
click at [485, 22] on div at bounding box center [486, 59] width 19 height 75
click at [466, 28] on div at bounding box center [424, 71] width 96 height 96
type input "#f0520d"
click at [490, 26] on div at bounding box center [486, 59] width 19 height 75
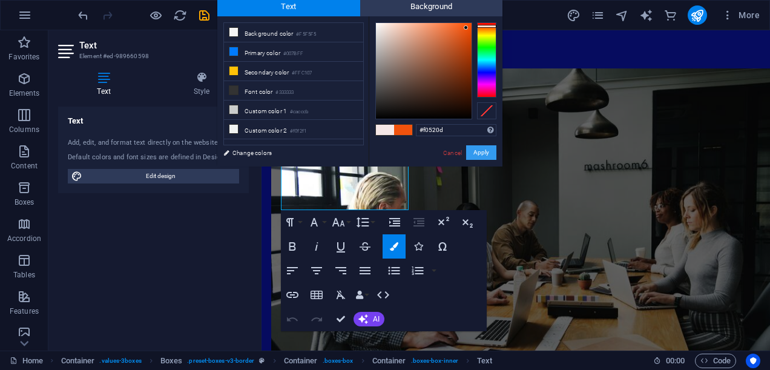
click at [475, 152] on button "Apply" at bounding box center [481, 152] width 30 height 15
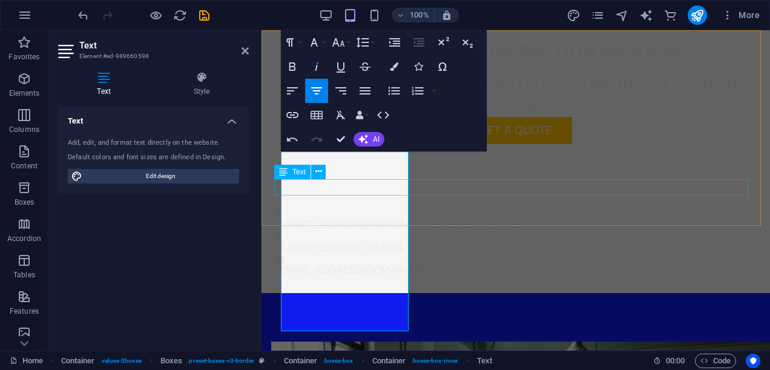
scroll to position [1026, 0]
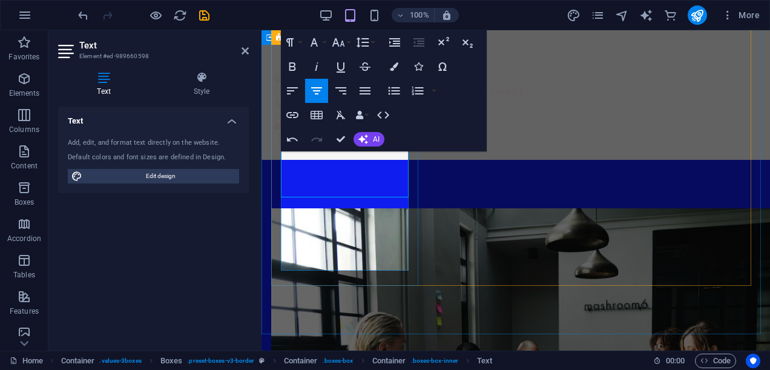
drag, startPoint x: 281, startPoint y: 198, endPoint x: 415, endPoint y: 199, distance: 134.4
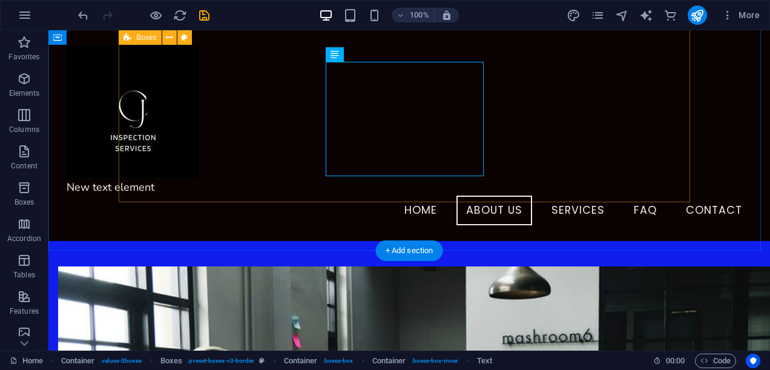
scroll to position [1016, 0]
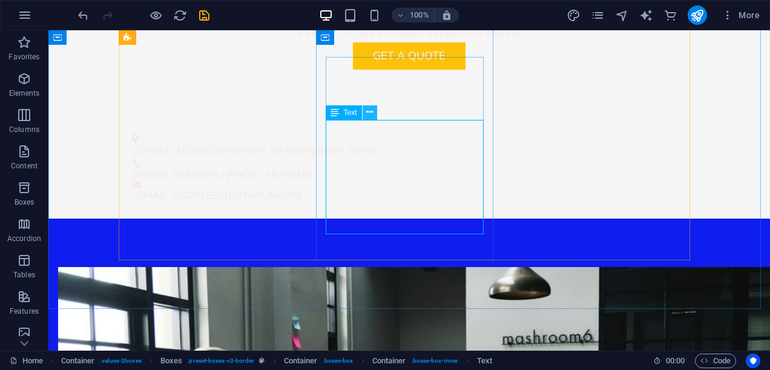
click at [369, 112] on icon at bounding box center [369, 112] width 7 height 13
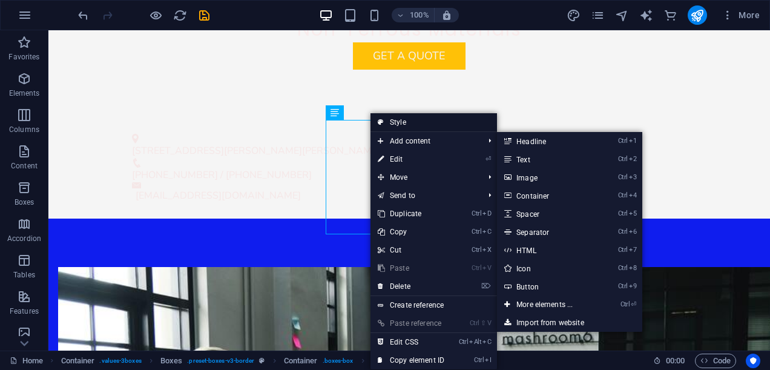
click at [397, 125] on link "Style" at bounding box center [433, 122] width 127 height 18
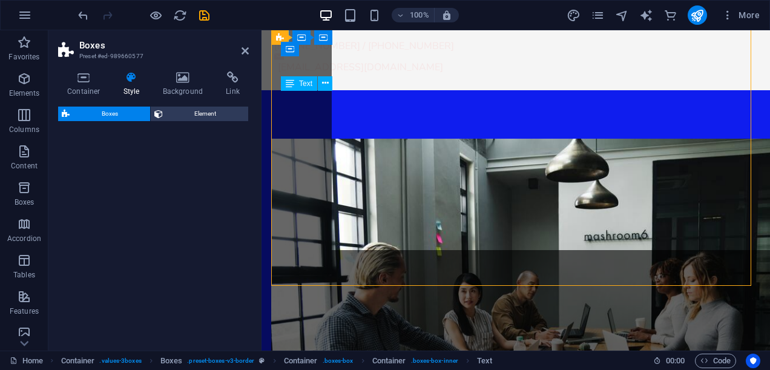
scroll to position [1026, 0]
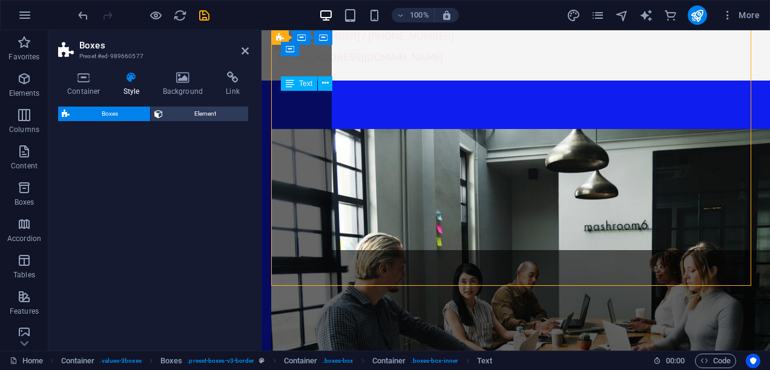
select select "rem"
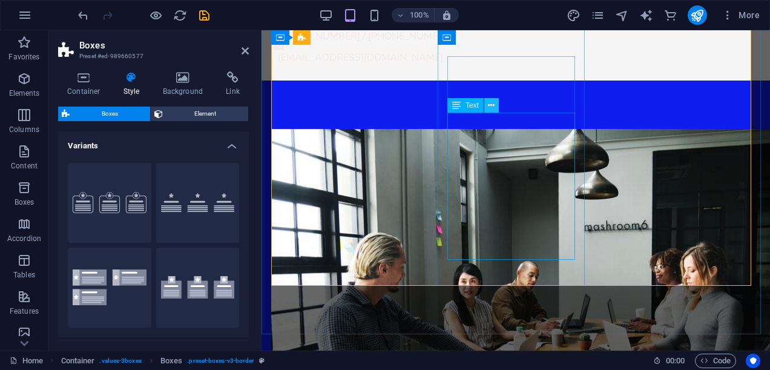
click at [490, 107] on icon at bounding box center [491, 105] width 7 height 13
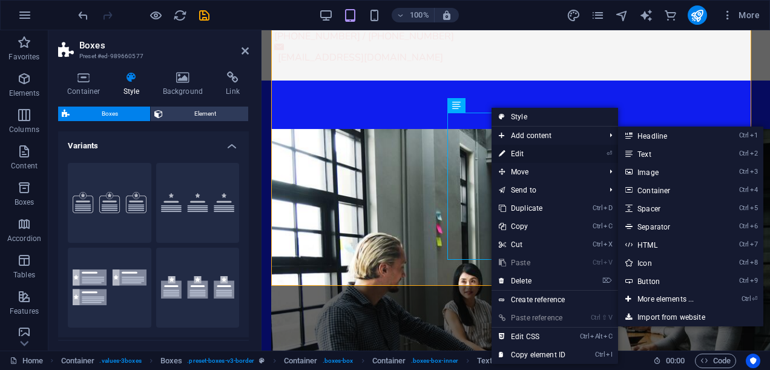
click at [511, 148] on link "⏎ Edit" at bounding box center [532, 154] width 81 height 18
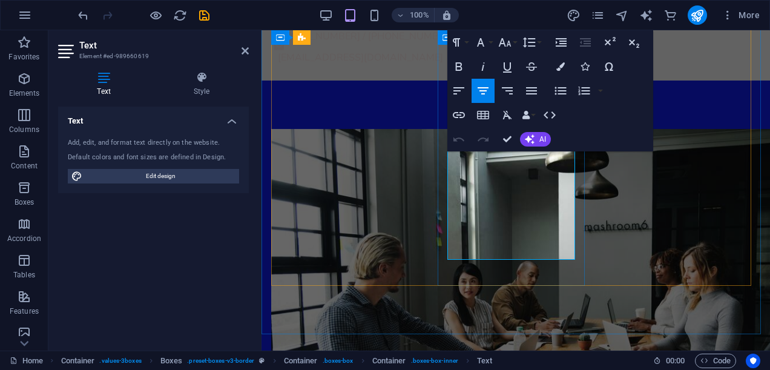
drag, startPoint x: 449, startPoint y: 157, endPoint x: 539, endPoint y: 229, distance: 114.6
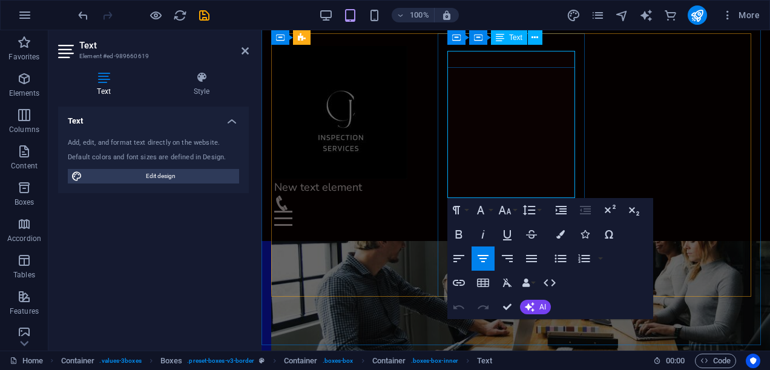
scroll to position [1013, 0]
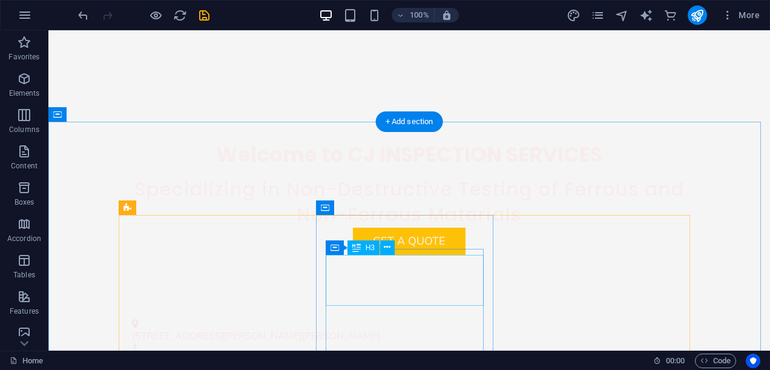
scroll to position [884, 0]
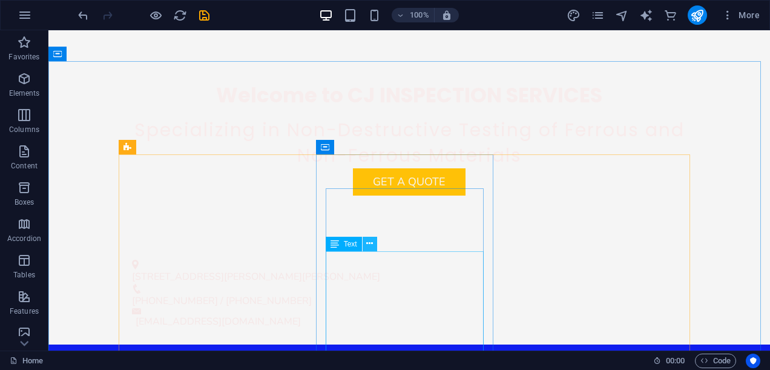
click at [368, 245] on icon at bounding box center [369, 243] width 7 height 13
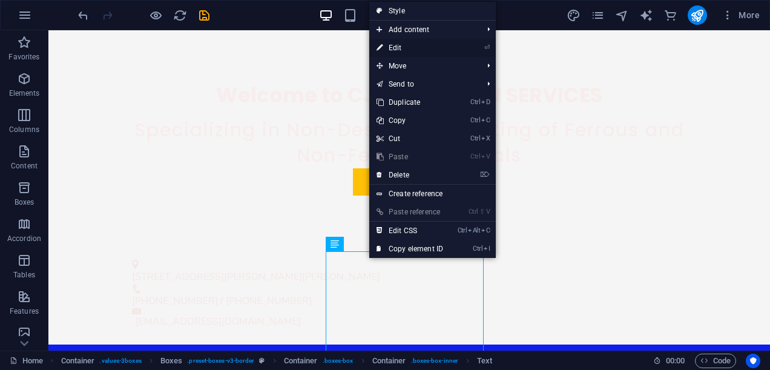
click at [406, 45] on link "⏎ Edit" at bounding box center [409, 48] width 81 height 18
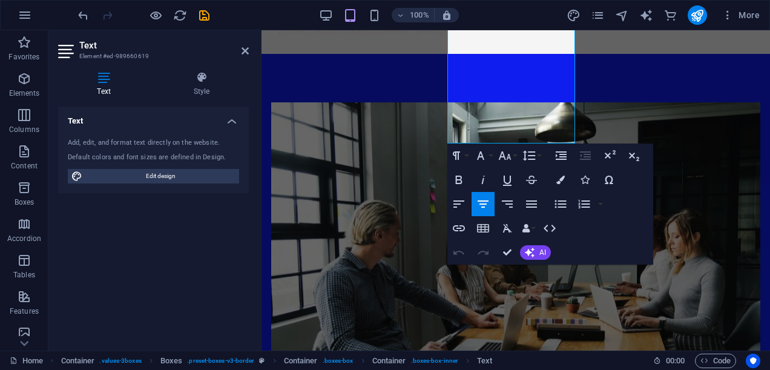
scroll to position [1151, 0]
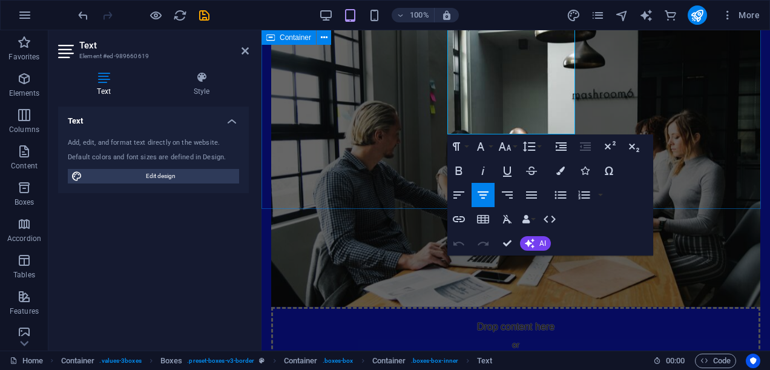
drag, startPoint x: 456, startPoint y: 272, endPoint x: 841, endPoint y: 197, distance: 392.3
click at [559, 172] on icon "button" at bounding box center [560, 170] width 8 height 8
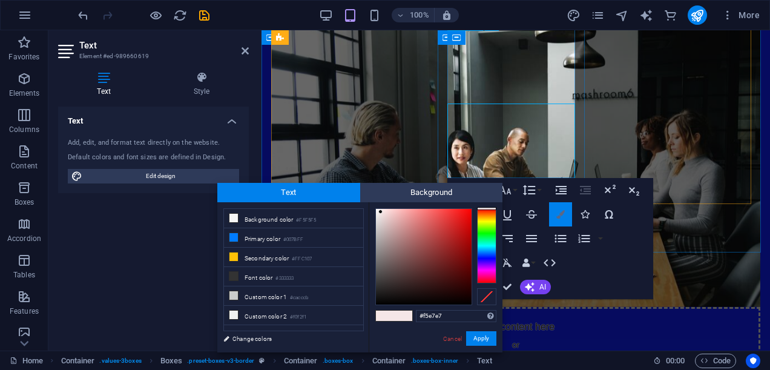
scroll to position [1108, 0]
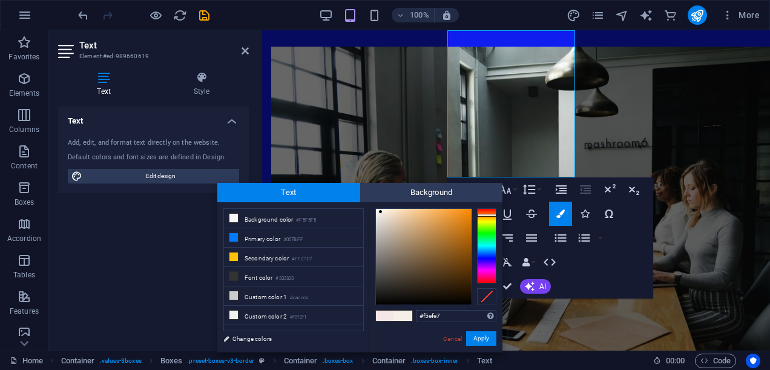
click at [484, 215] on div at bounding box center [486, 245] width 19 height 75
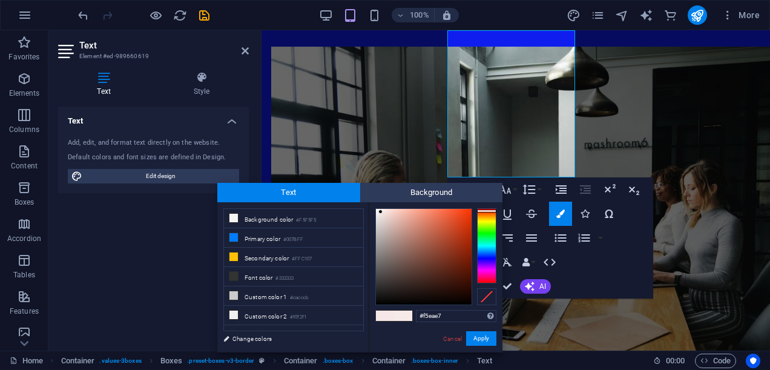
click at [484, 211] on div at bounding box center [486, 245] width 19 height 75
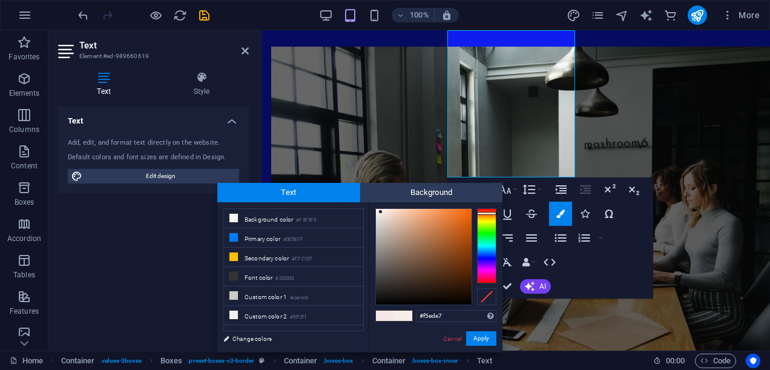
click at [486, 213] on div at bounding box center [486, 245] width 19 height 75
type input "#f76707"
click at [469, 211] on div at bounding box center [424, 257] width 96 height 96
click at [481, 338] on button "Apply" at bounding box center [481, 338] width 30 height 15
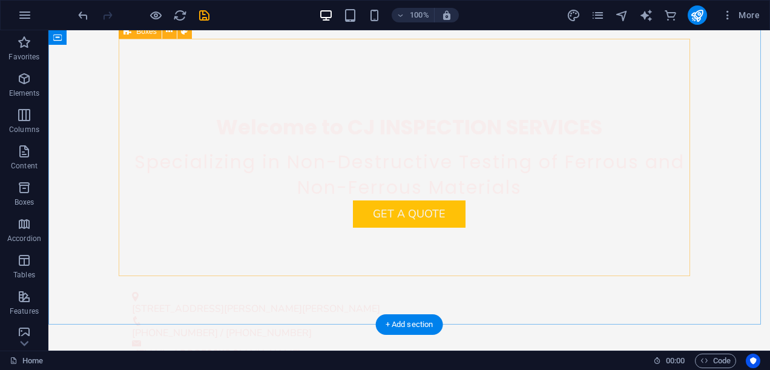
scroll to position [980, 0]
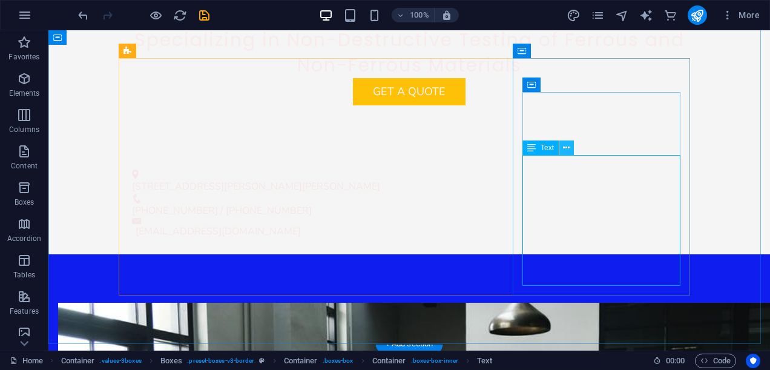
click at [565, 148] on icon at bounding box center [566, 148] width 7 height 13
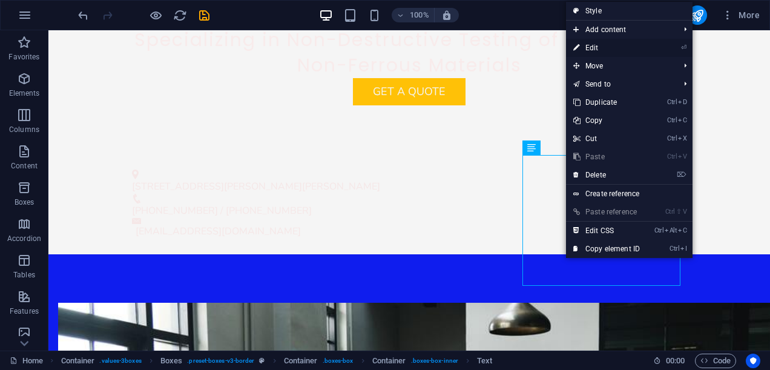
click at [603, 47] on link "⏎ Edit" at bounding box center [606, 48] width 81 height 18
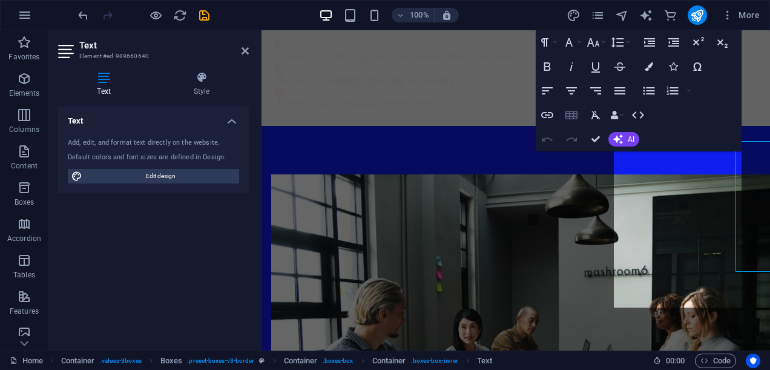
scroll to position [994, 0]
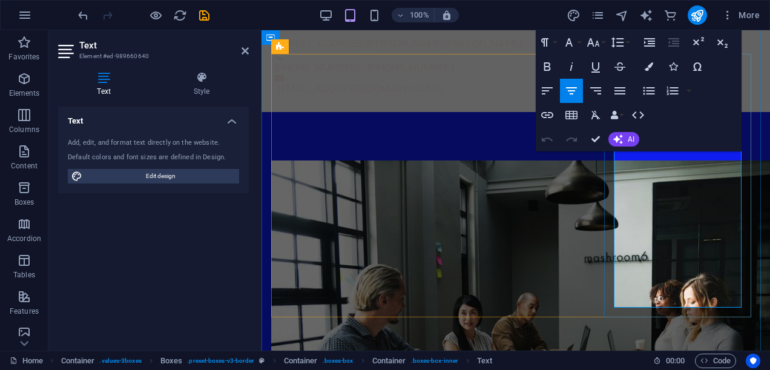
drag, startPoint x: 619, startPoint y: 153, endPoint x: 731, endPoint y: 297, distance: 182.0
click at [653, 67] on icon "button" at bounding box center [649, 66] width 8 height 8
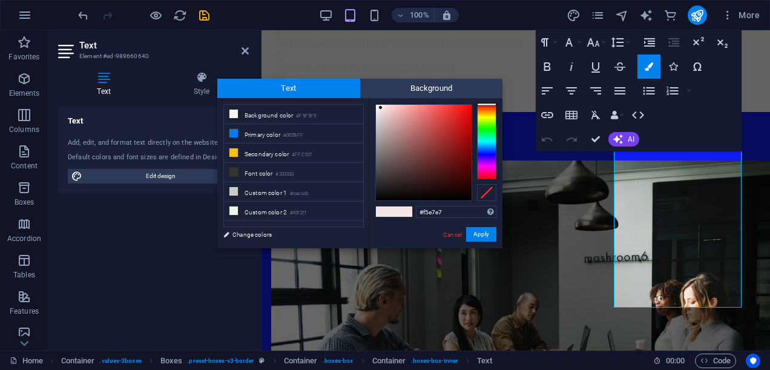
type input "#f20d0d"
click at [466, 109] on div at bounding box center [424, 153] width 96 height 96
click at [482, 232] on button "Apply" at bounding box center [481, 234] width 30 height 15
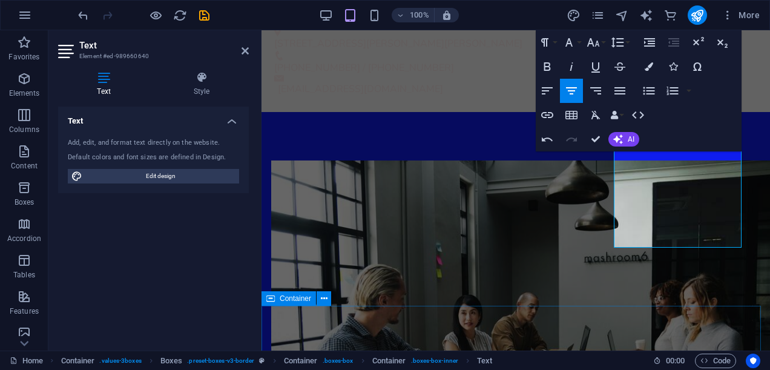
scroll to position [1115, 0]
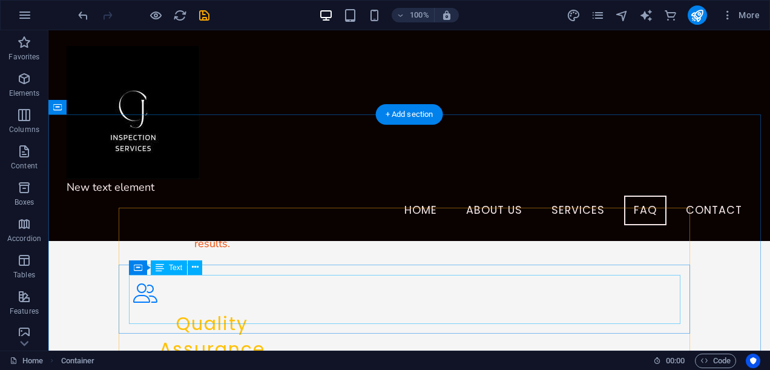
scroll to position [1835, 0]
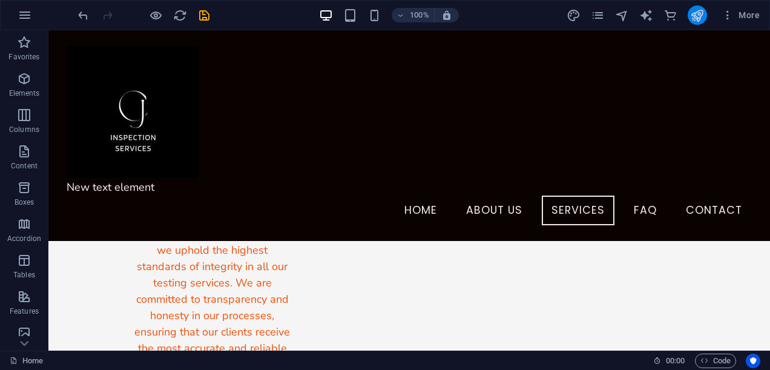
click at [698, 7] on button "publish" at bounding box center [697, 14] width 19 height 19
checkbox input "false"
